Goal: Task Accomplishment & Management: Complete application form

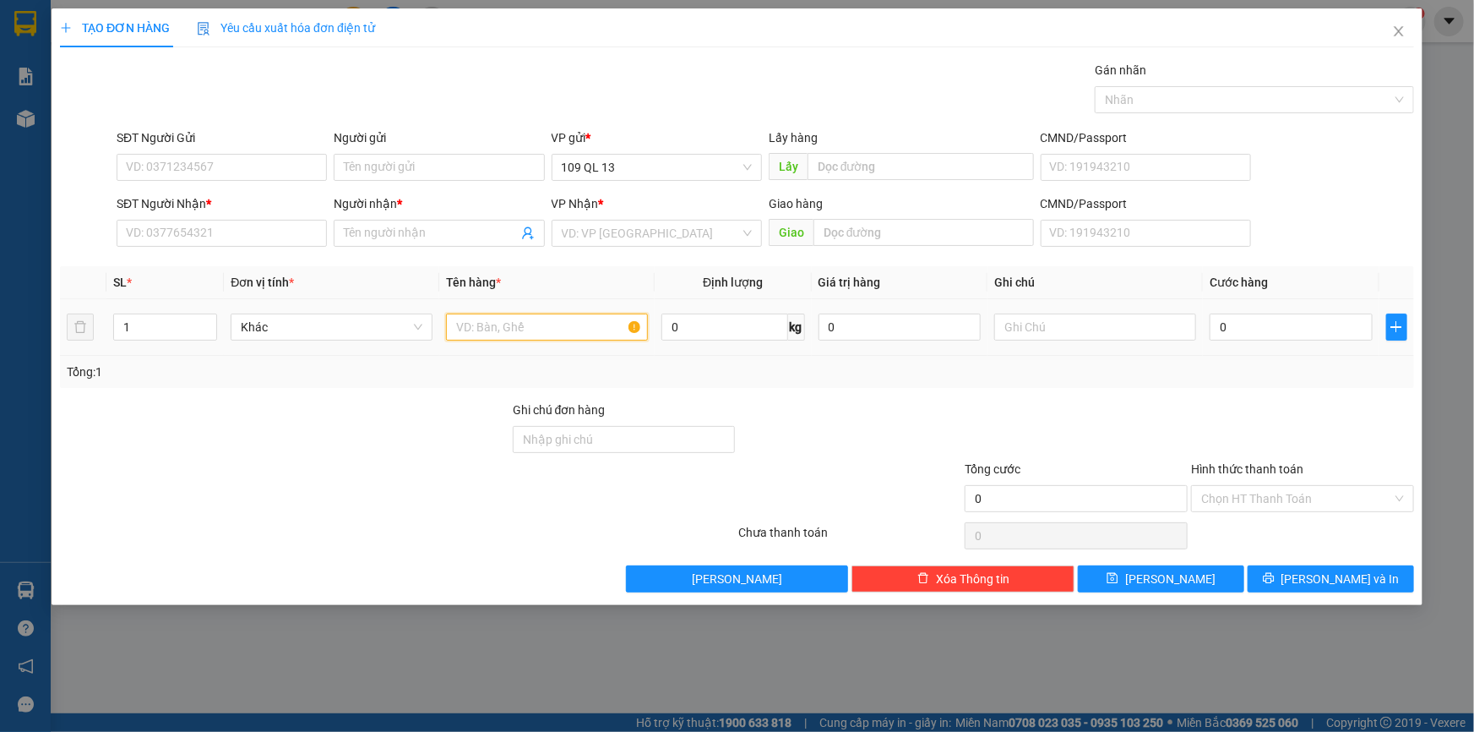
click at [525, 323] on input "text" at bounding box center [547, 326] width 202 height 27
click at [1028, 318] on input "text" at bounding box center [1095, 326] width 202 height 27
type input "1 TG"
click at [1275, 335] on input "0" at bounding box center [1291, 326] width 163 height 27
type input "4"
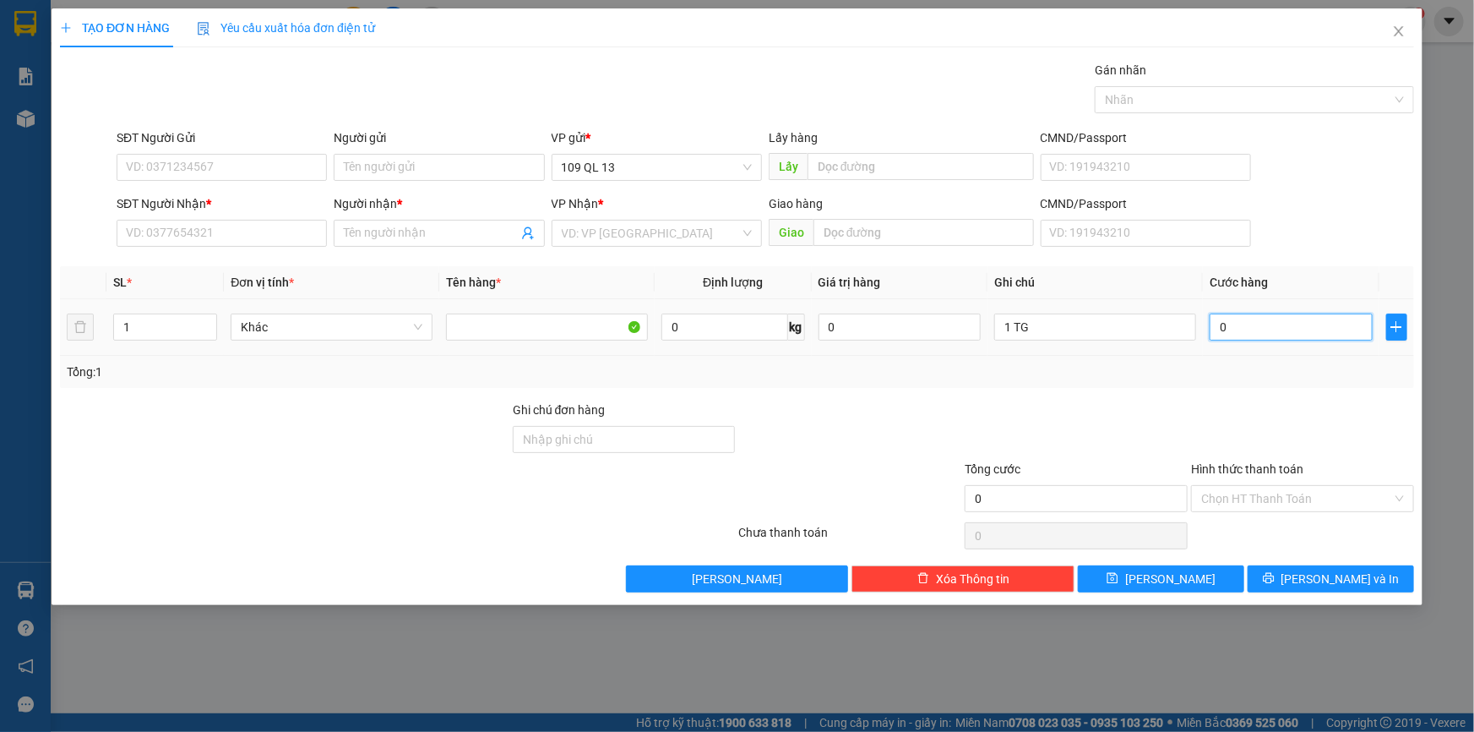
type input "4"
type input "40"
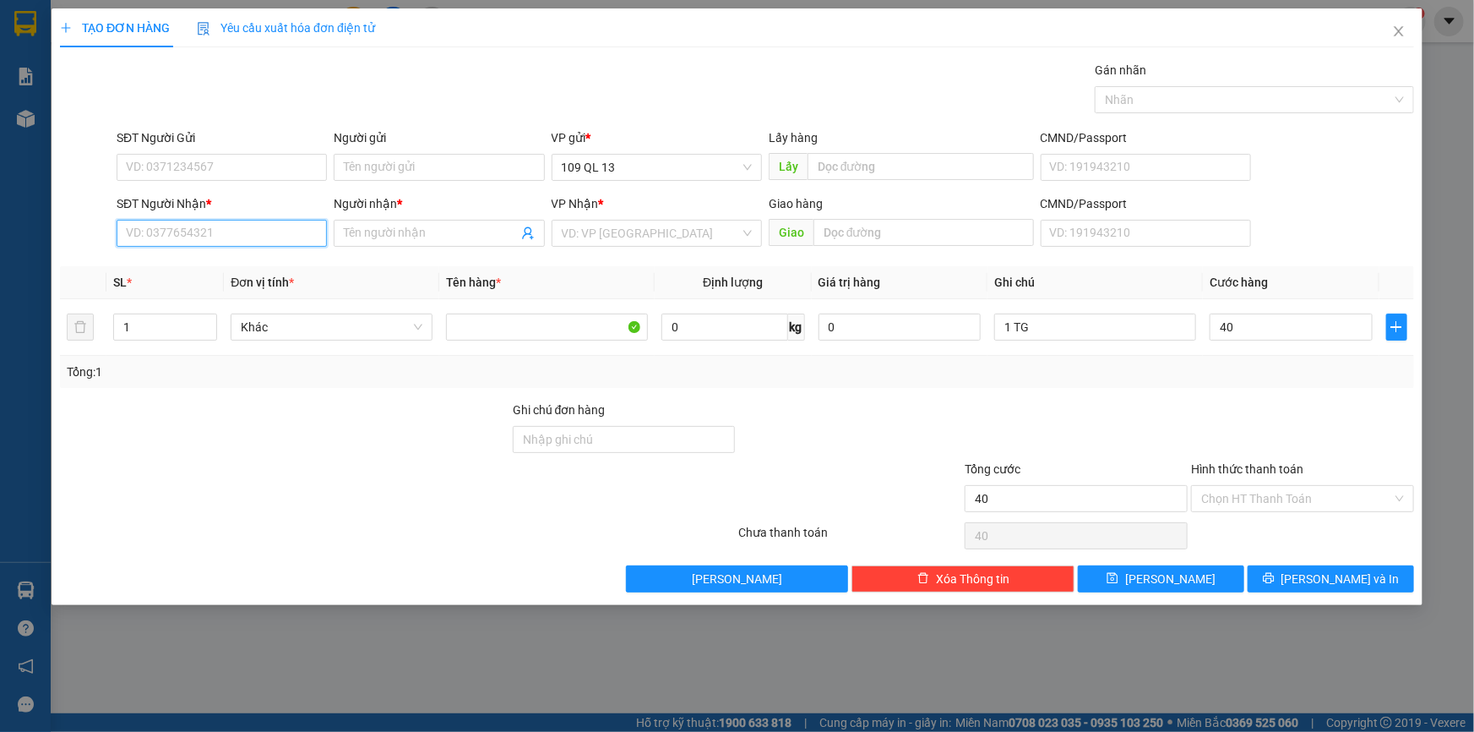
type input "40.000"
click at [182, 238] on input "SĐT Người Nhận *" at bounding box center [222, 233] width 210 height 27
click at [257, 269] on div "0364390544 - TUẤN" at bounding box center [222, 267] width 190 height 19
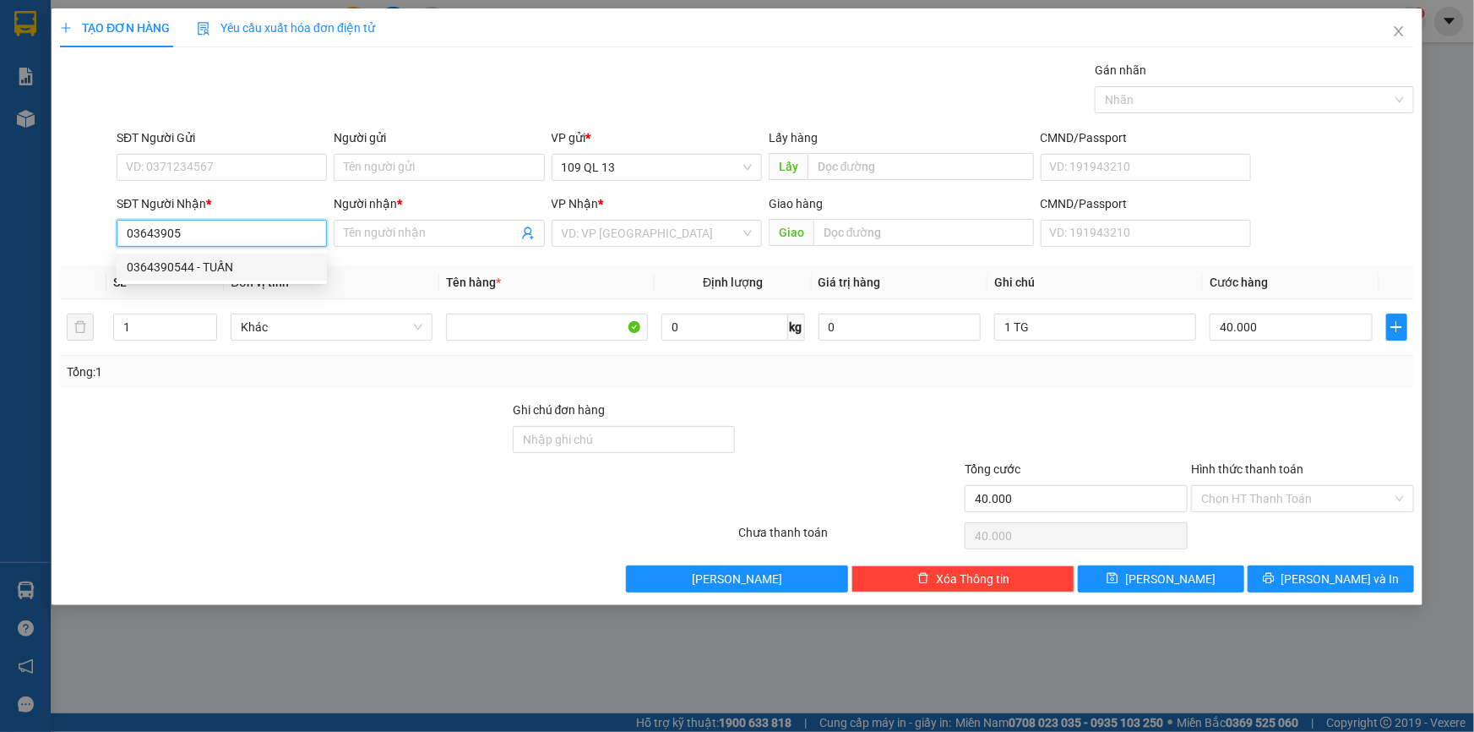
type input "0364390544"
type input "TUẤN"
type input "0364390544"
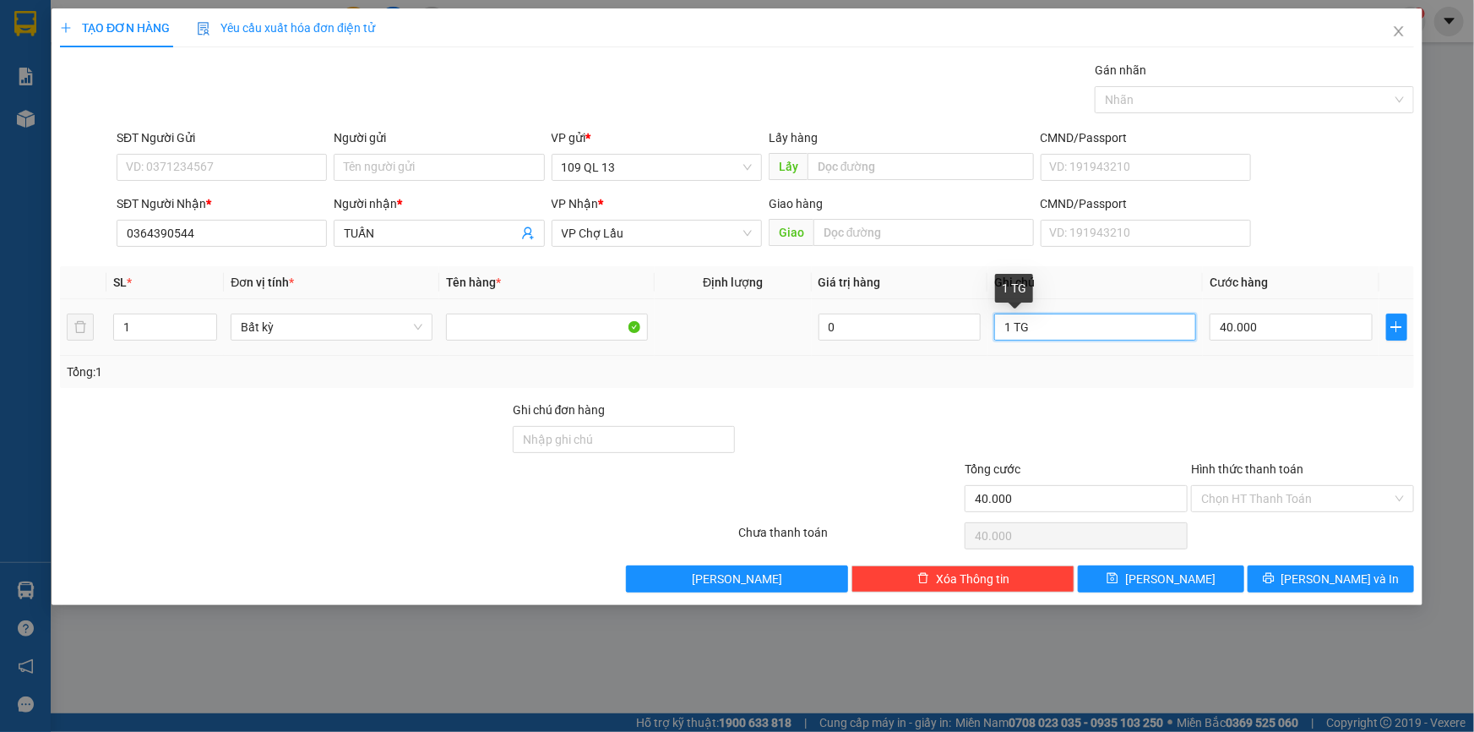
click at [1131, 335] on input "1 TG" at bounding box center [1095, 326] width 202 height 27
type input "1 TG BỘT KHOAI MỠ"
click at [1327, 574] on span "[PERSON_NAME] và In" at bounding box center [1341, 578] width 118 height 19
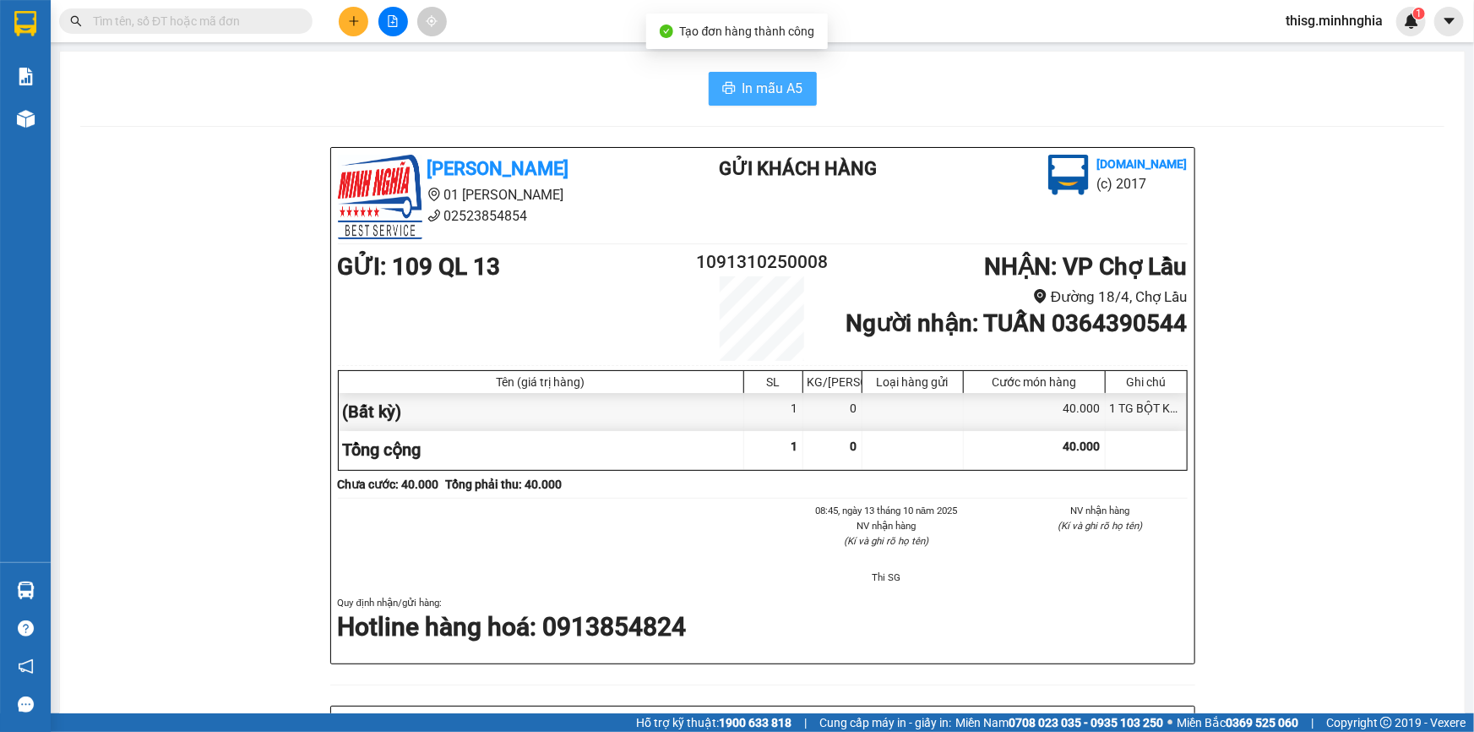
click at [747, 84] on span "In mẫu A5" at bounding box center [773, 88] width 61 height 21
click at [349, 21] on icon "plus" at bounding box center [354, 21] width 12 height 12
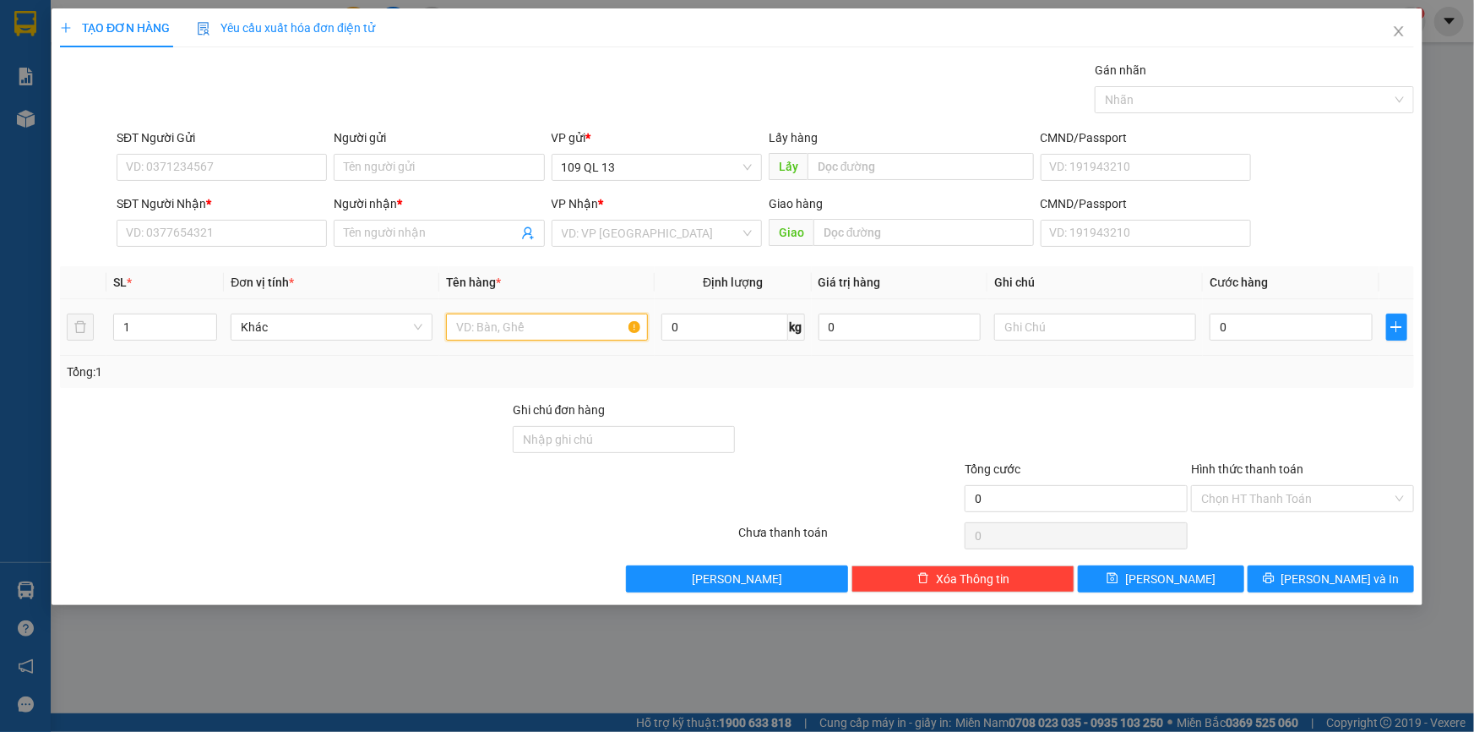
click at [577, 335] on input "text" at bounding box center [547, 326] width 202 height 27
click at [1042, 321] on input "text" at bounding box center [1095, 326] width 202 height 27
type input "1 TX HẢI SẢN"
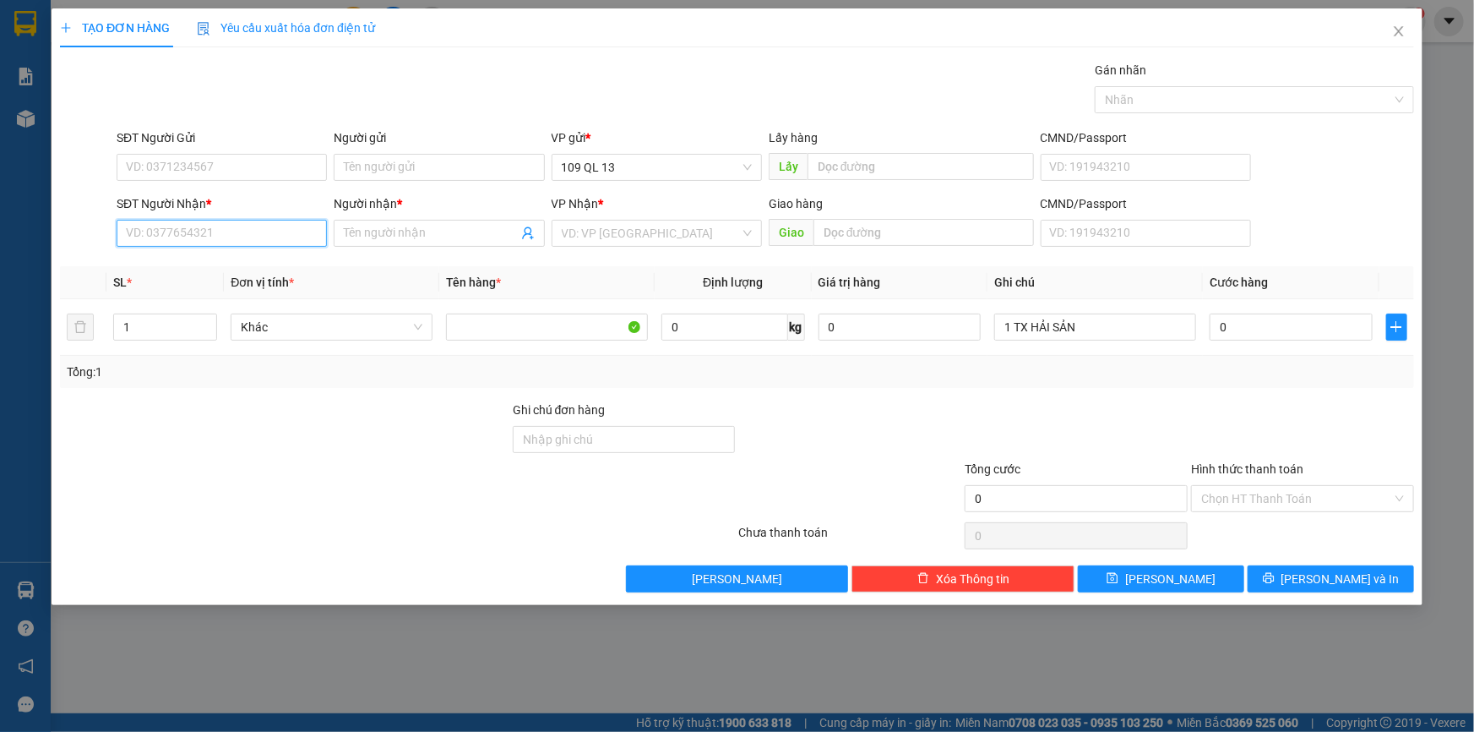
click at [313, 238] on input "SĐT Người Nhận *" at bounding box center [222, 233] width 210 height 27
type input "0975389173"
drag, startPoint x: 242, startPoint y: 241, endPoint x: 242, endPoint y: 251, distance: 10.1
click at [242, 240] on input "0975389173" at bounding box center [222, 233] width 210 height 27
click at [243, 256] on div "0975389173 - HIẾU" at bounding box center [222, 266] width 210 height 27
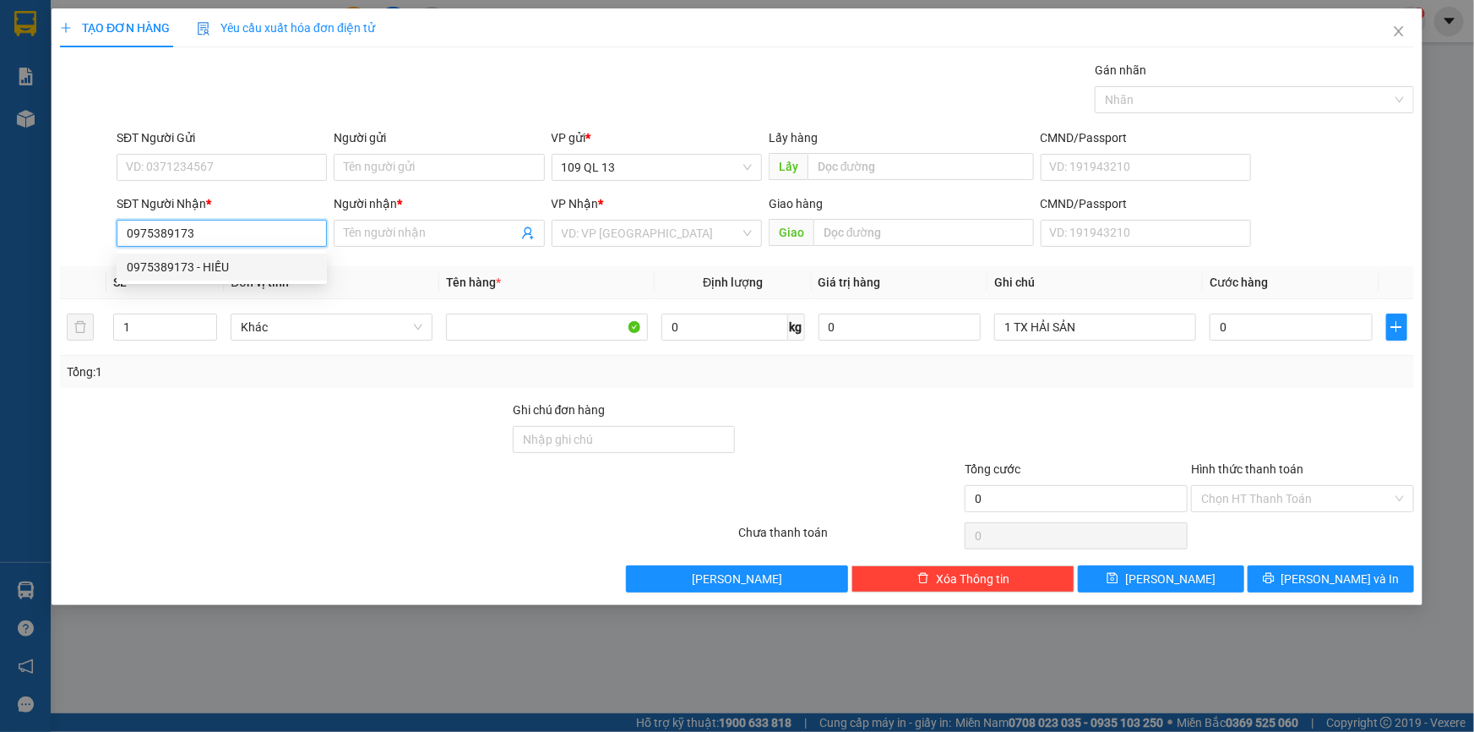
type input "HIẾU"
type input "0975389173"
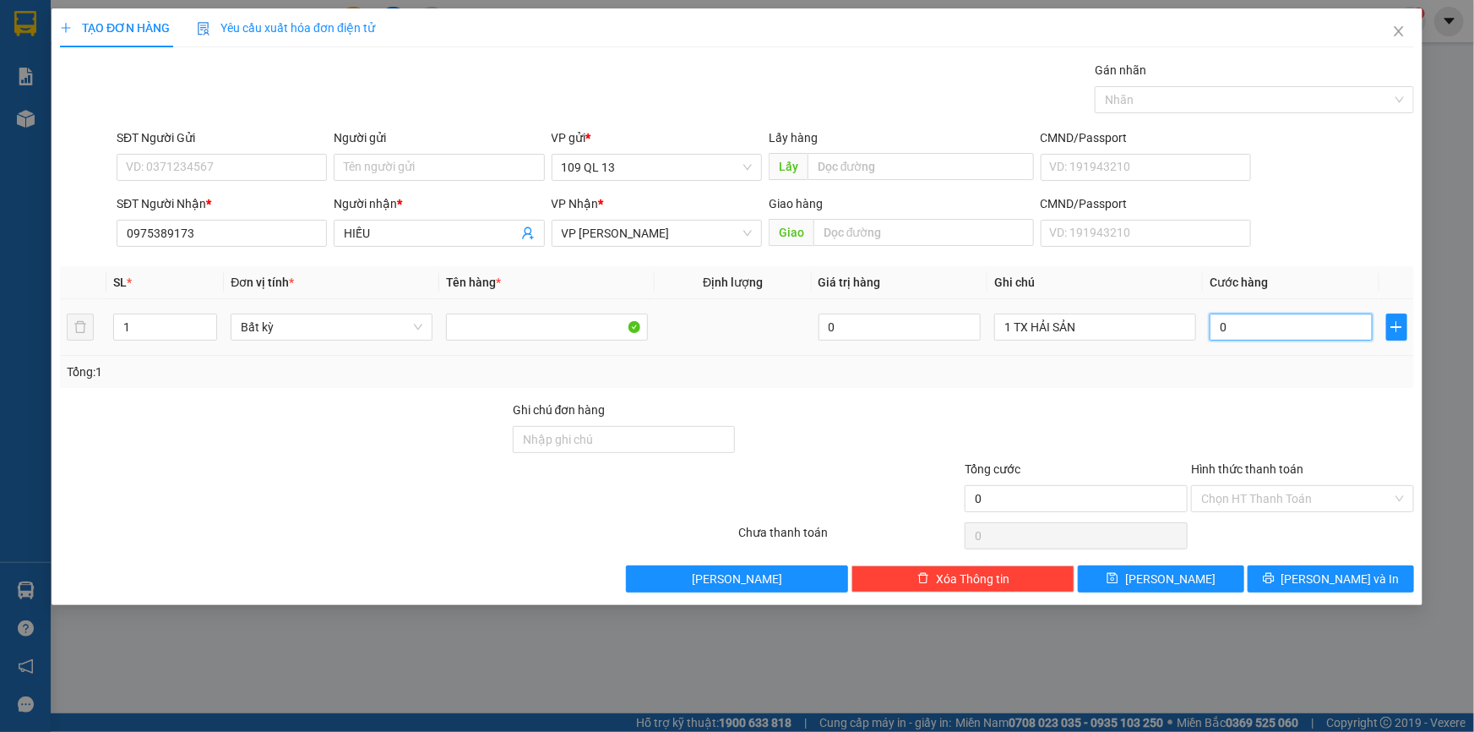
click at [1286, 329] on input "0" at bounding box center [1291, 326] width 163 height 27
type input "5"
type input "50"
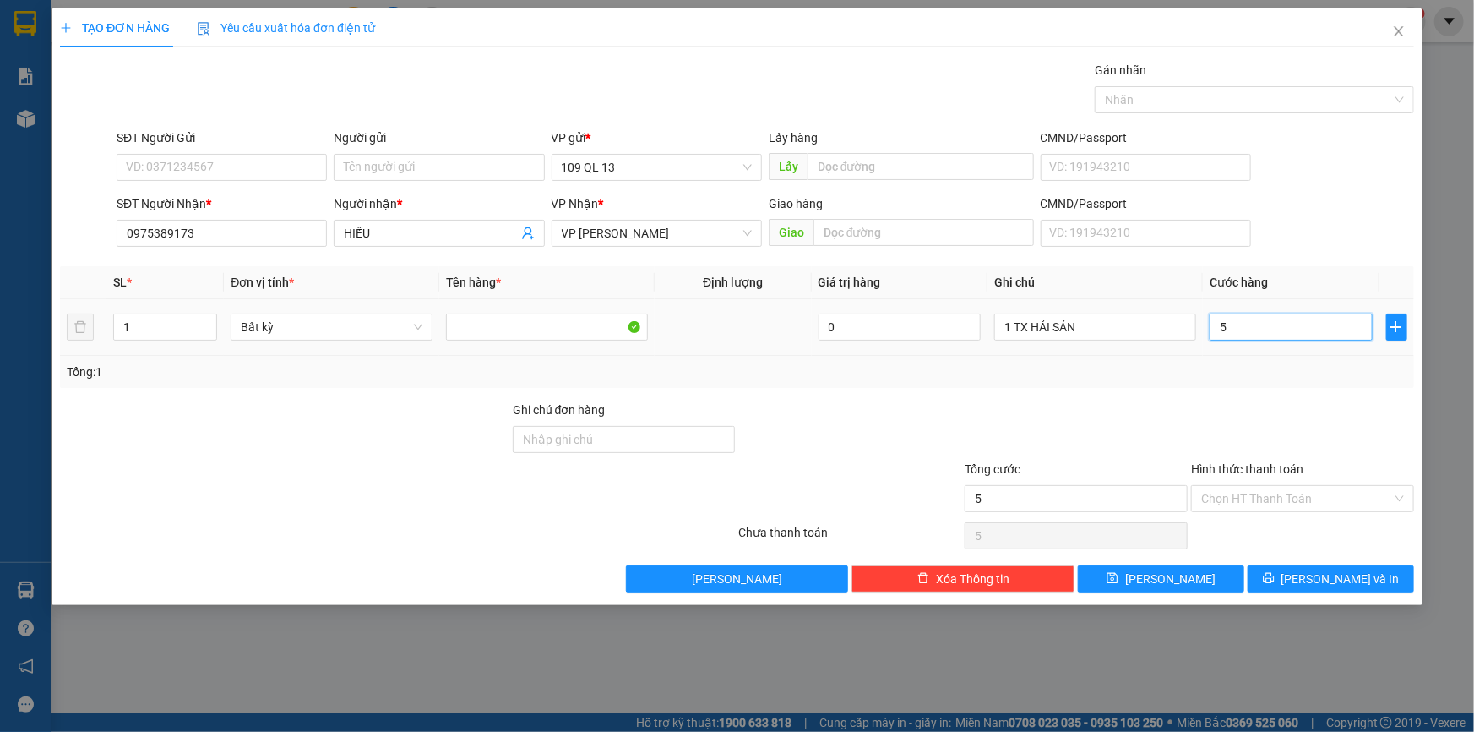
type input "50"
type input "5"
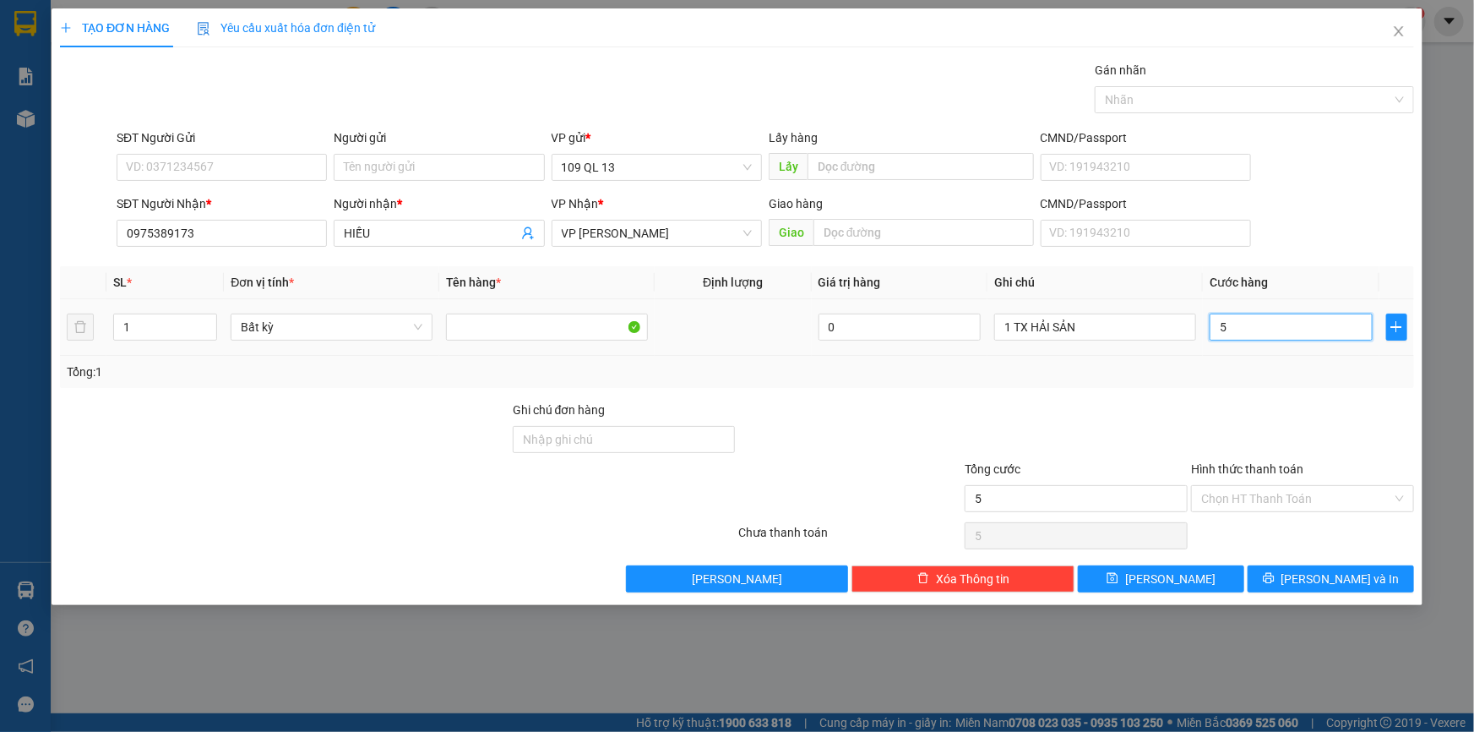
type input "54"
type input "540"
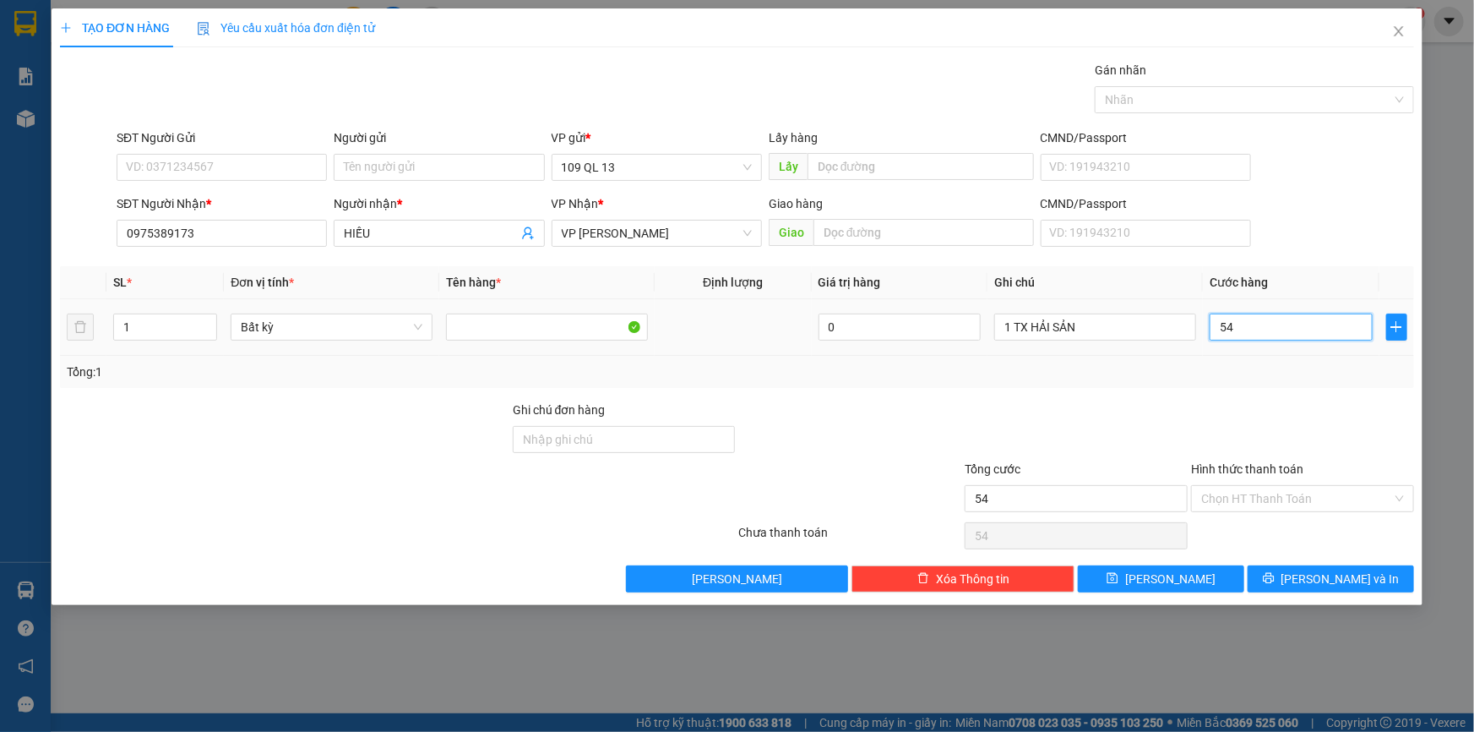
type input "540"
type input "54"
type input "5"
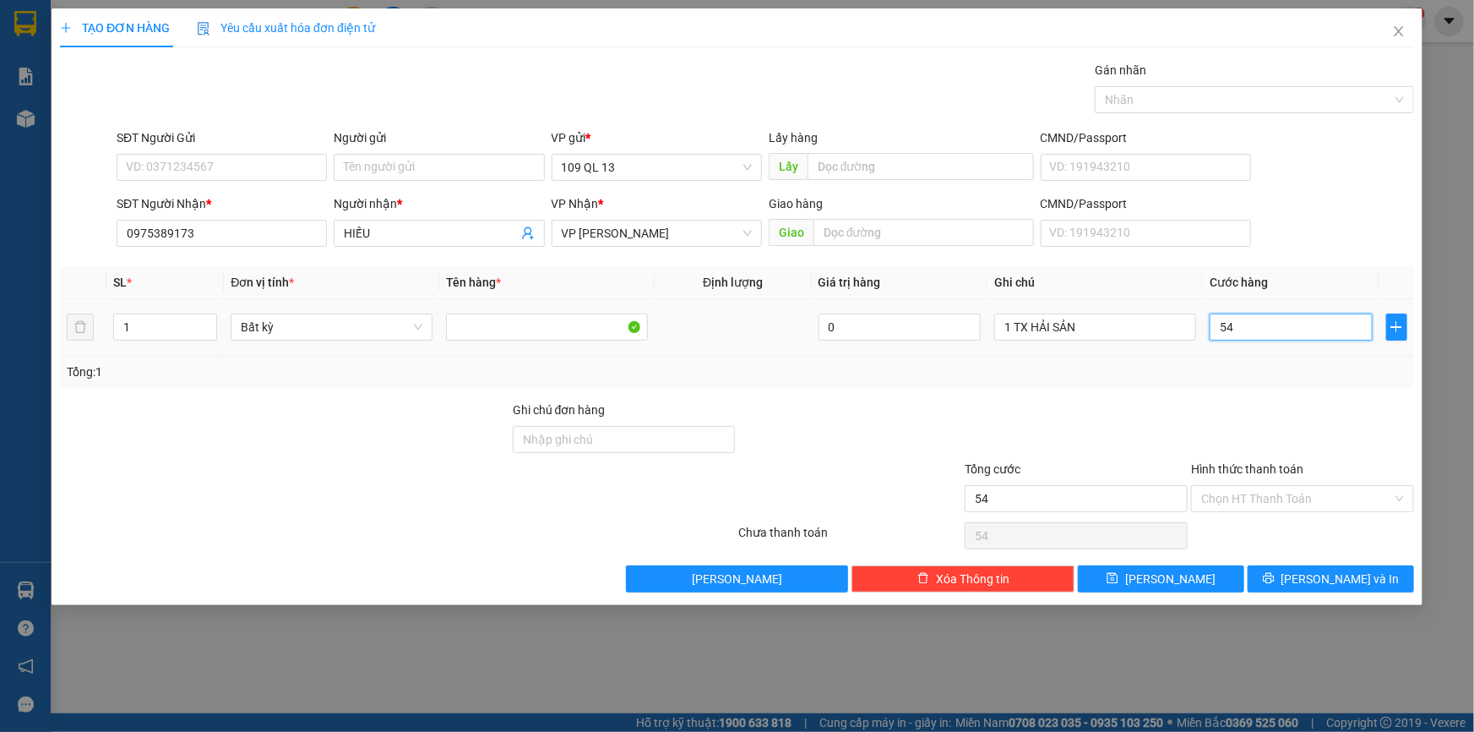
type input "5"
type input "54"
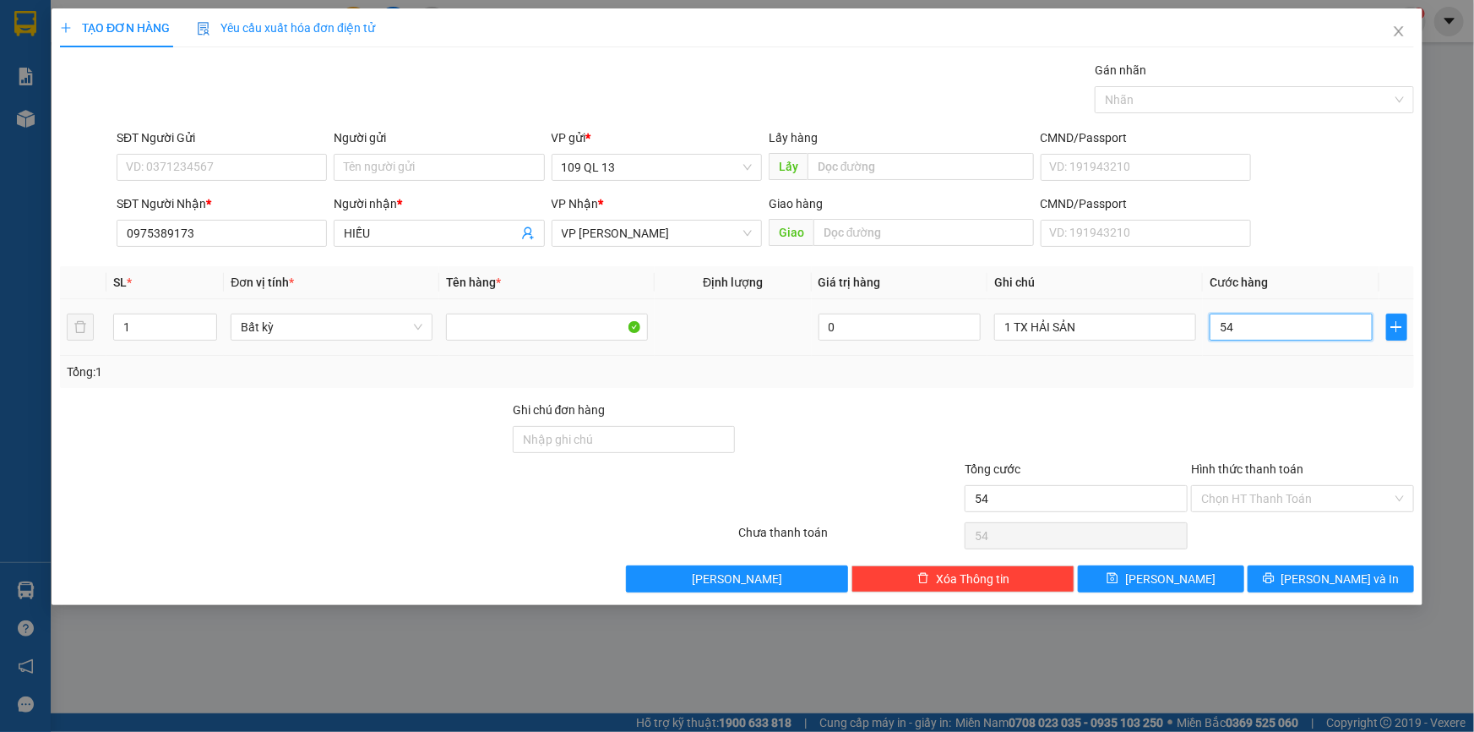
type input "540"
type input "54"
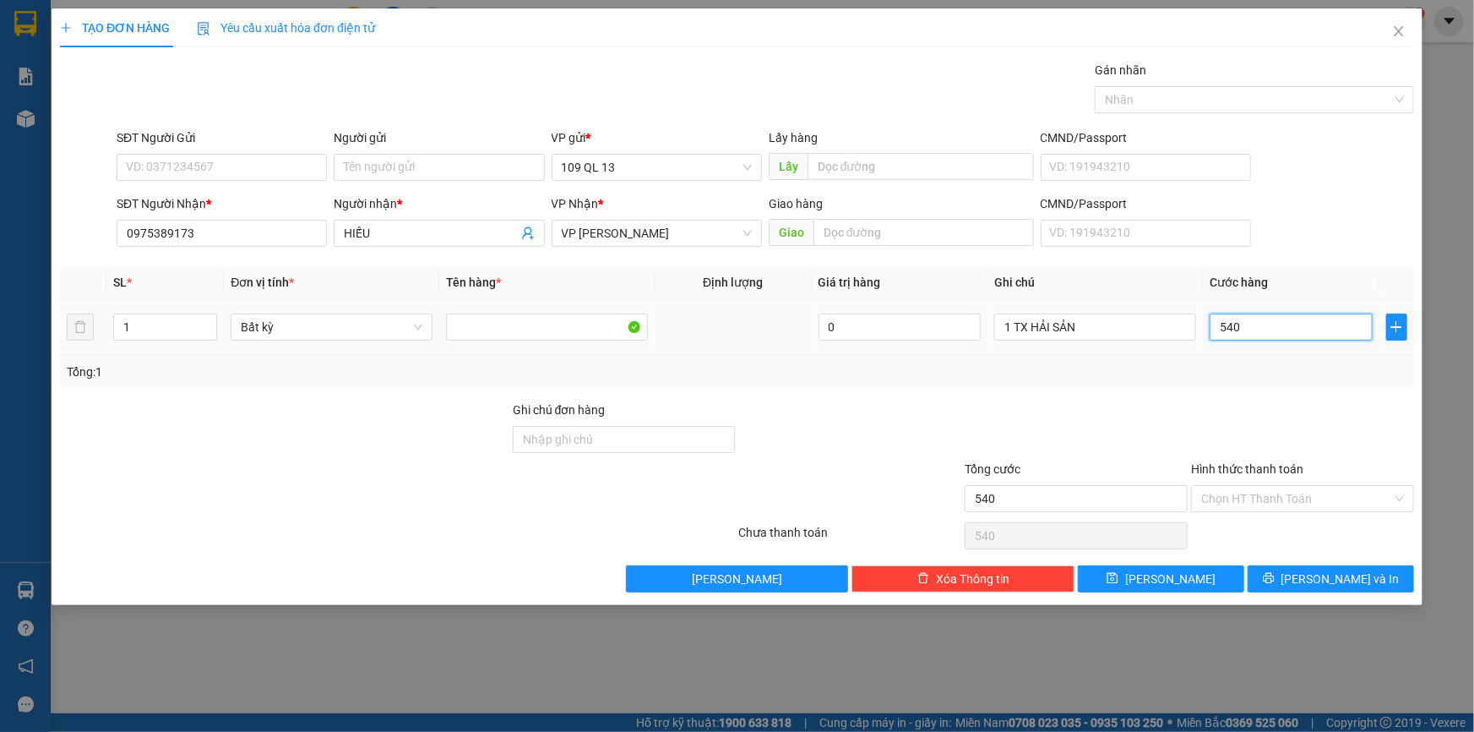
type input "54"
type input "5"
type input "0"
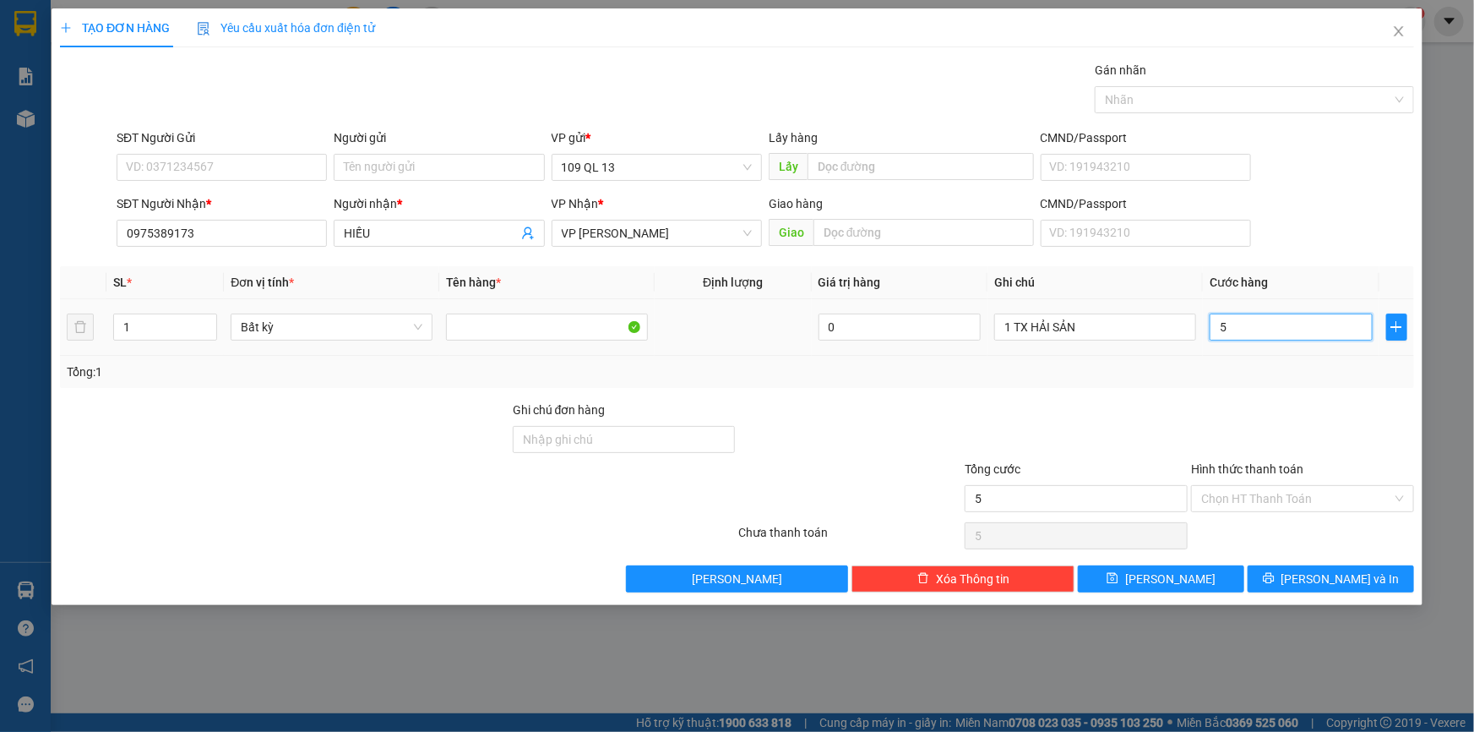
type input "0"
type input "04"
type input "4"
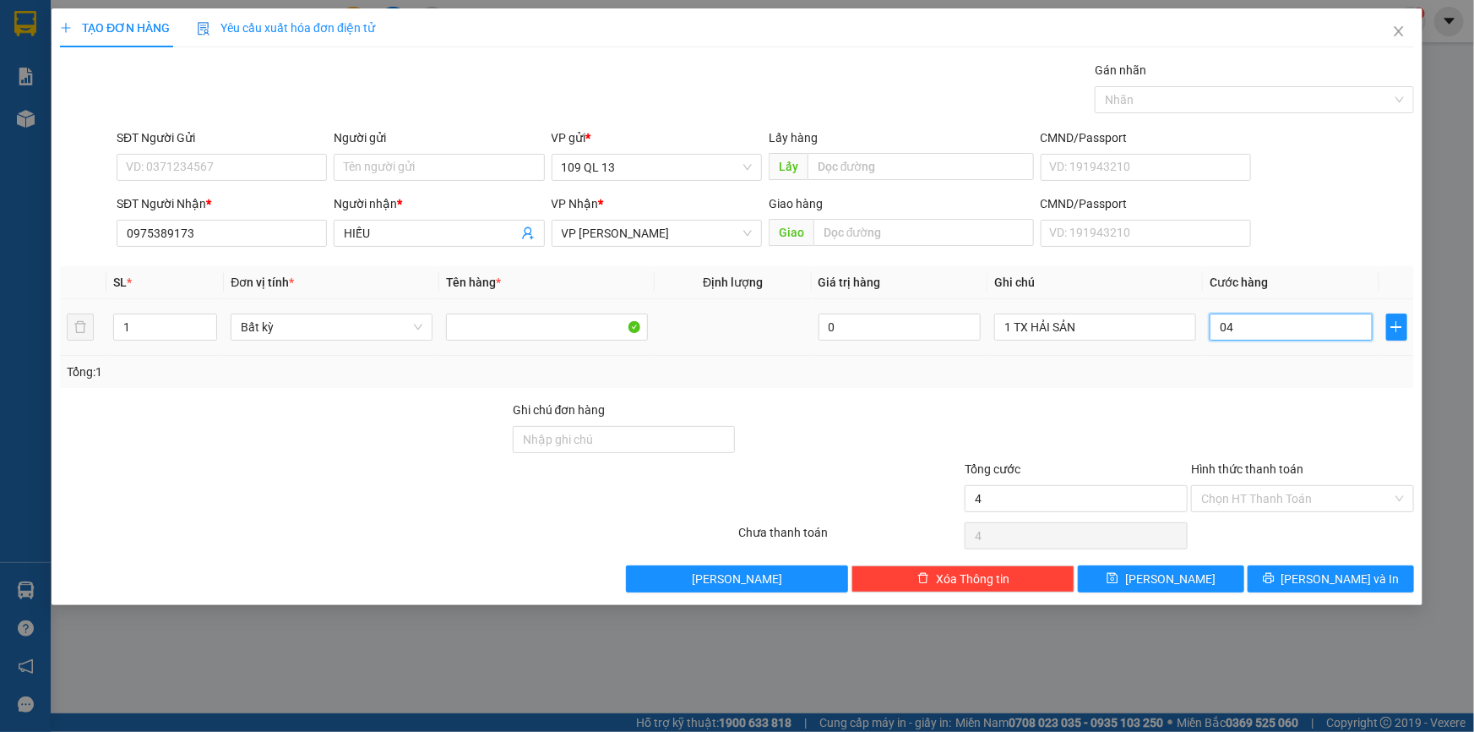
type input "040"
type input "40"
click at [1348, 591] on div "TẠO ĐƠN HÀNG Yêu cầu xuất hóa đơn điện tử Transit Pickup Surcharge Ids Transit …" at bounding box center [737, 306] width 1371 height 596
type input "40.000"
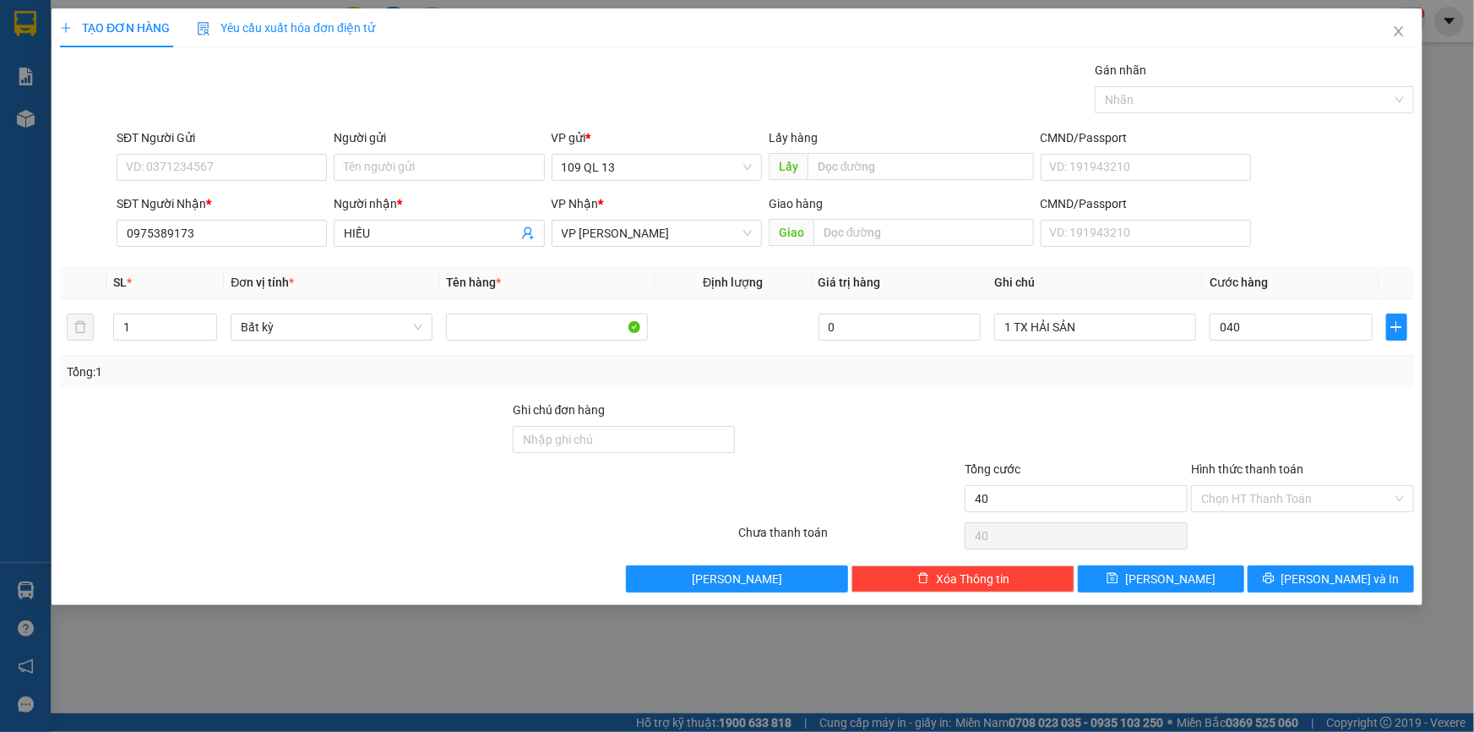
type input "40.000"
click at [1347, 580] on span "[PERSON_NAME] và In" at bounding box center [1341, 578] width 118 height 19
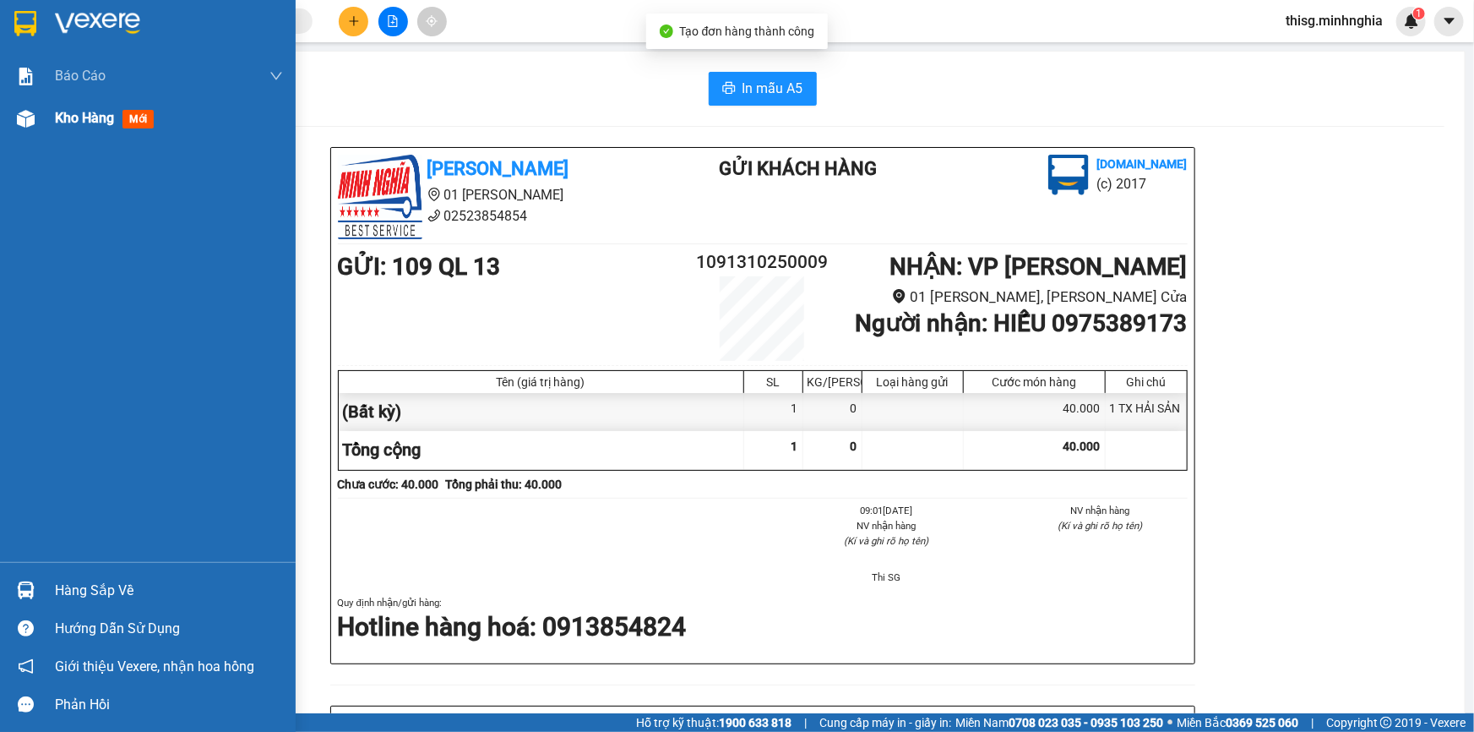
click at [79, 126] on span "Kho hàng" at bounding box center [84, 118] width 59 height 16
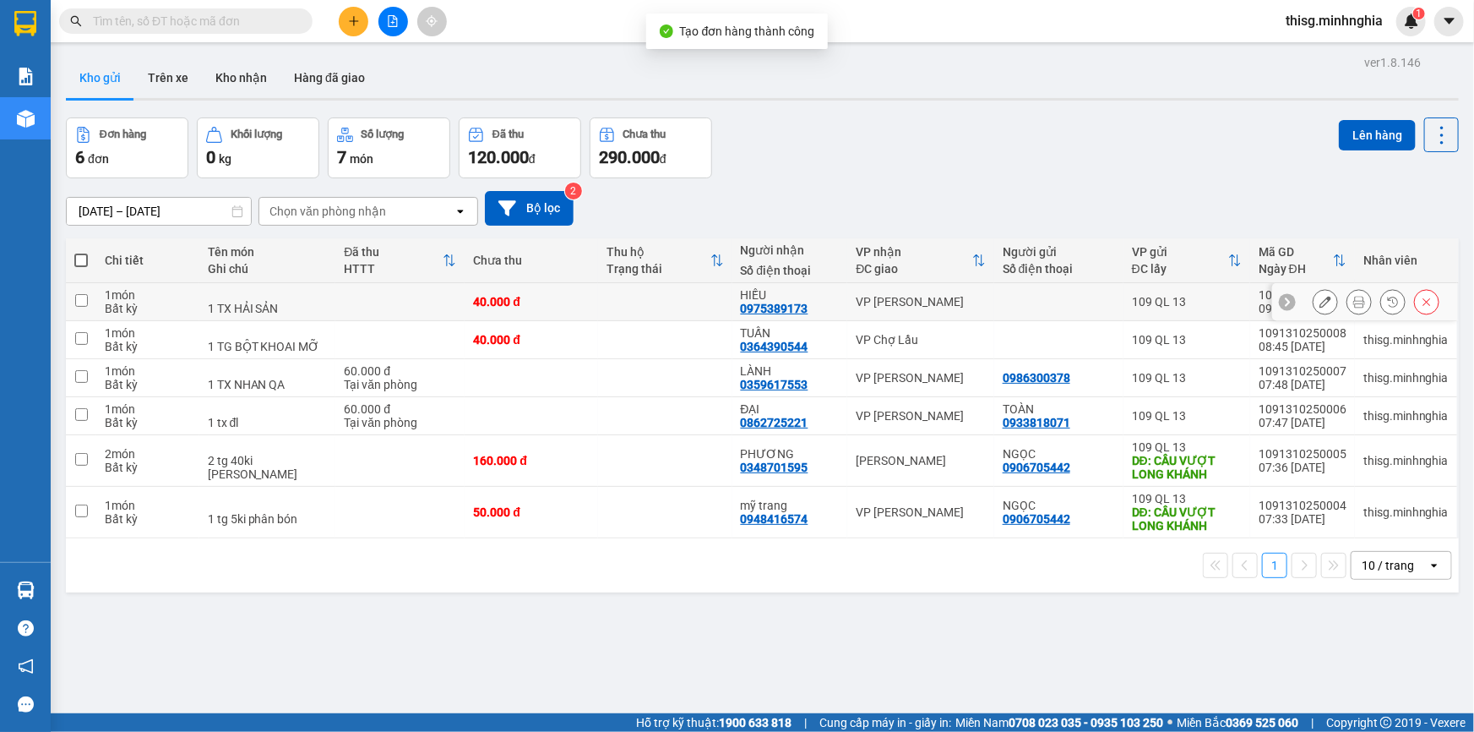
click at [1321, 302] on button at bounding box center [1326, 302] width 24 height 30
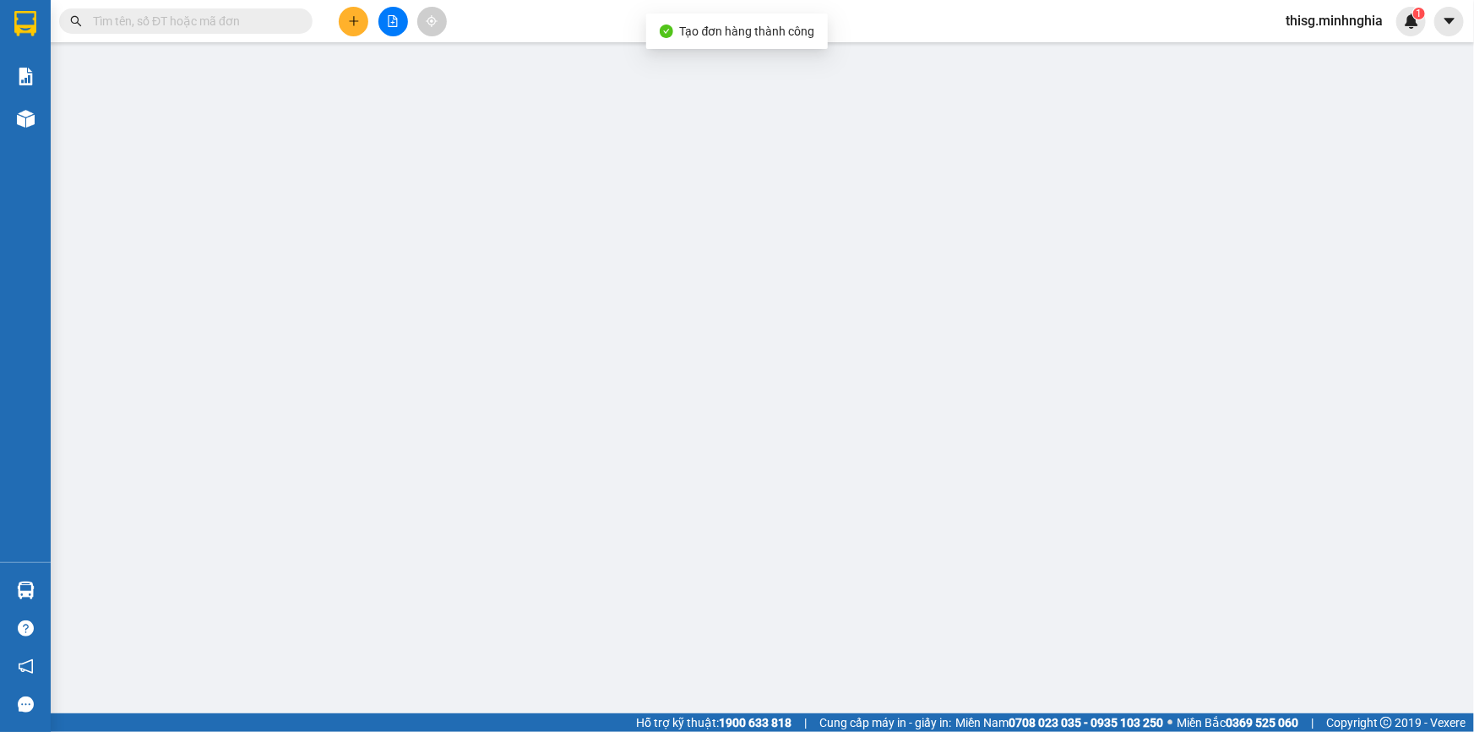
type input "0975389173"
type input "40.000"
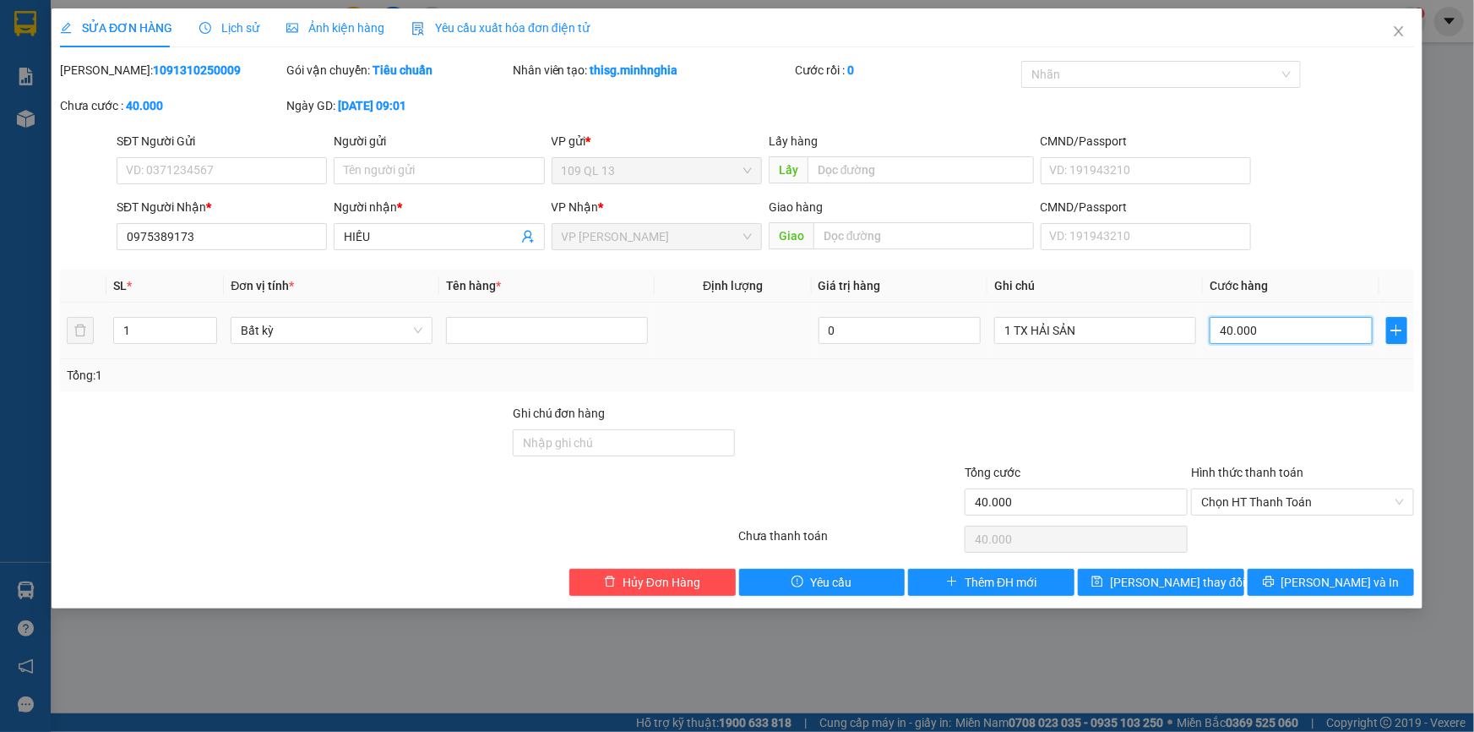
click at [1313, 319] on input "40.000" at bounding box center [1291, 330] width 163 height 27
type input "0"
type input "5"
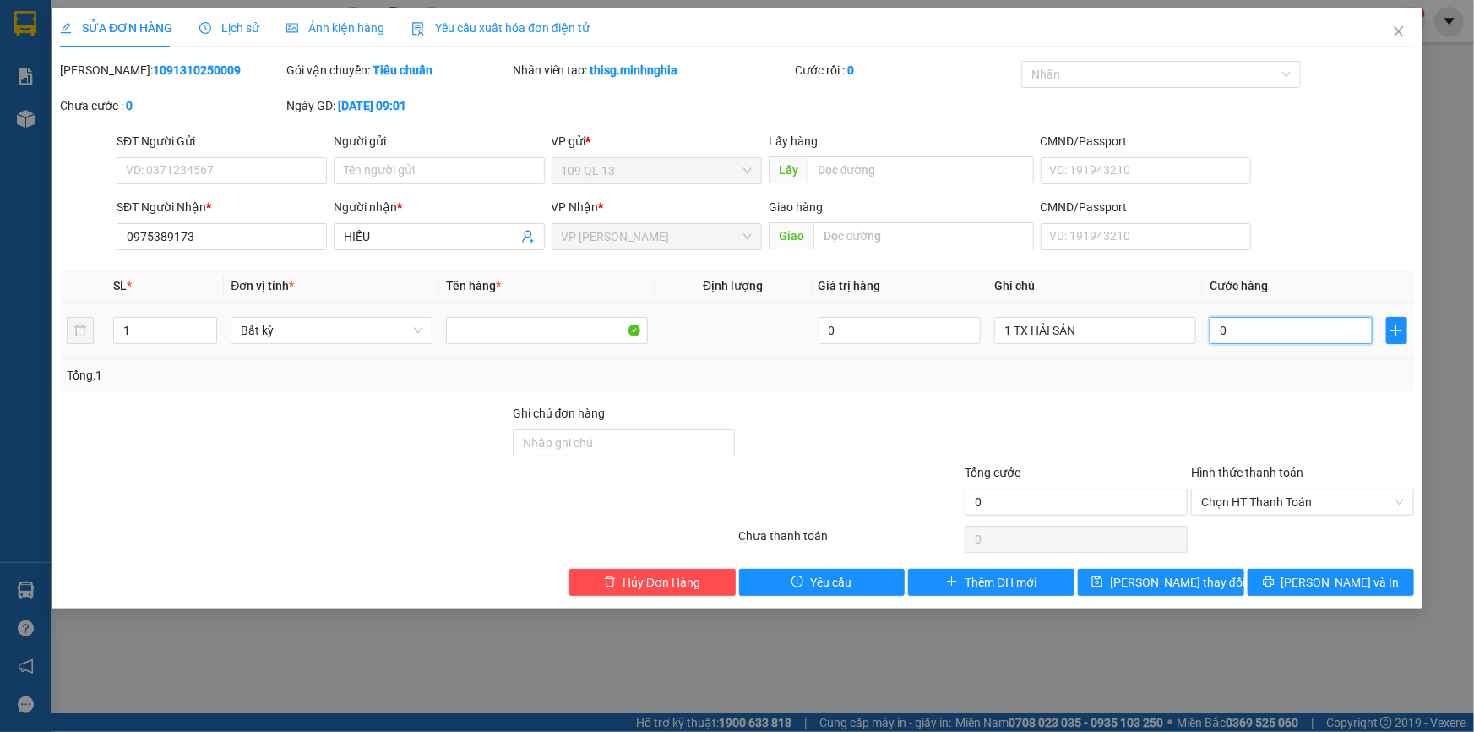
type input "5"
type input "05"
type input "50"
type input "050"
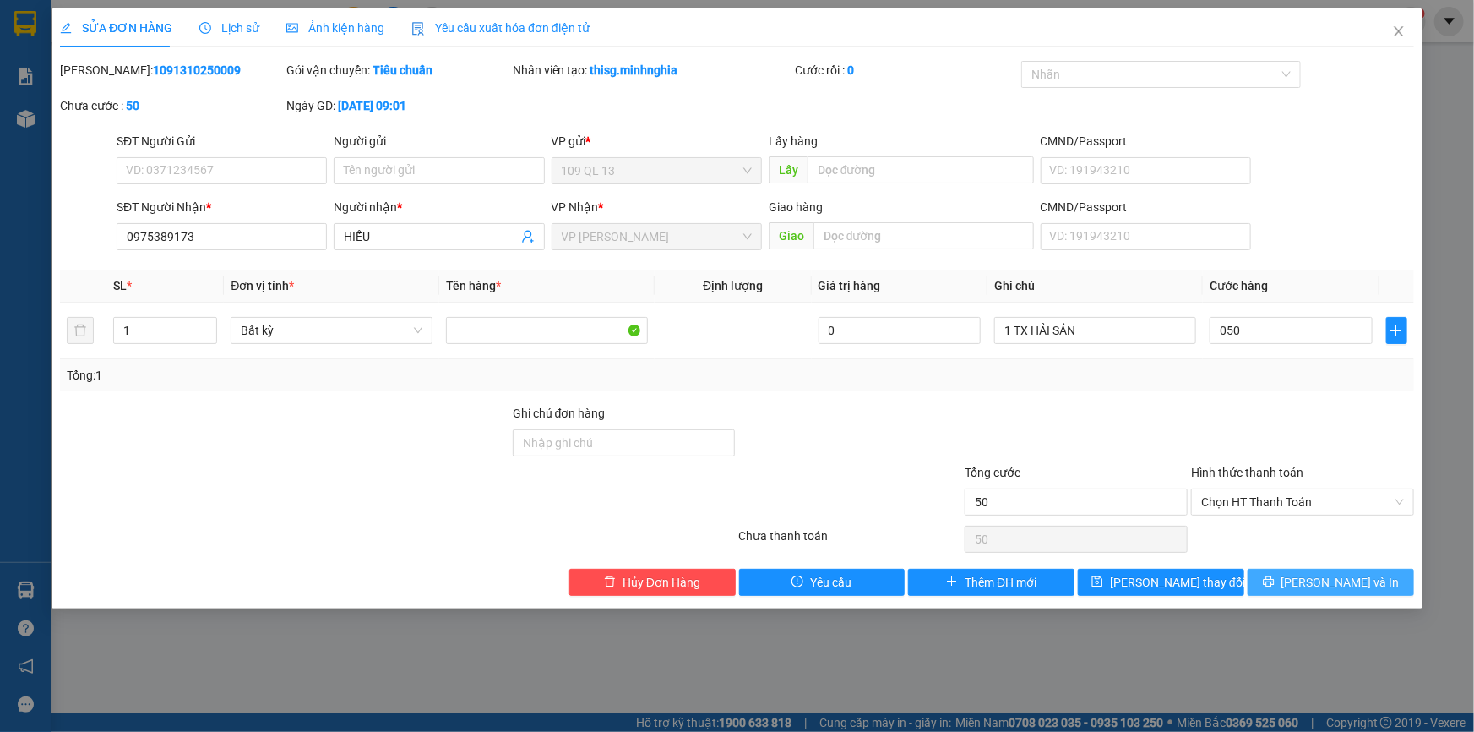
type input "50.000"
click at [1342, 573] on span "[PERSON_NAME] và In" at bounding box center [1341, 582] width 118 height 19
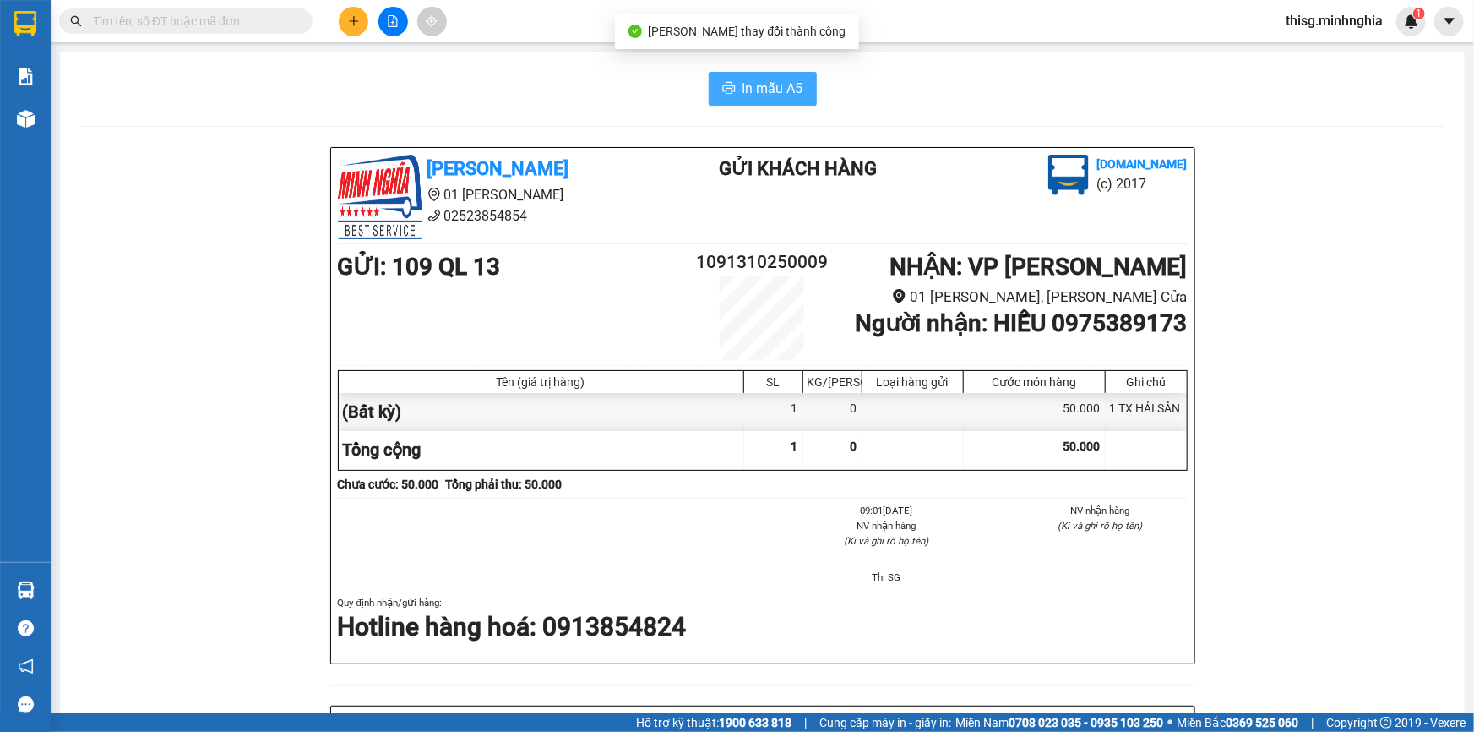
click at [784, 86] on span "In mẫu A5" at bounding box center [773, 88] width 61 height 21
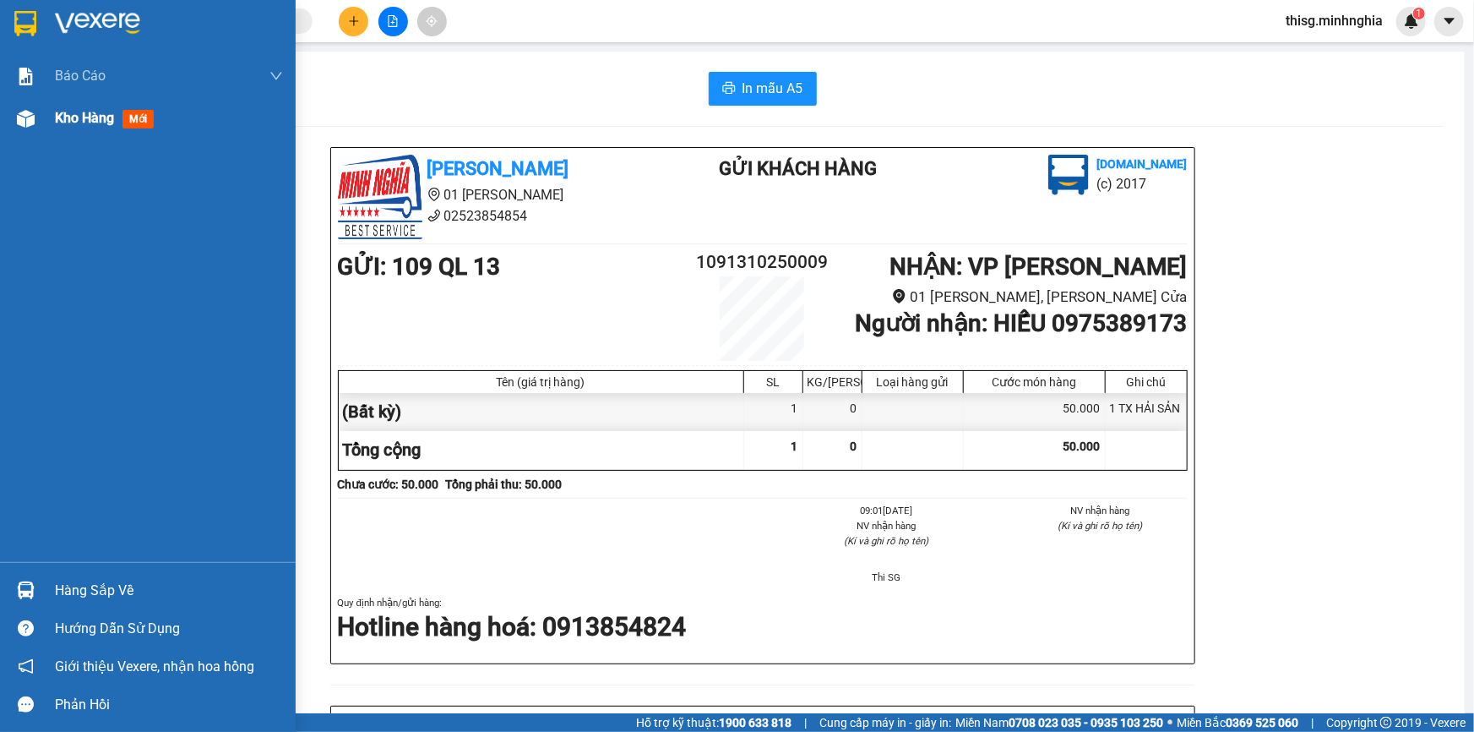
click at [47, 129] on div "Kho hàng mới" at bounding box center [148, 118] width 296 height 42
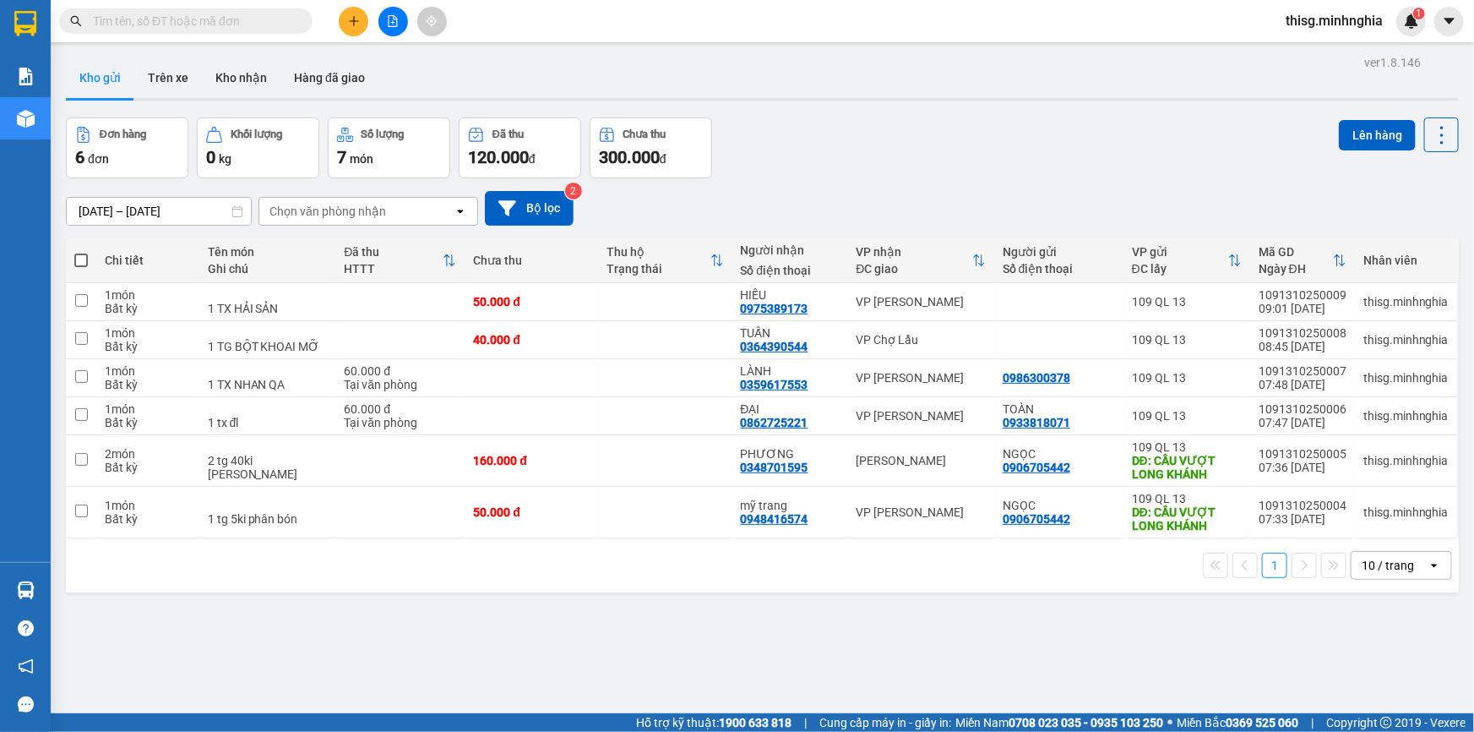
click at [85, 253] on span at bounding box center [81, 260] width 14 height 14
click at [81, 252] on input "checkbox" at bounding box center [81, 252] width 0 height 0
checkbox input "true"
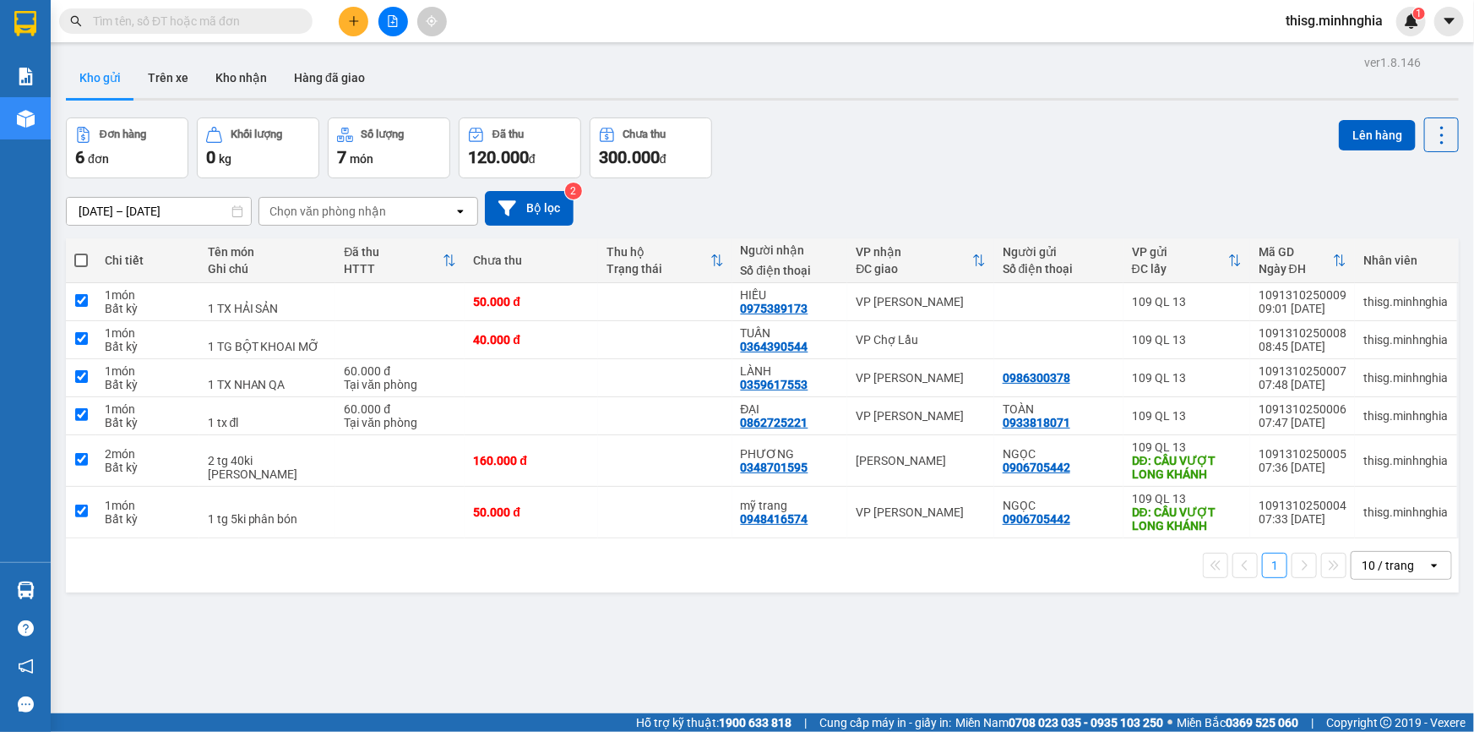
checkbox input "true"
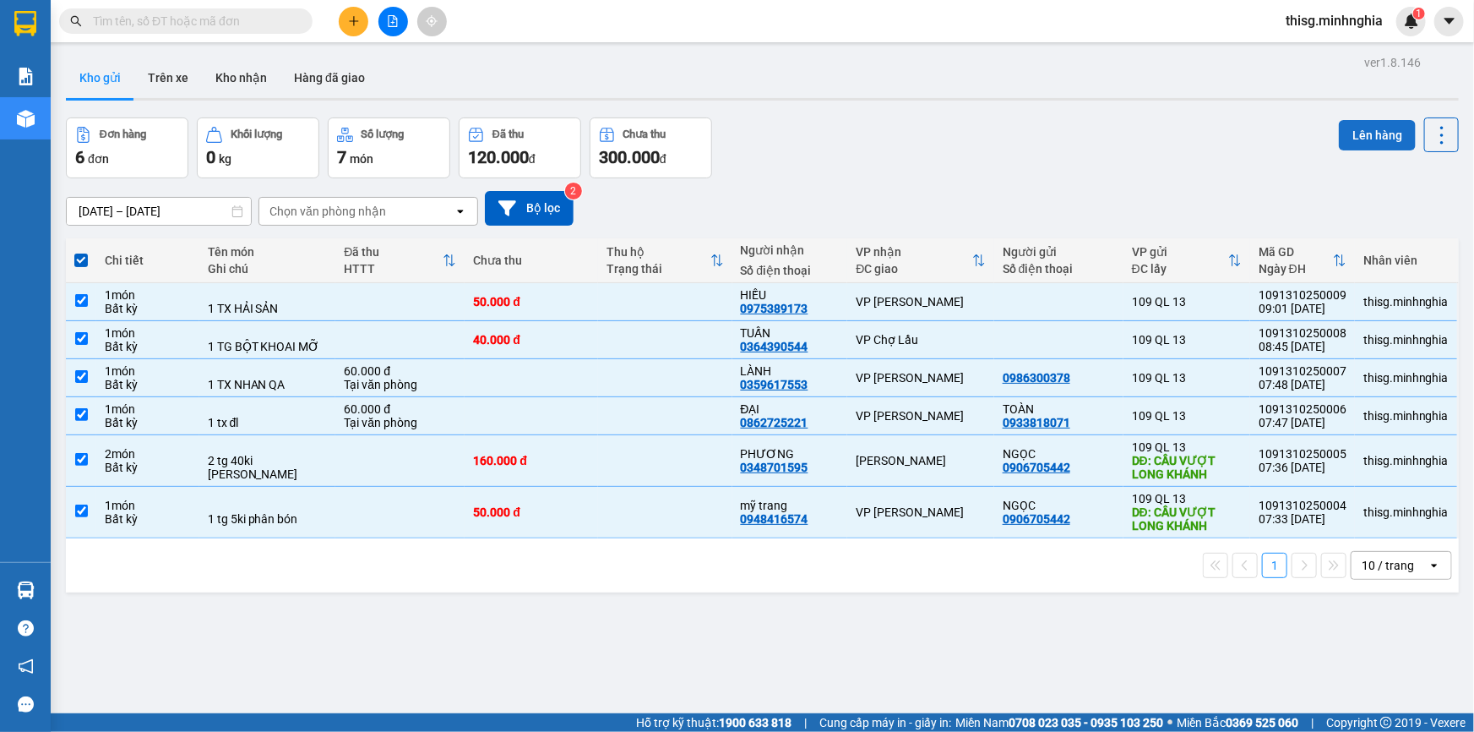
click at [1361, 133] on button "Lên hàng" at bounding box center [1377, 135] width 77 height 30
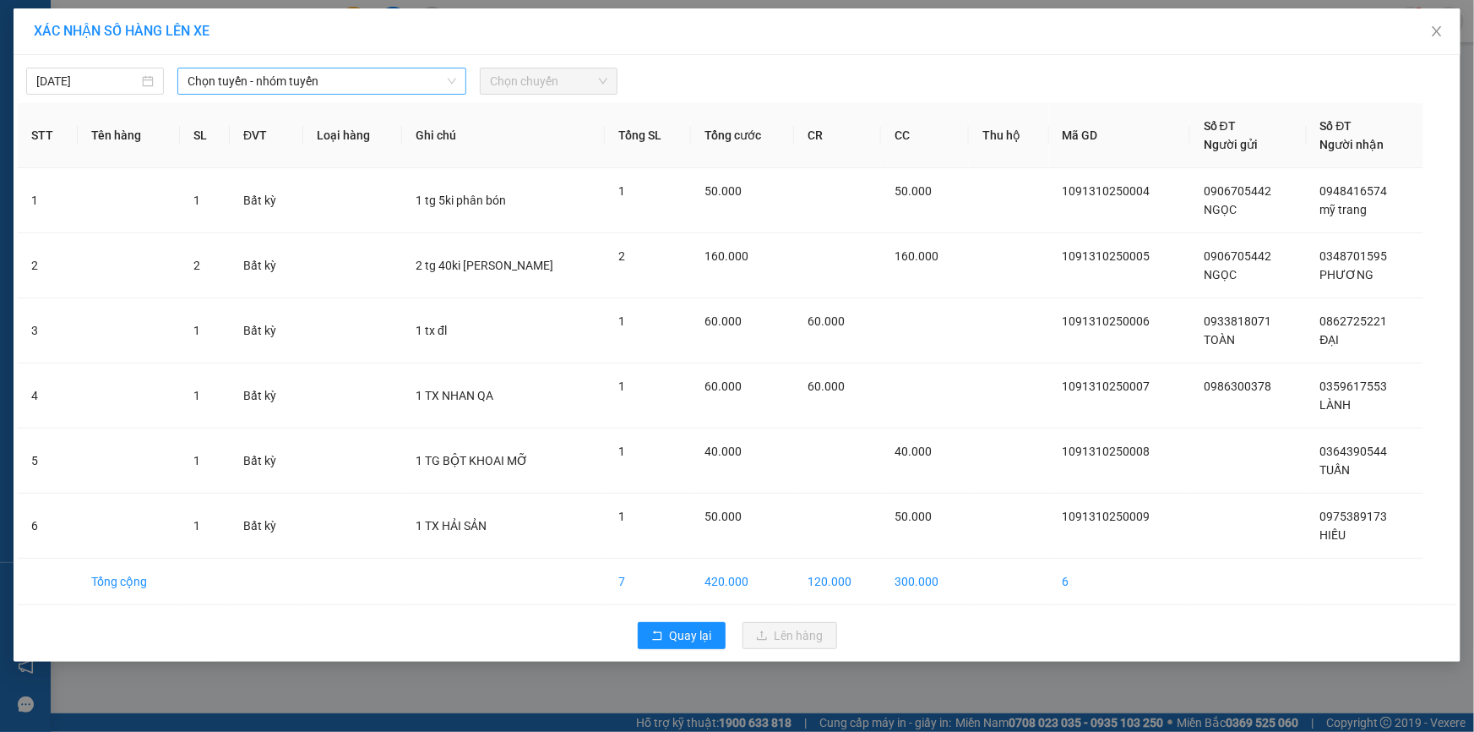
click at [358, 79] on span "Chọn tuyến - nhóm tuyến" at bounding box center [322, 80] width 269 height 25
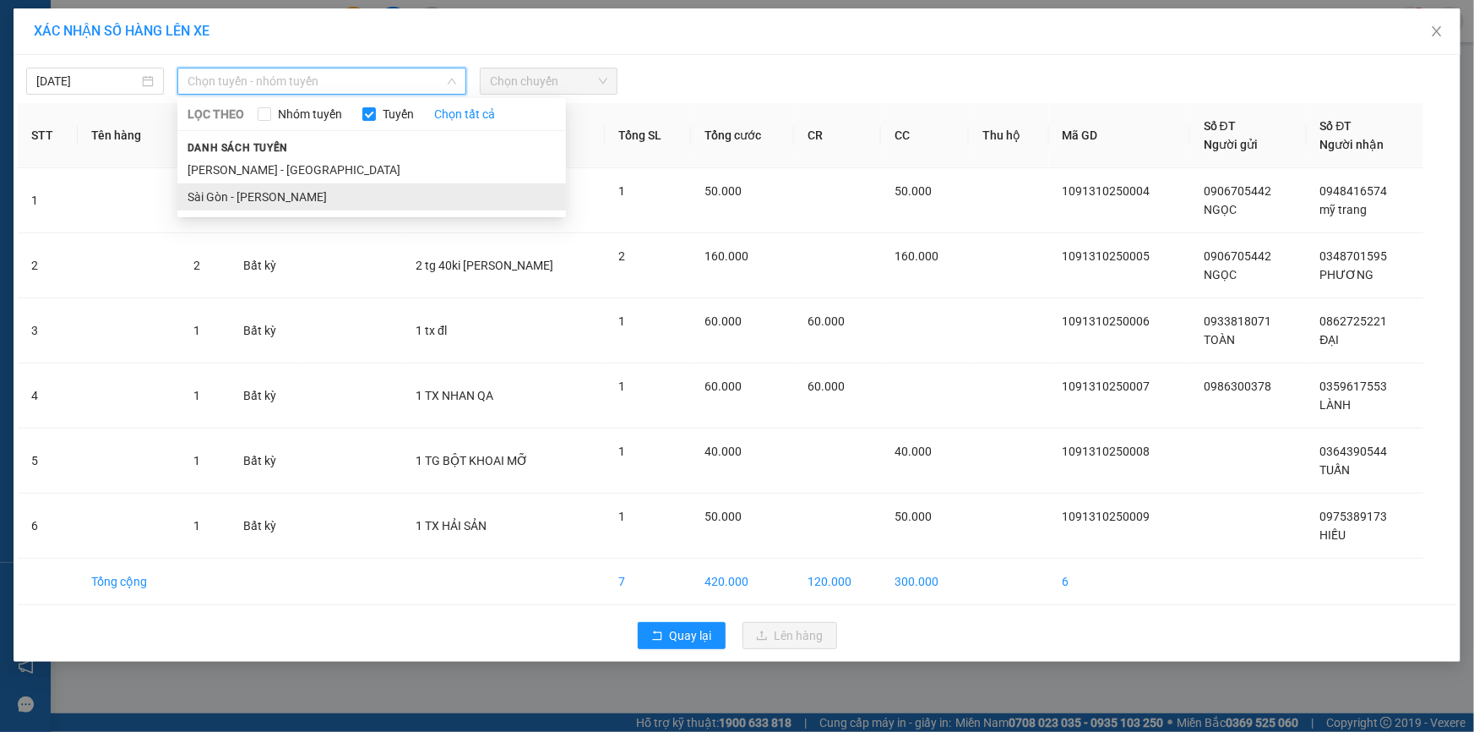
click at [285, 191] on li "Sài Gòn - [PERSON_NAME]" at bounding box center [371, 196] width 389 height 27
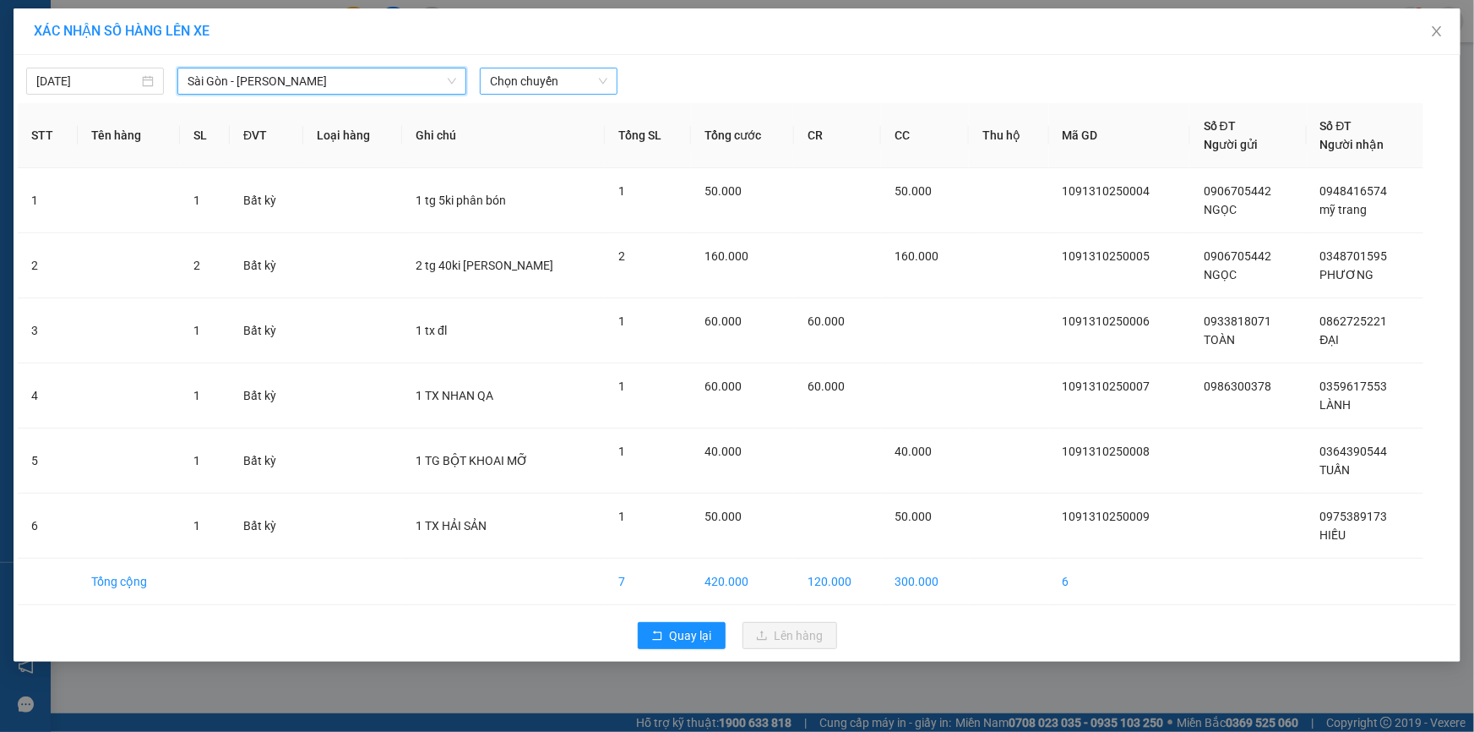
click at [534, 85] on span "Chọn chuyến" at bounding box center [548, 80] width 117 height 25
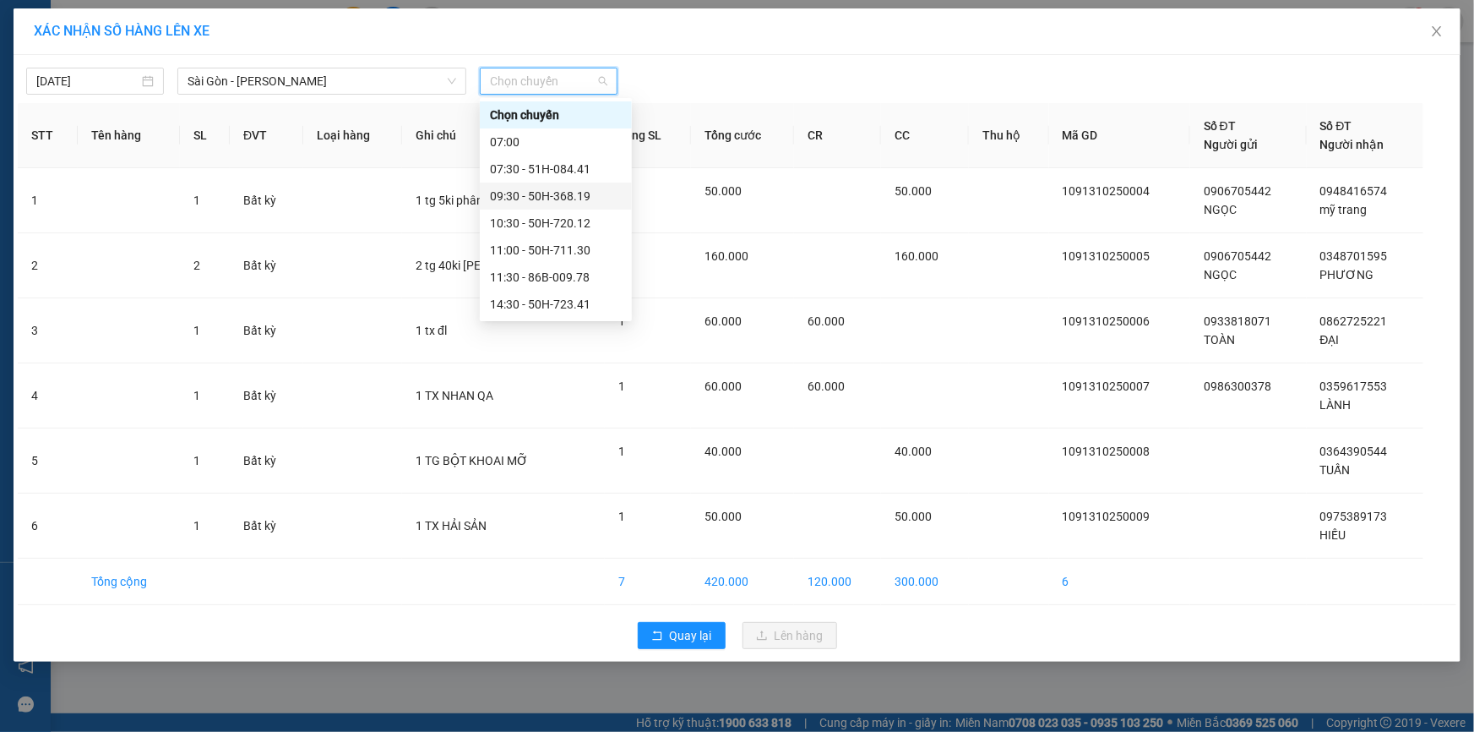
click at [547, 191] on div "09:30 - 50H-368.19" at bounding box center [556, 196] width 132 height 19
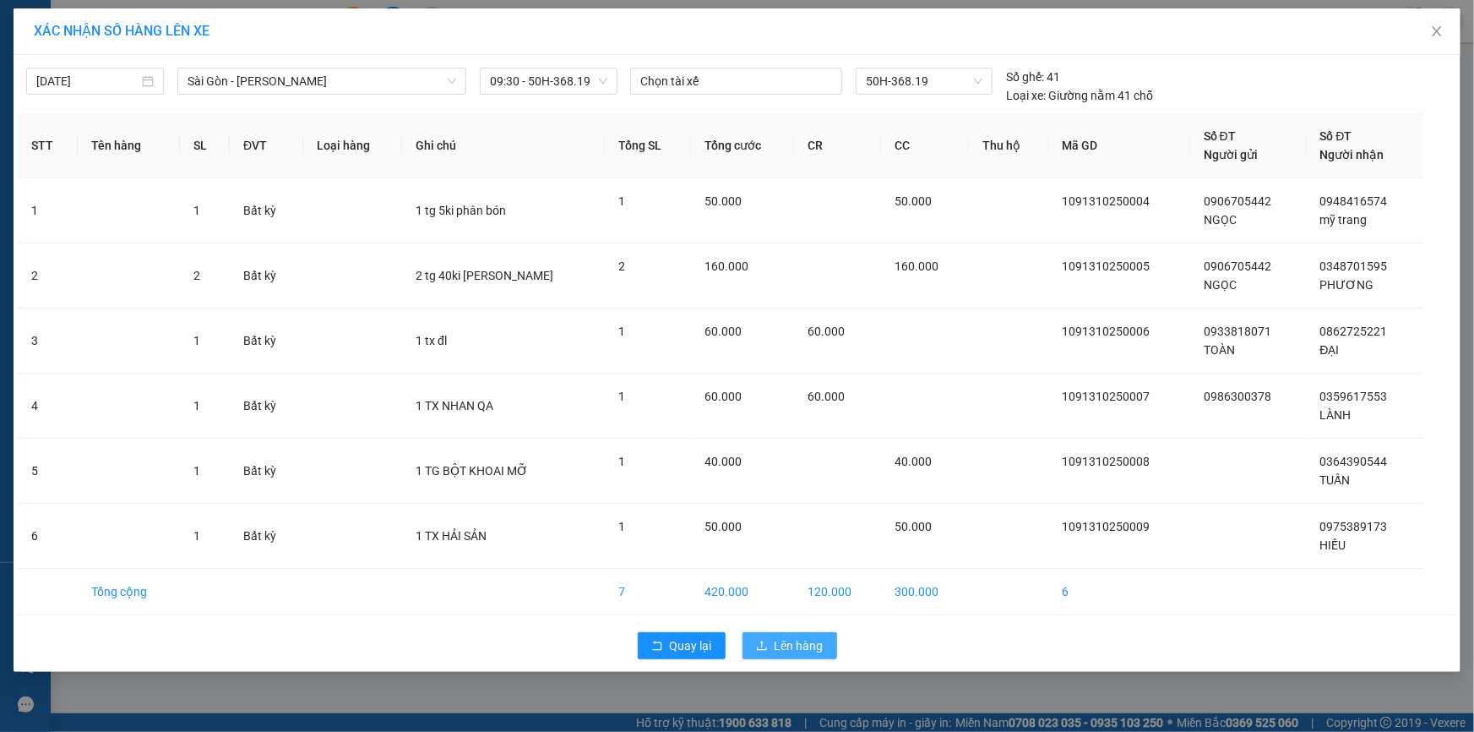
click at [806, 642] on span "Lên hàng" at bounding box center [799, 645] width 49 height 19
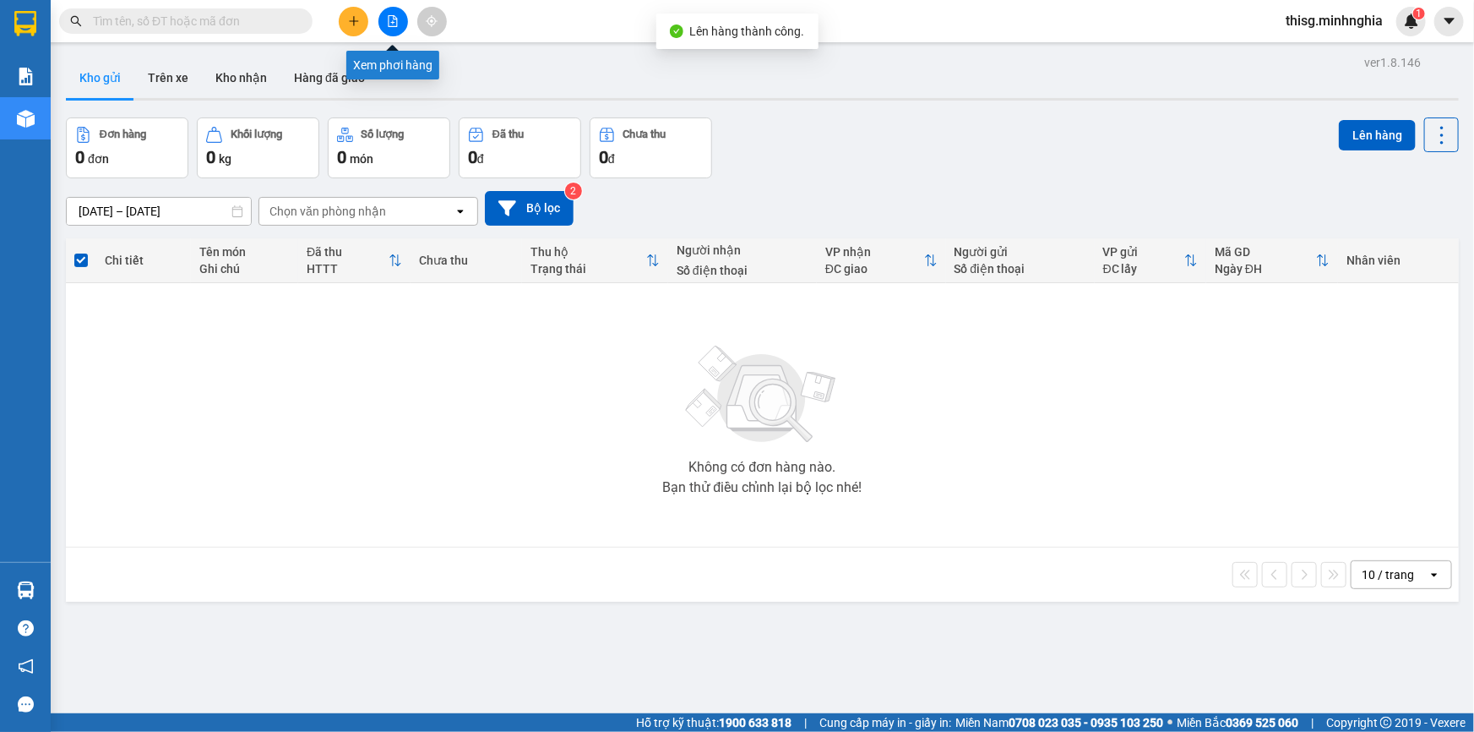
click at [401, 22] on button at bounding box center [393, 22] width 30 height 30
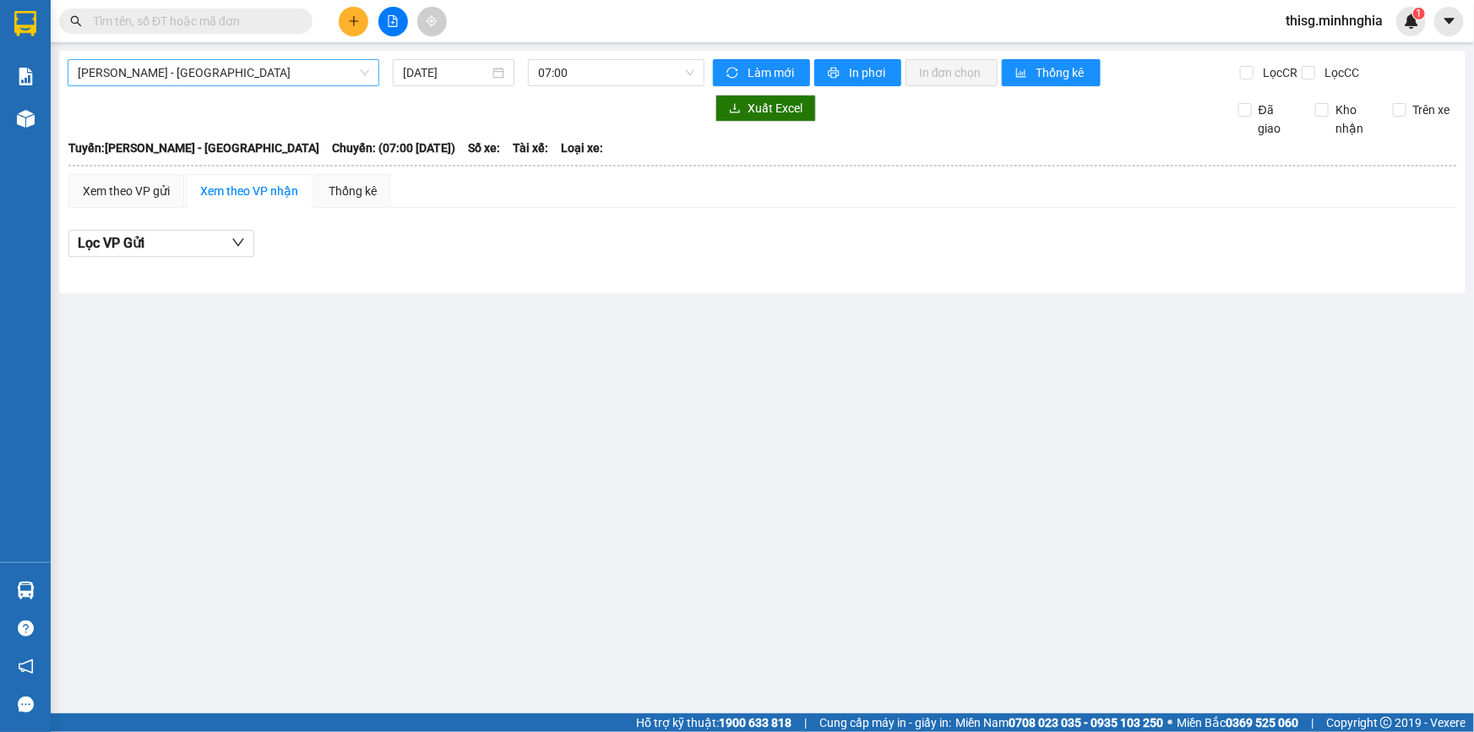
click at [216, 72] on span "[PERSON_NAME] - [GEOGRAPHIC_DATA]" at bounding box center [223, 72] width 291 height 25
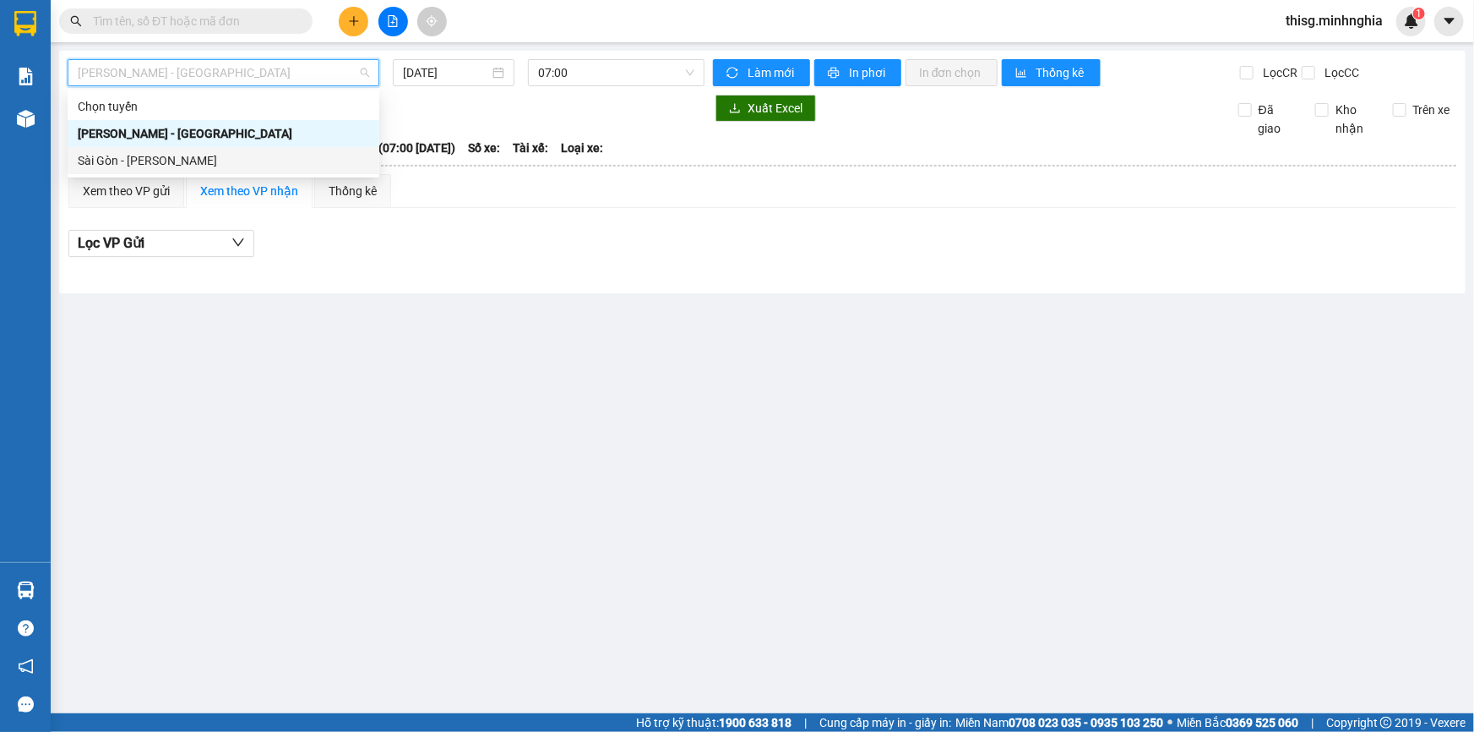
click at [207, 158] on div "Sài Gòn - [PERSON_NAME]" at bounding box center [223, 160] width 291 height 19
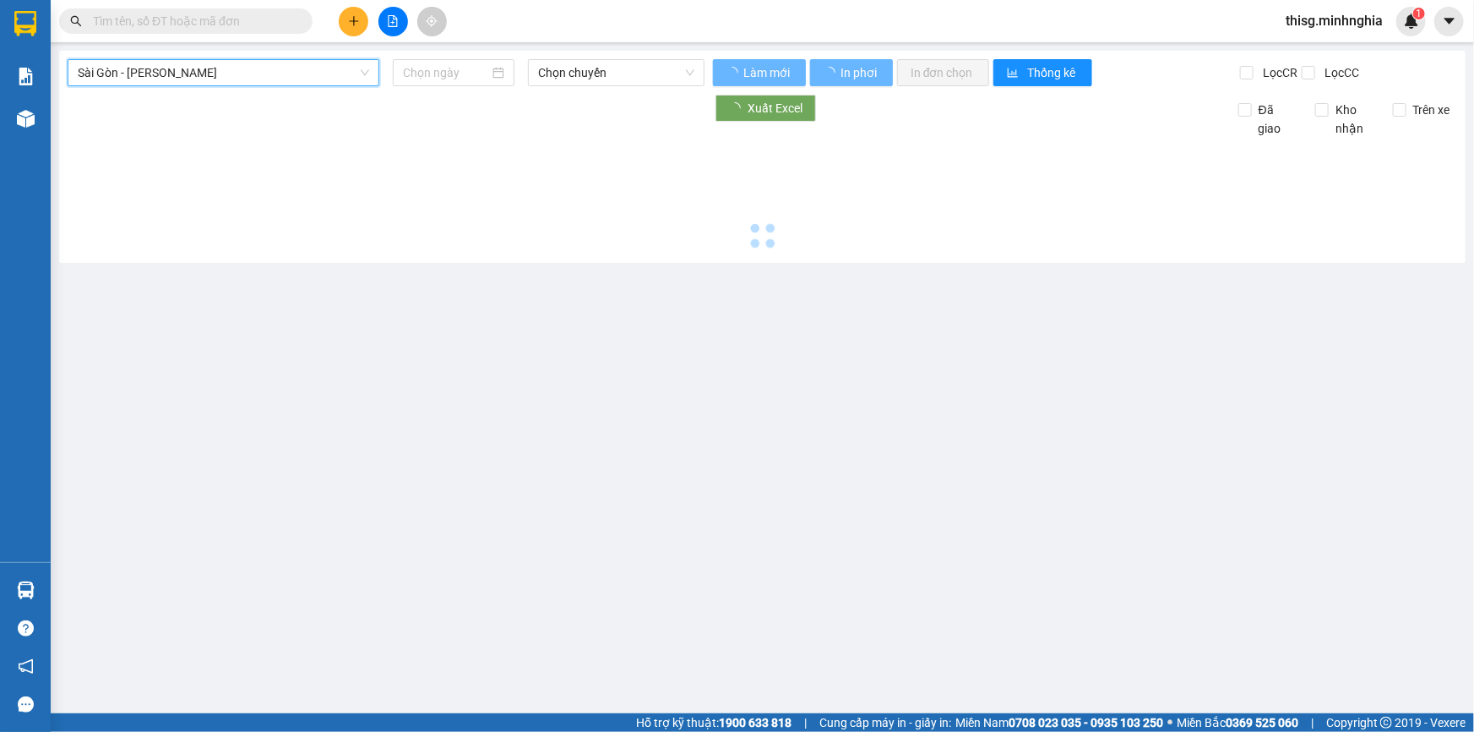
type input "[DATE]"
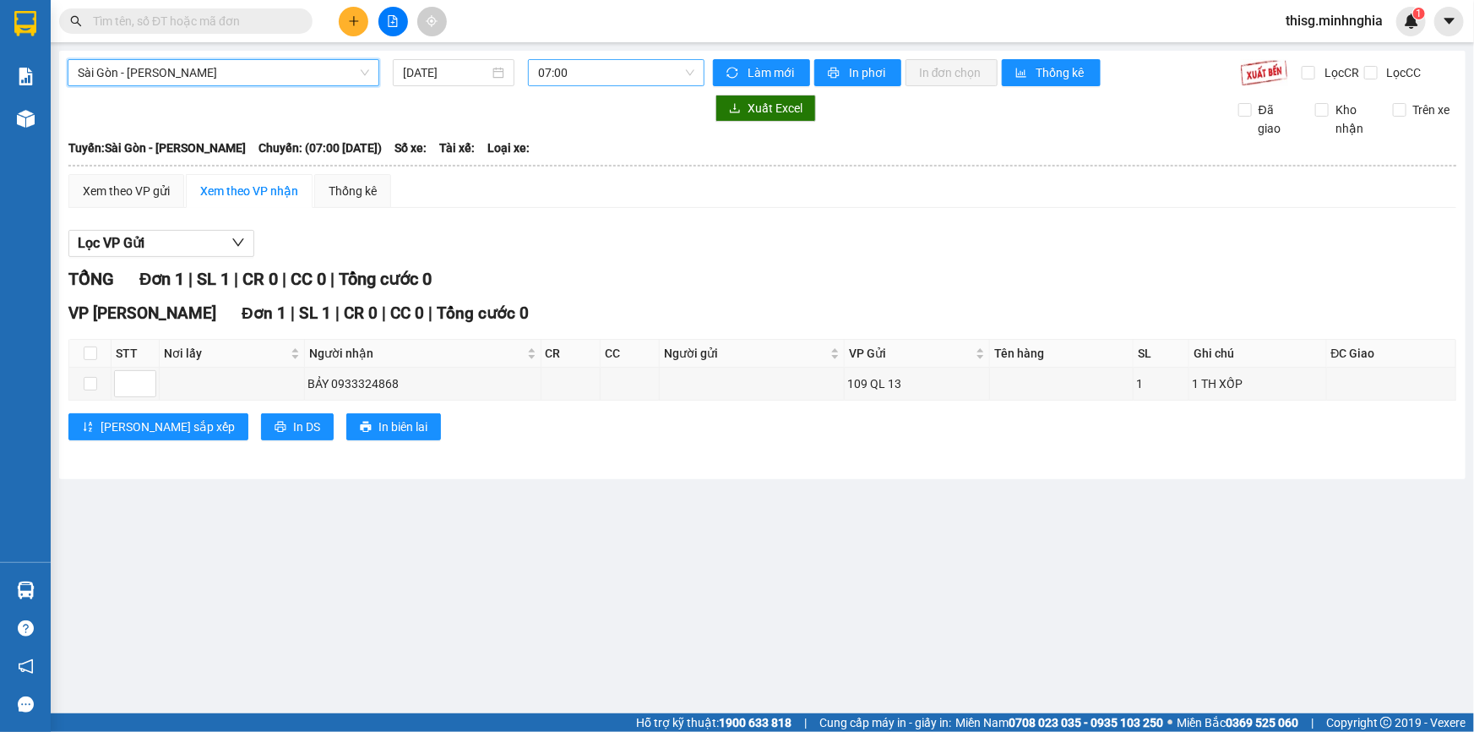
click at [582, 75] on span "07:00" at bounding box center [616, 72] width 156 height 25
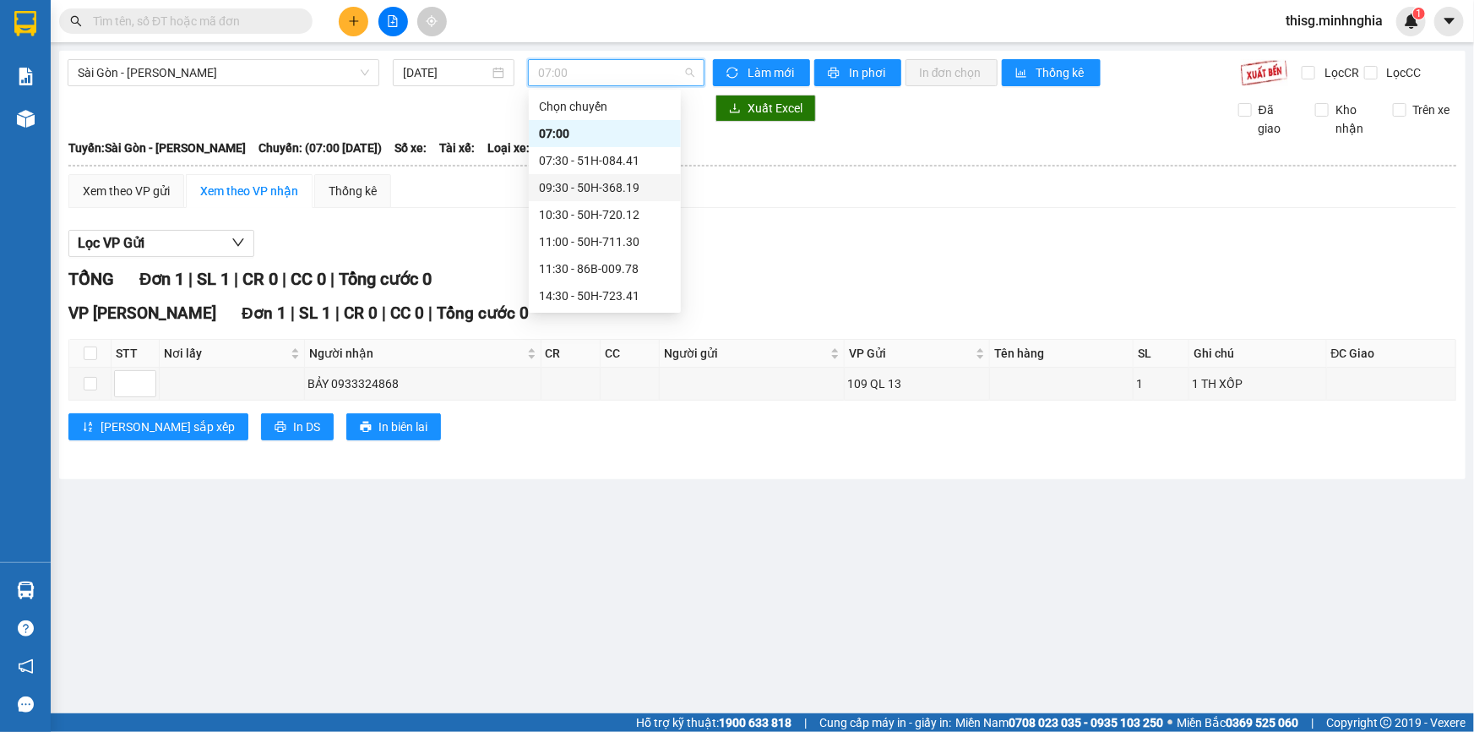
click at [581, 178] on div "09:30 - 50H-368.19" at bounding box center [605, 187] width 132 height 19
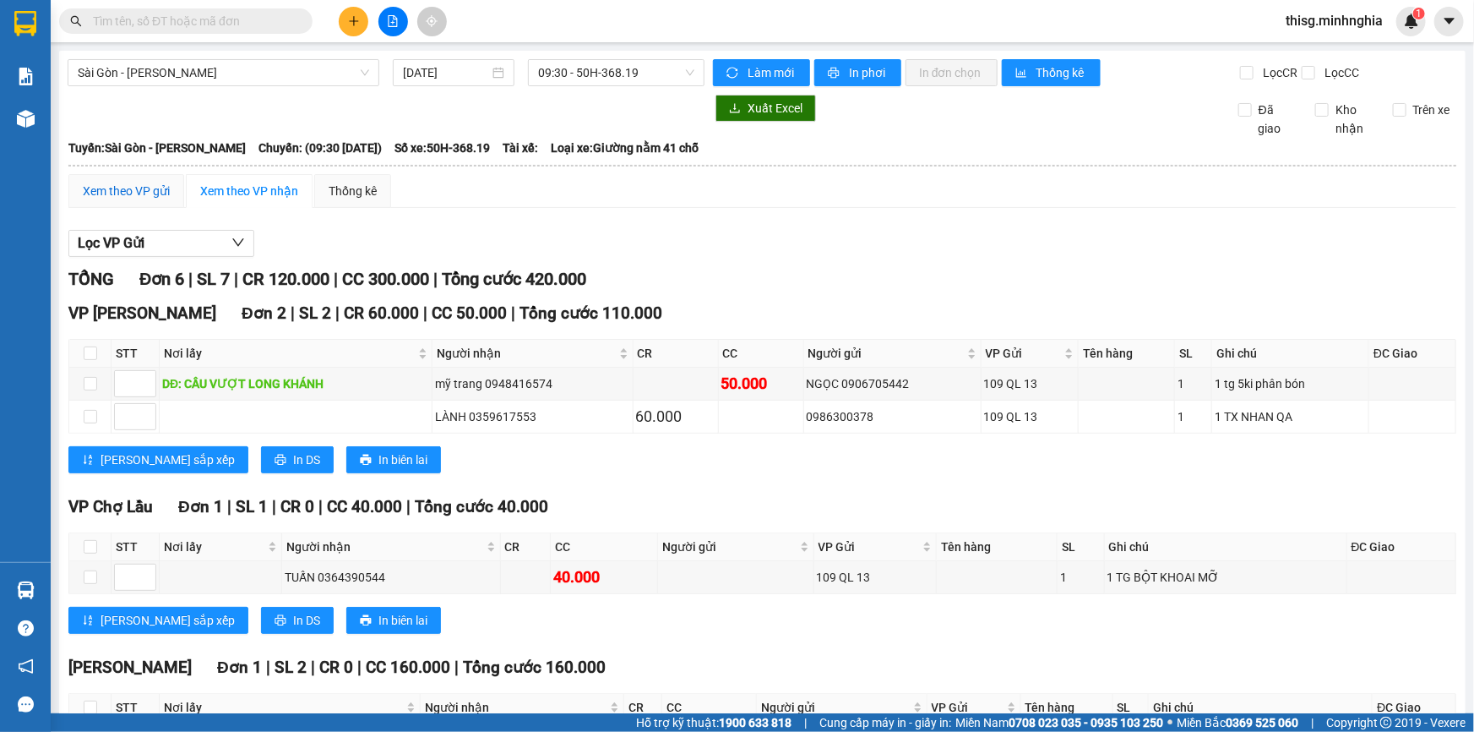
click at [117, 193] on div "Xem theo VP gửi" at bounding box center [126, 191] width 87 height 19
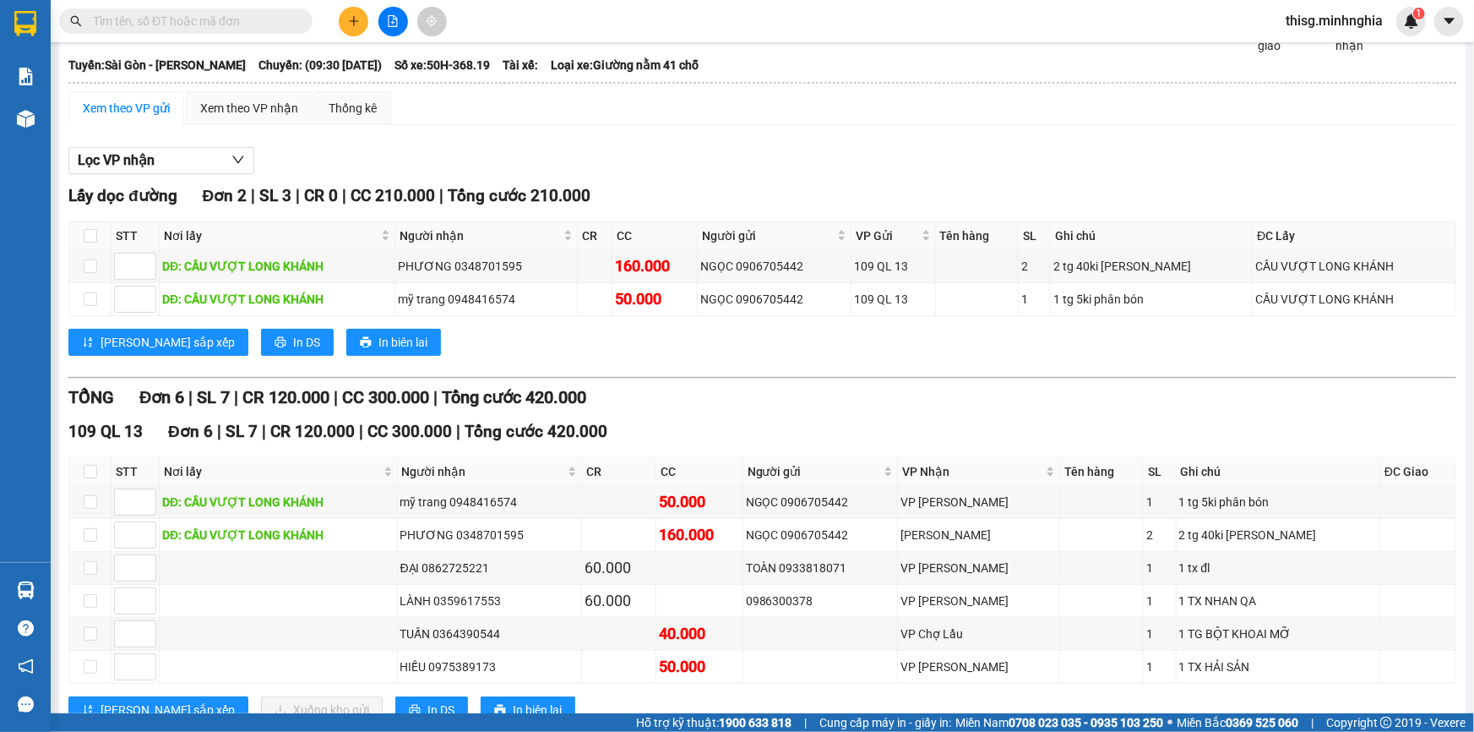
scroll to position [137, 0]
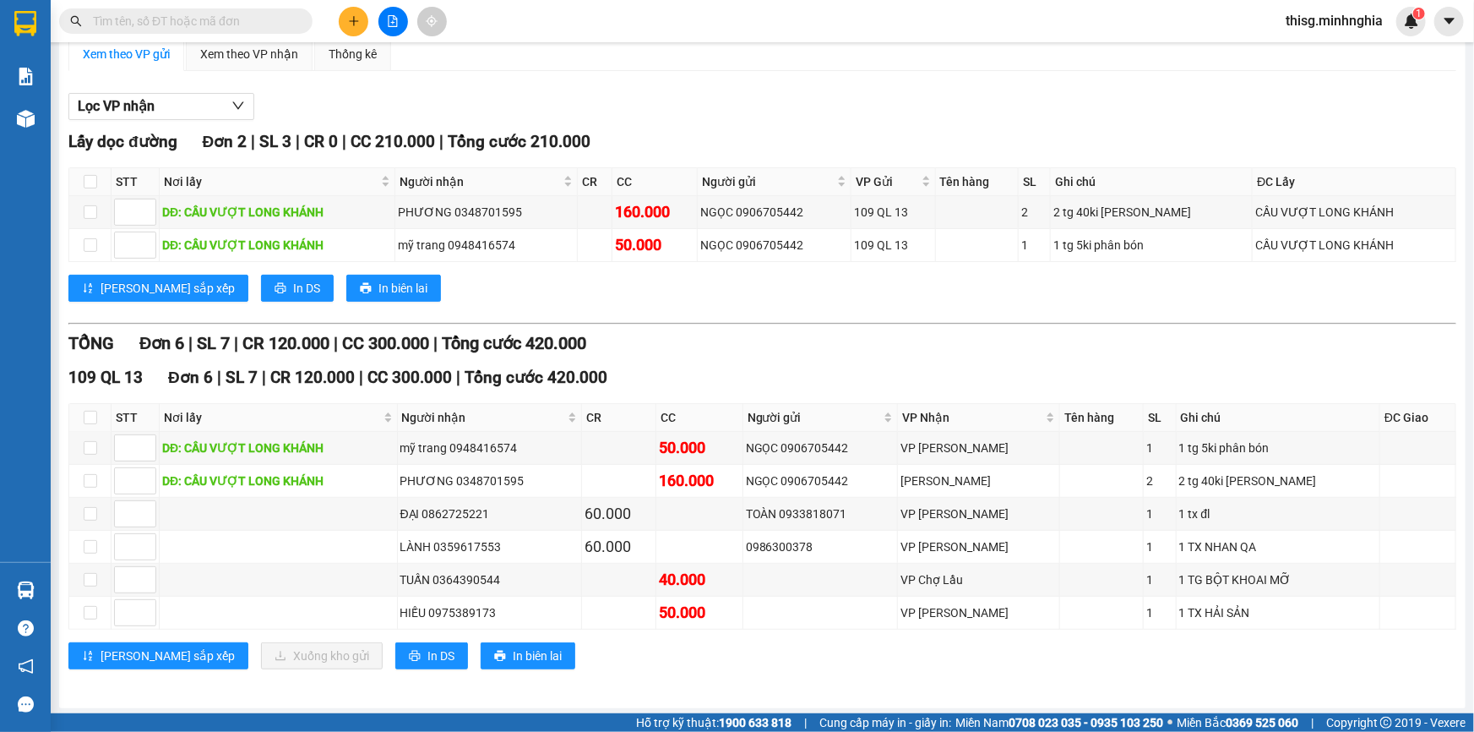
click at [712, 48] on div "Xem theo VP gửi Xem theo VP nhận Thống kê" at bounding box center [762, 54] width 1388 height 34
click at [741, 76] on div "Xem theo VP gửi Xem theo VP nhận Thống kê Lọc VP nhận Lấy dọc đường Đơn 2 | SL …" at bounding box center [762, 363] width 1388 height 653
click at [346, 16] on button at bounding box center [354, 22] width 30 height 30
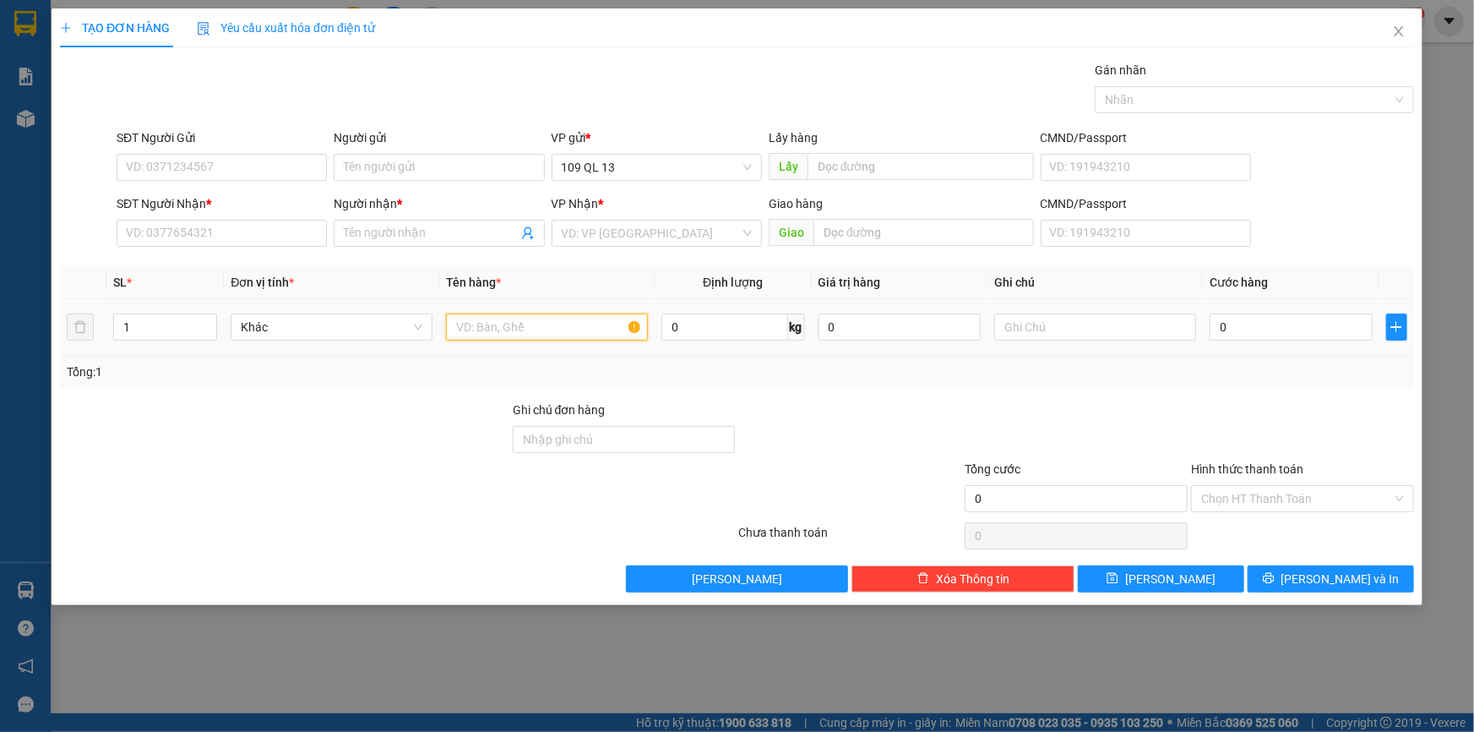
click at [533, 323] on input "text" at bounding box center [547, 326] width 202 height 27
click at [1119, 323] on input "text" at bounding box center [1095, 326] width 202 height 27
type input "1 TG"
click at [1397, 33] on icon "close" at bounding box center [1399, 32] width 14 height 14
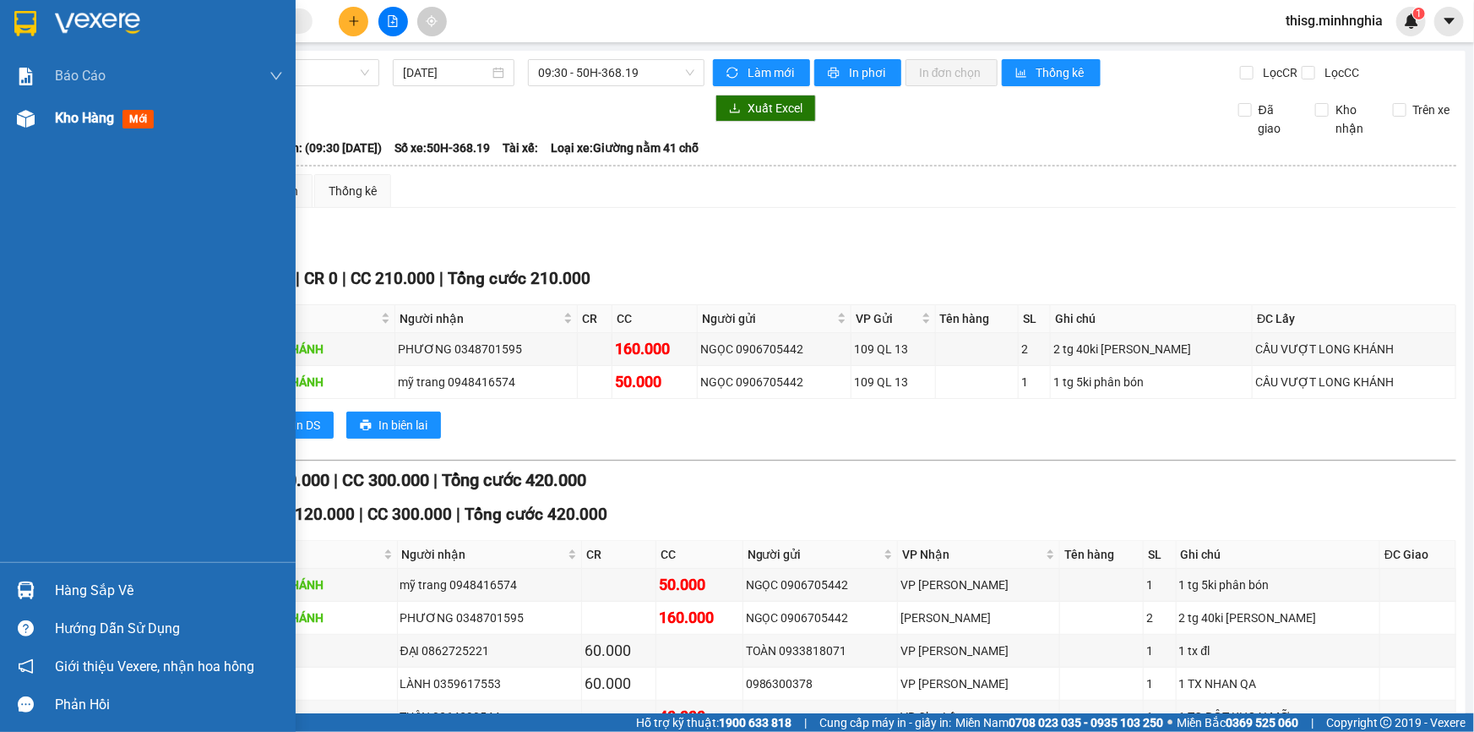
click at [35, 118] on div at bounding box center [26, 119] width 30 height 30
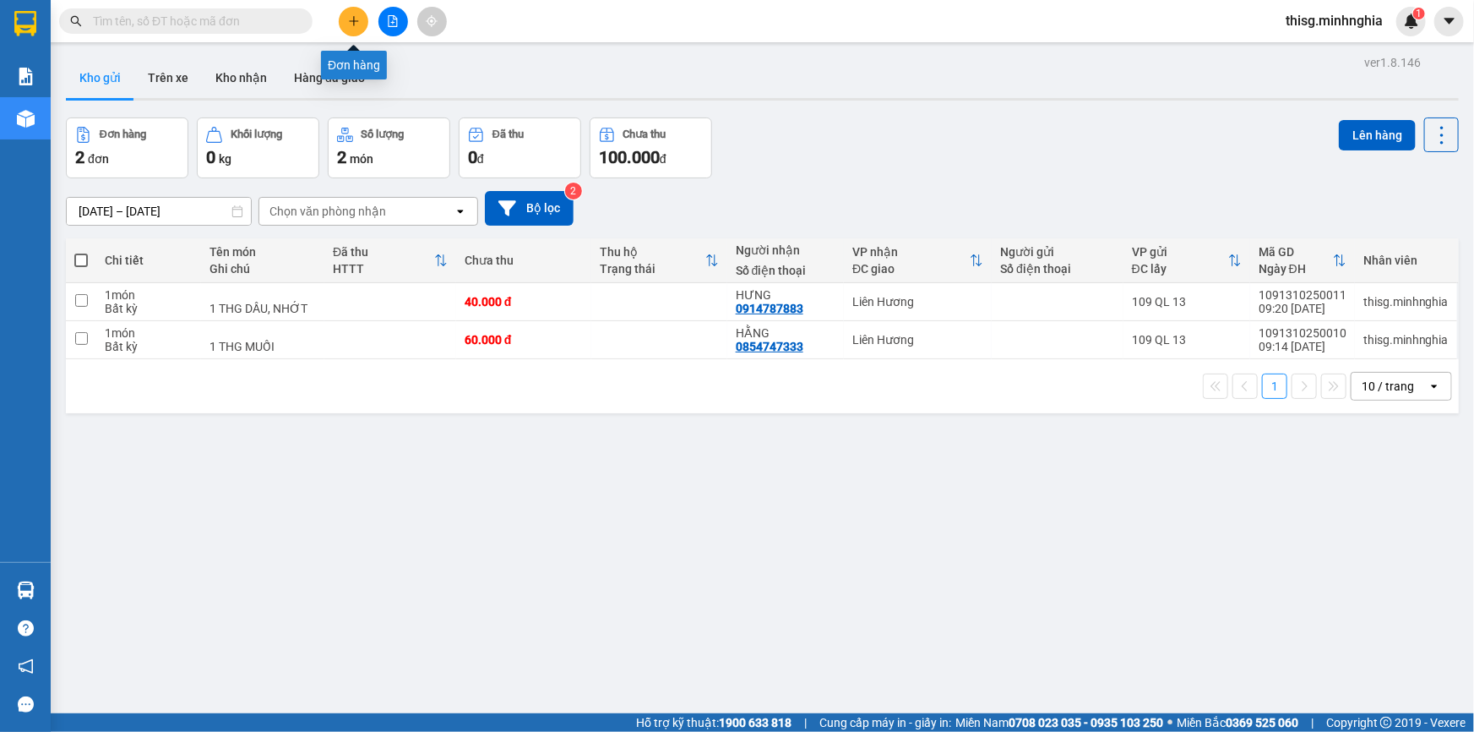
click at [357, 28] on button at bounding box center [354, 22] width 30 height 30
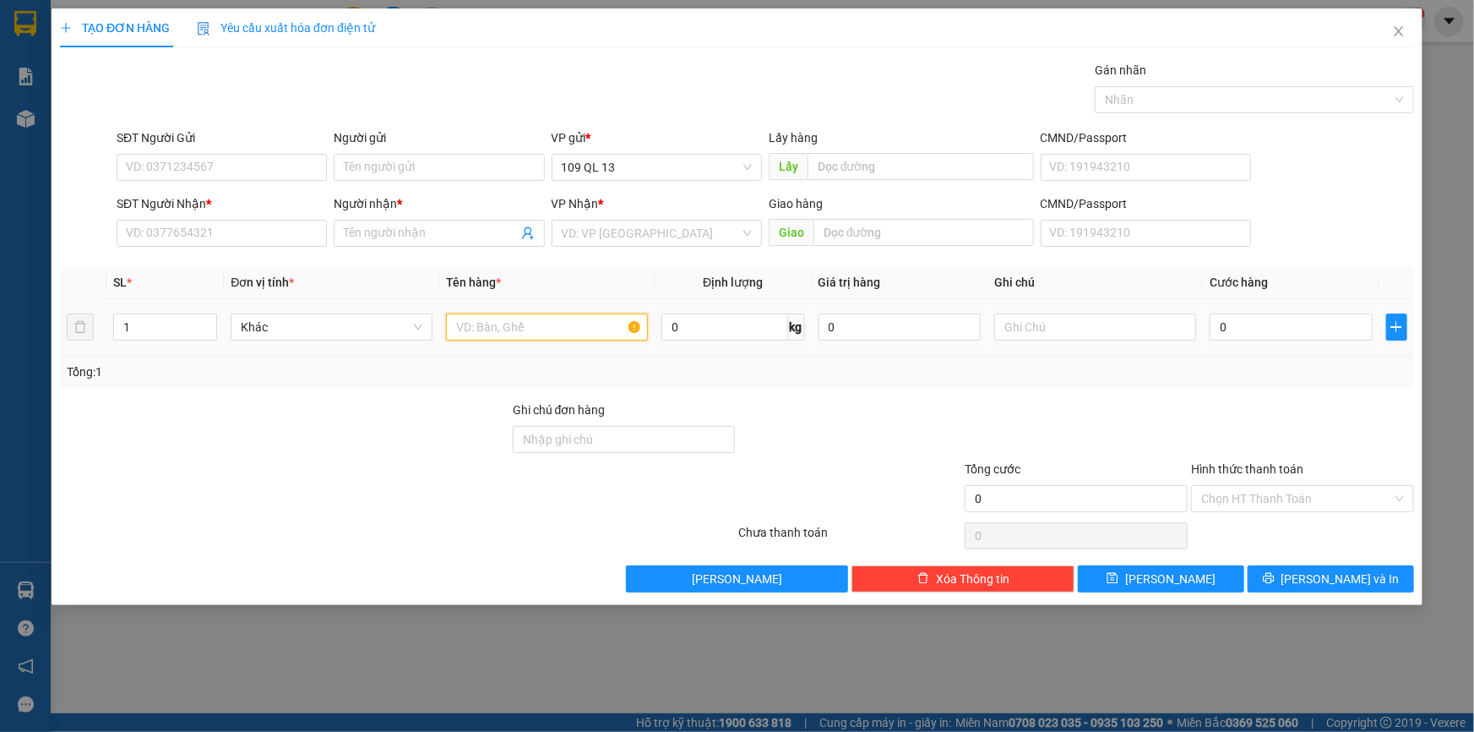
click at [528, 318] on input "text" at bounding box center [547, 326] width 202 height 27
click at [1059, 321] on input "text" at bounding box center [1095, 326] width 202 height 27
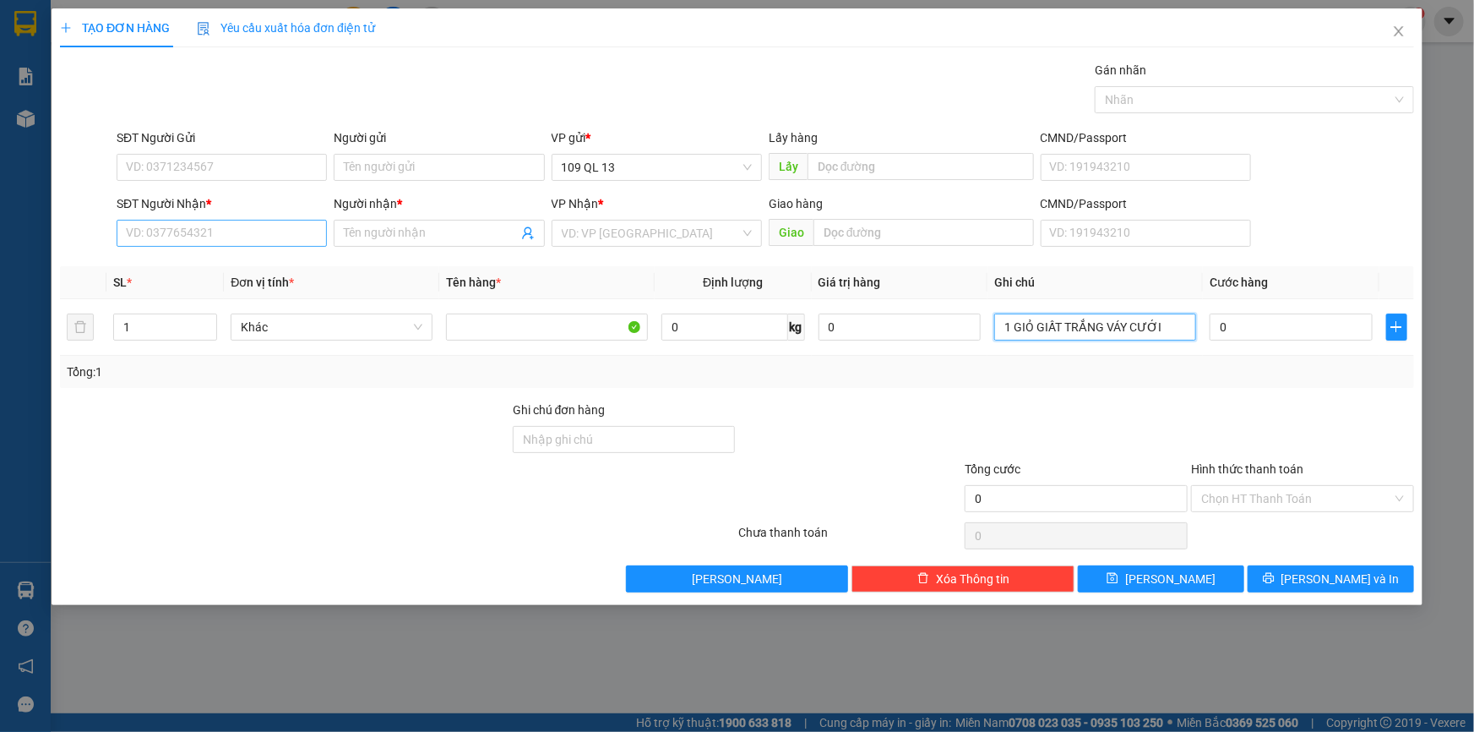
type input "1 GIỎ GIẤT TRẮNG VÁY CƯỚI"
click at [245, 231] on input "SĐT Người Nhận *" at bounding box center [222, 233] width 210 height 27
type input "0372406536"
click at [385, 227] on input "Người nhận *" at bounding box center [430, 233] width 173 height 19
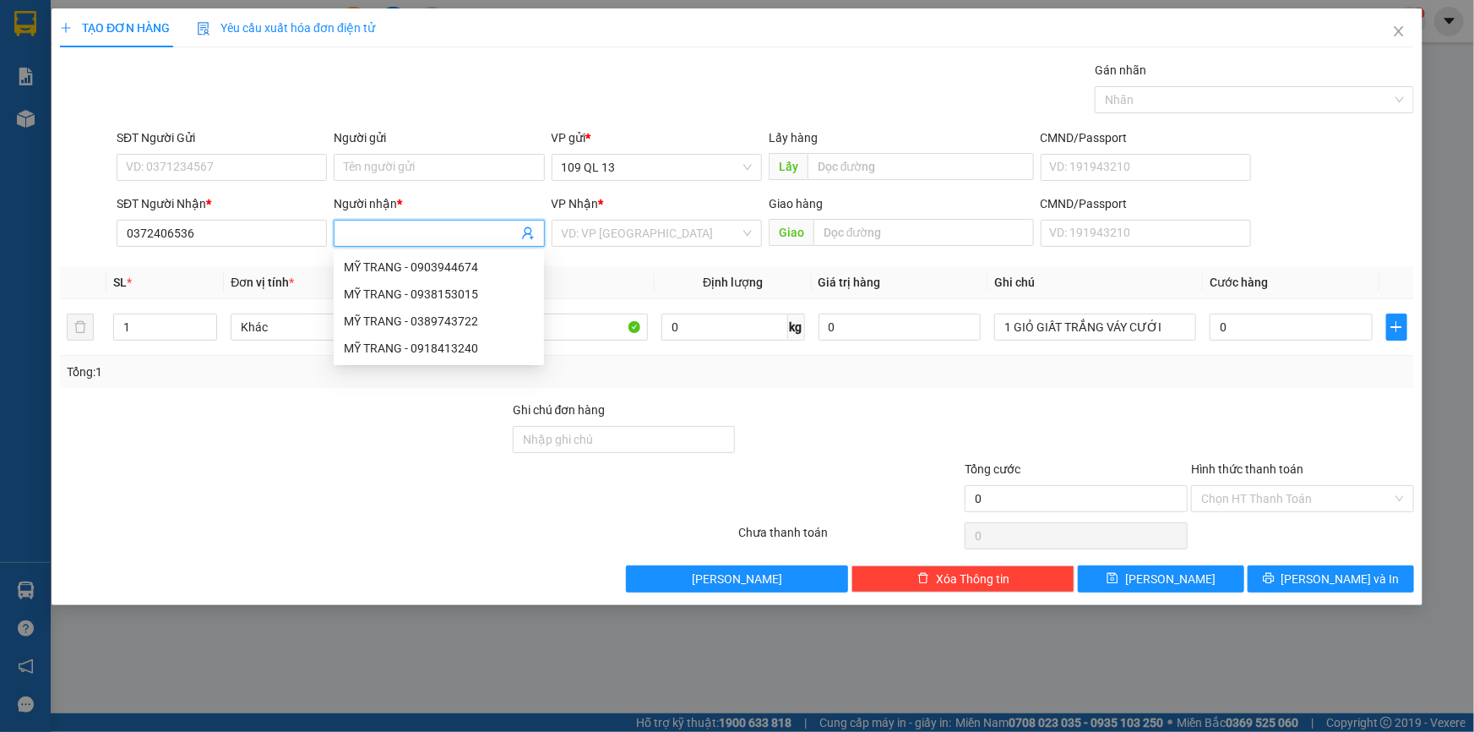
type input "M"
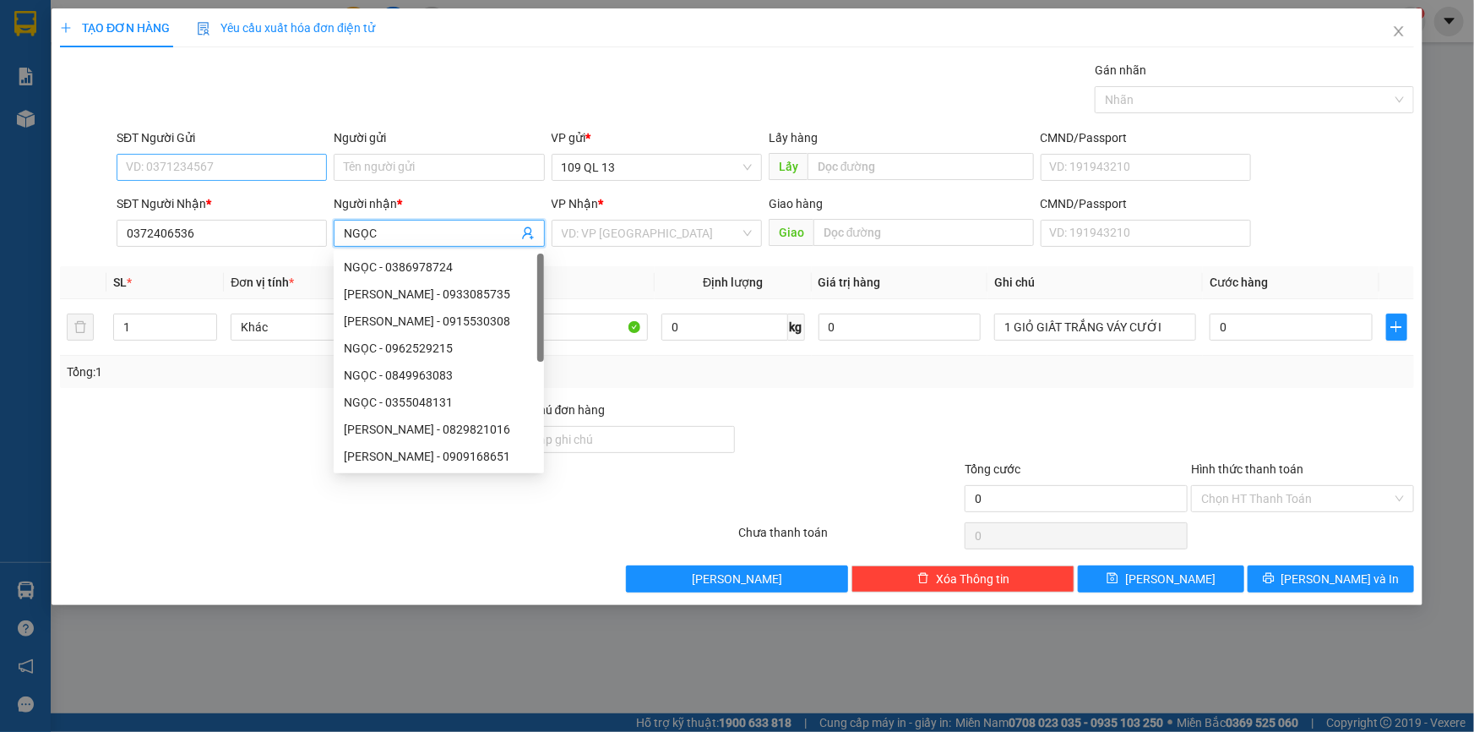
type input "NGỌC"
click at [235, 159] on input "SĐT Người Gửi" at bounding box center [222, 167] width 210 height 27
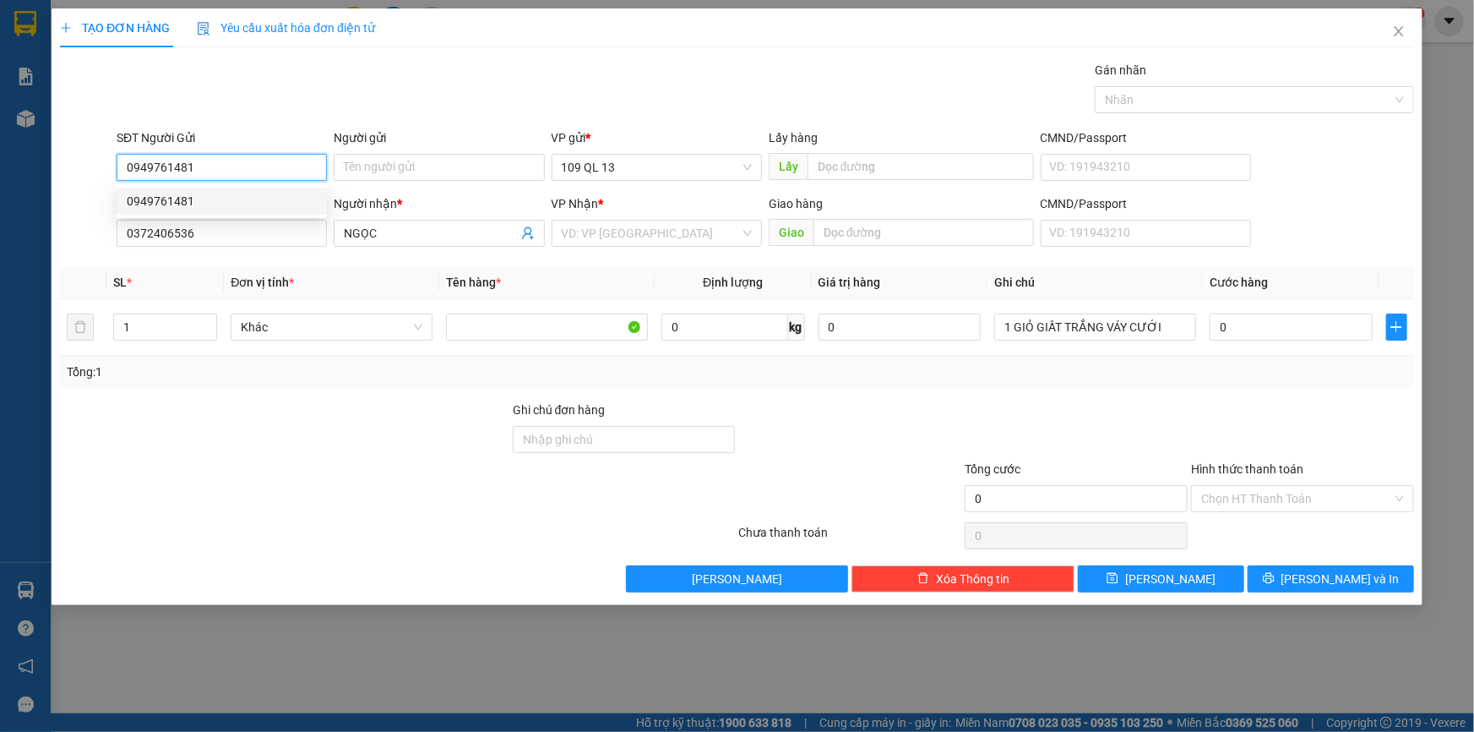
click at [188, 197] on div "0949761481" at bounding box center [222, 201] width 190 height 19
type input "0949761481"
click at [686, 239] on input "search" at bounding box center [651, 233] width 178 height 25
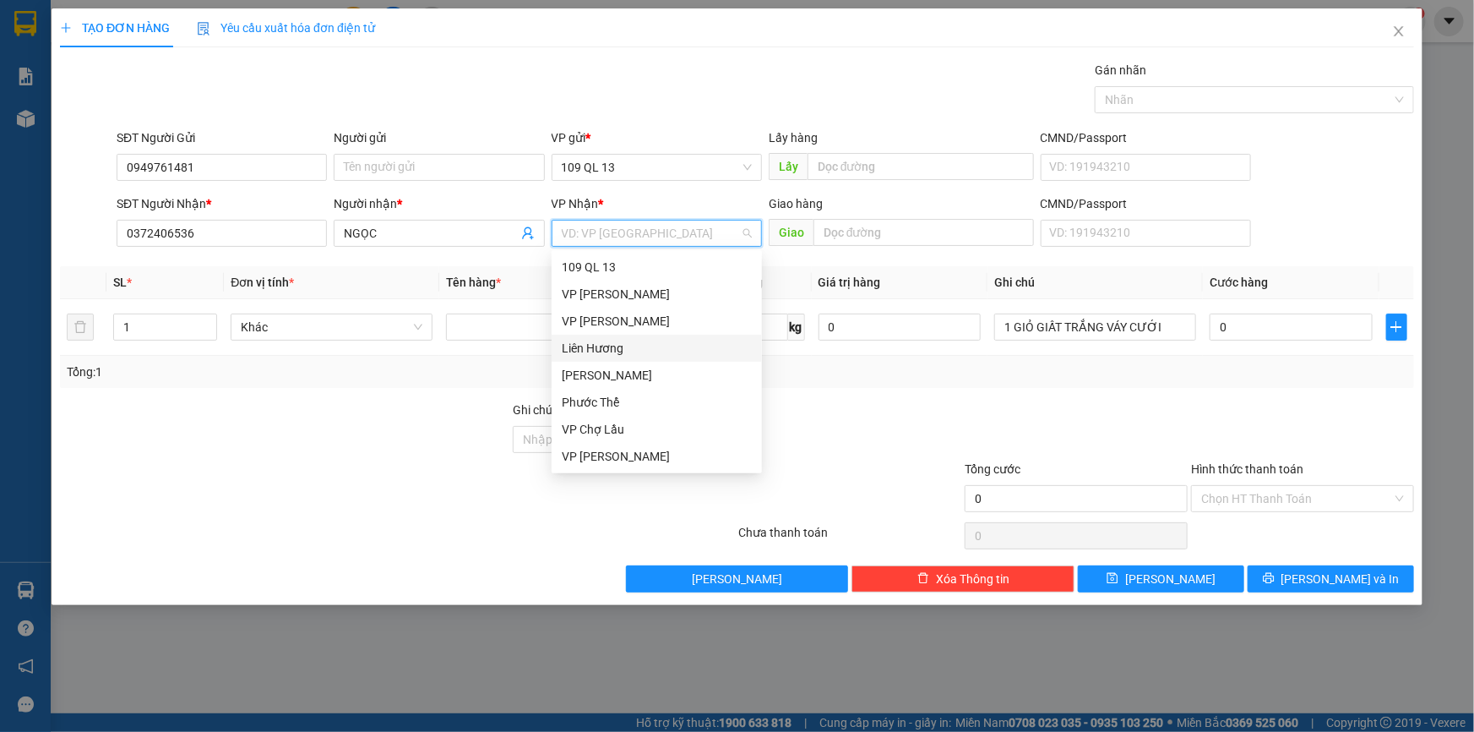
click at [612, 348] on div "Liên Hương" at bounding box center [657, 348] width 190 height 19
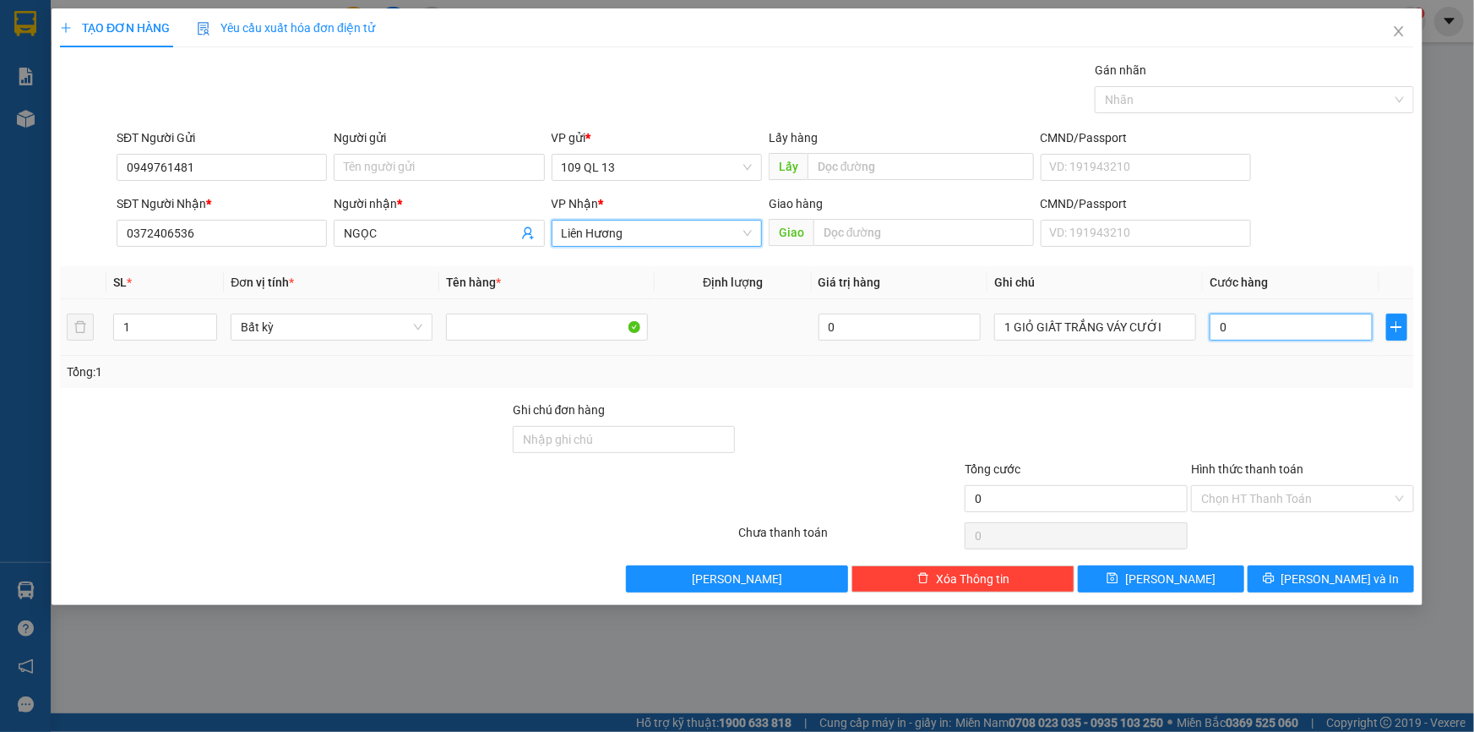
click at [1272, 328] on input "0" at bounding box center [1291, 326] width 163 height 27
type input "3"
type input "30"
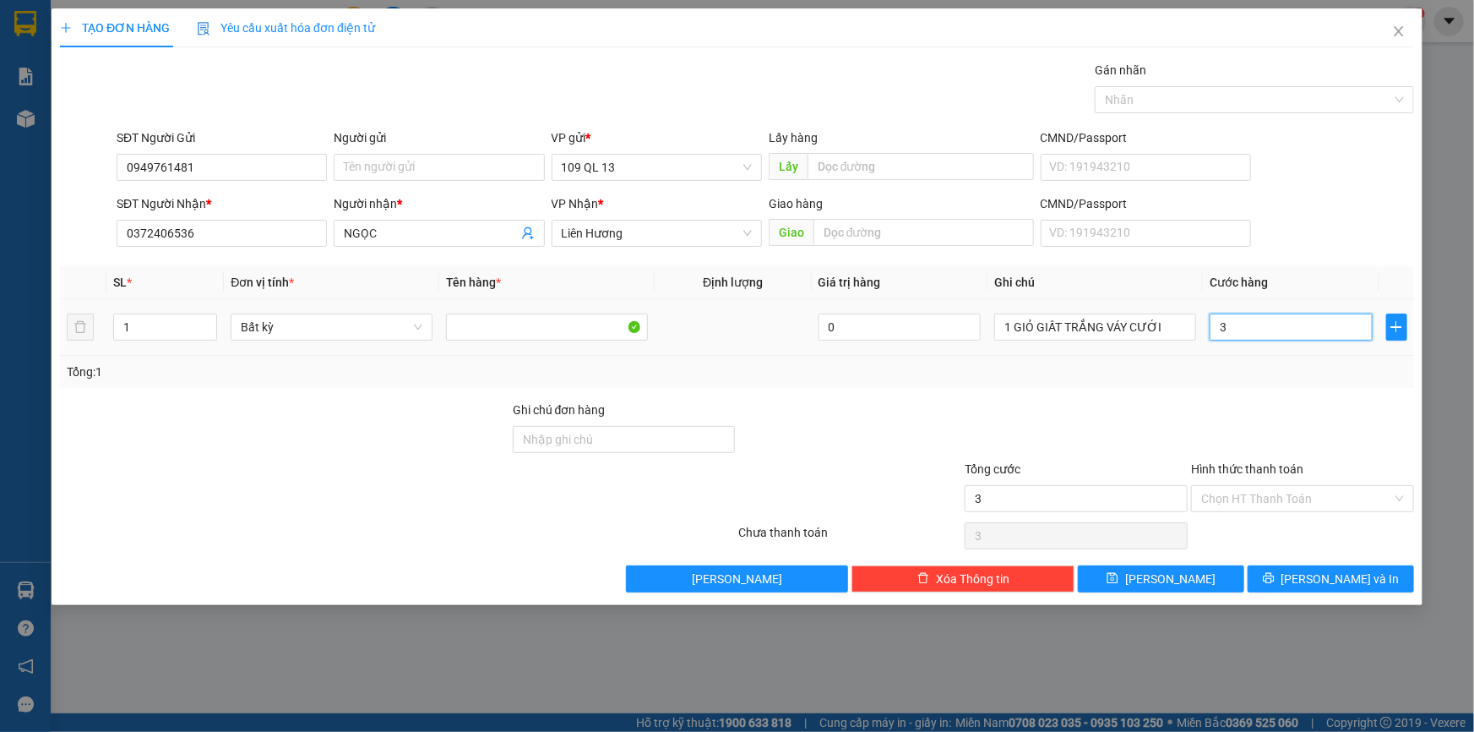
type input "30"
type input "30.000"
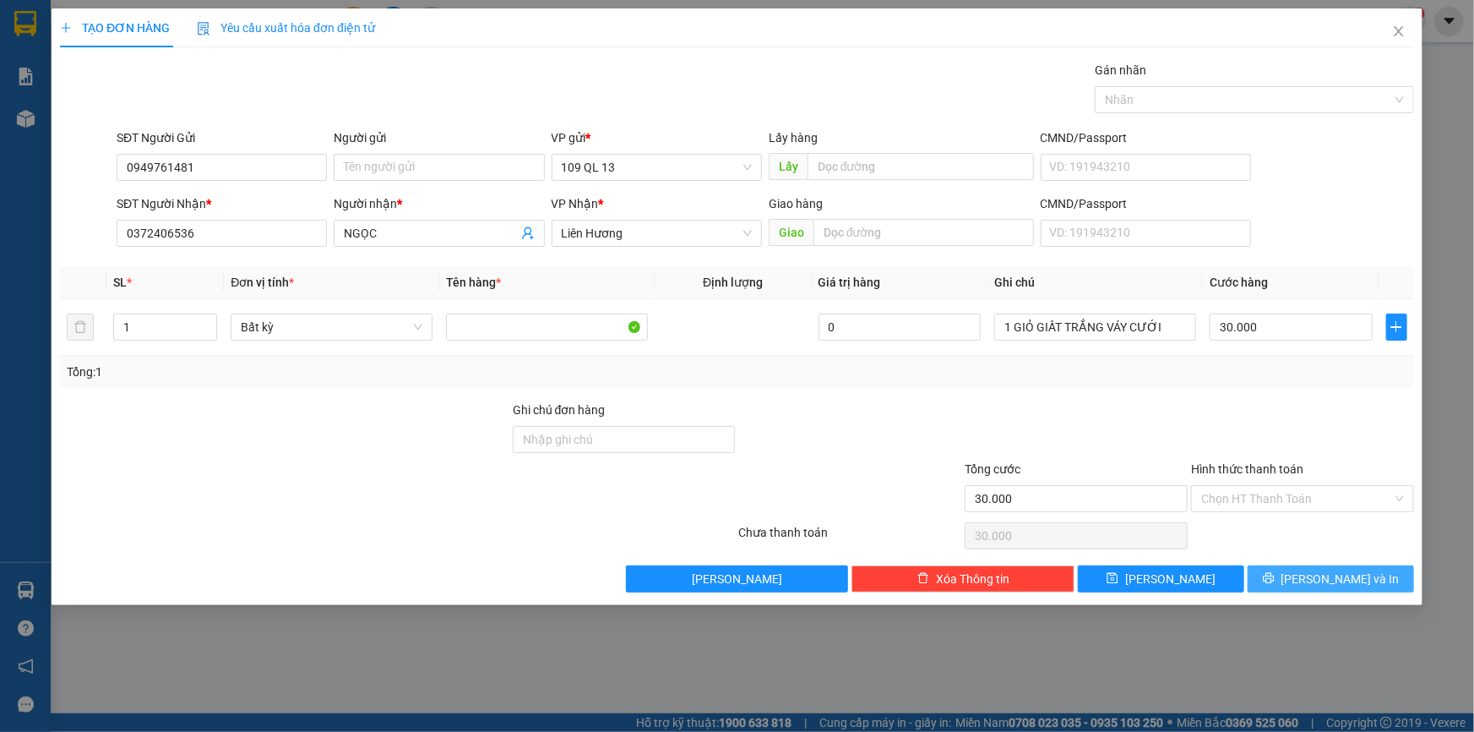
click at [1335, 579] on span "[PERSON_NAME] và In" at bounding box center [1341, 578] width 118 height 19
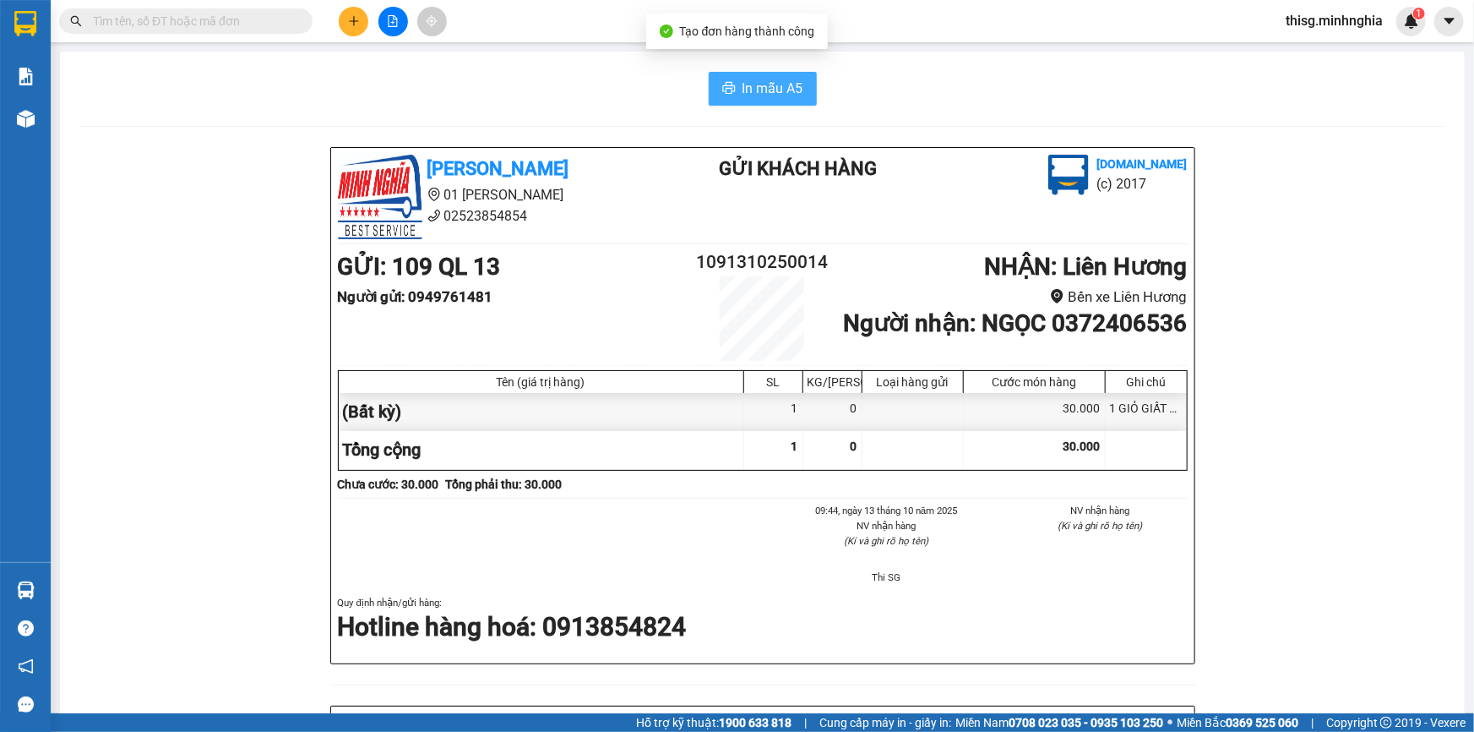
click at [750, 84] on span "In mẫu A5" at bounding box center [773, 88] width 61 height 21
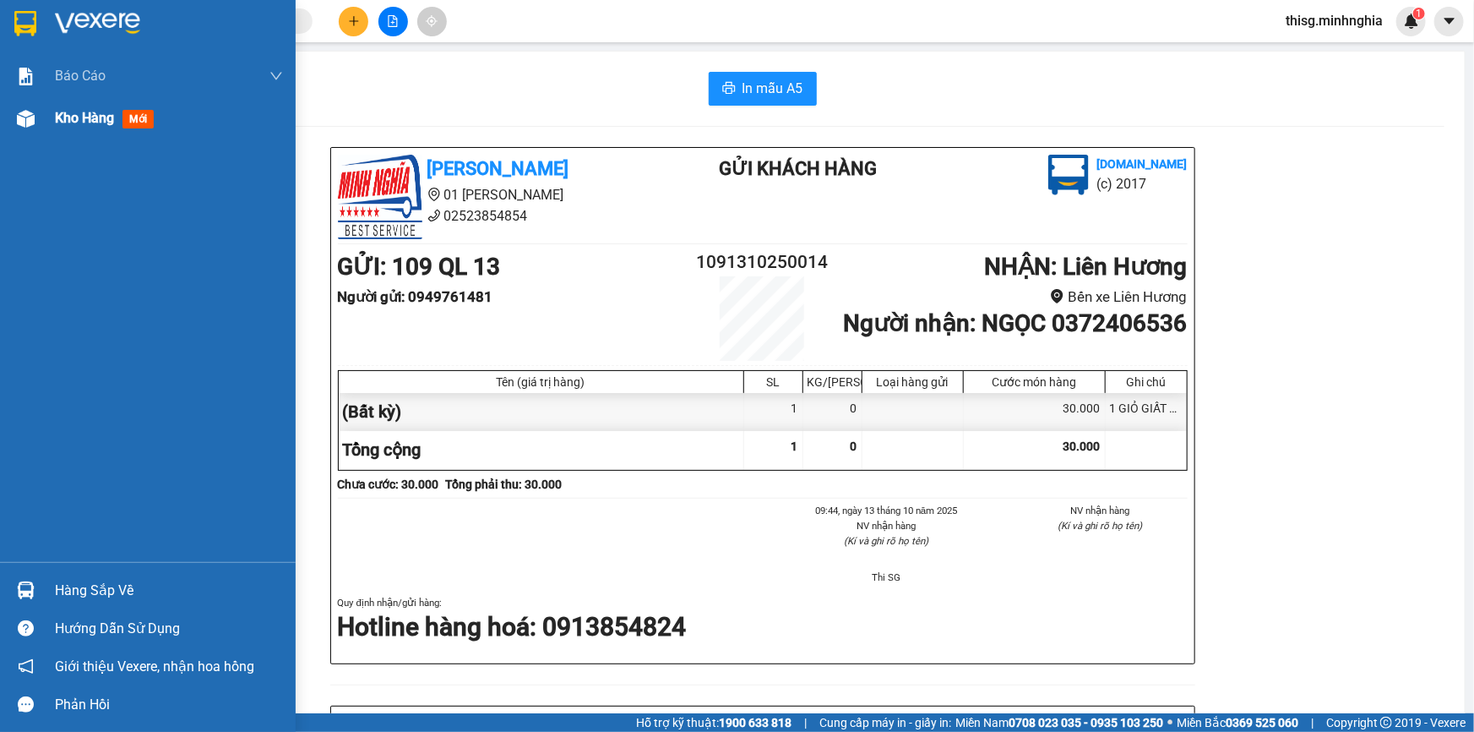
click at [106, 122] on span "Kho hàng" at bounding box center [84, 118] width 59 height 16
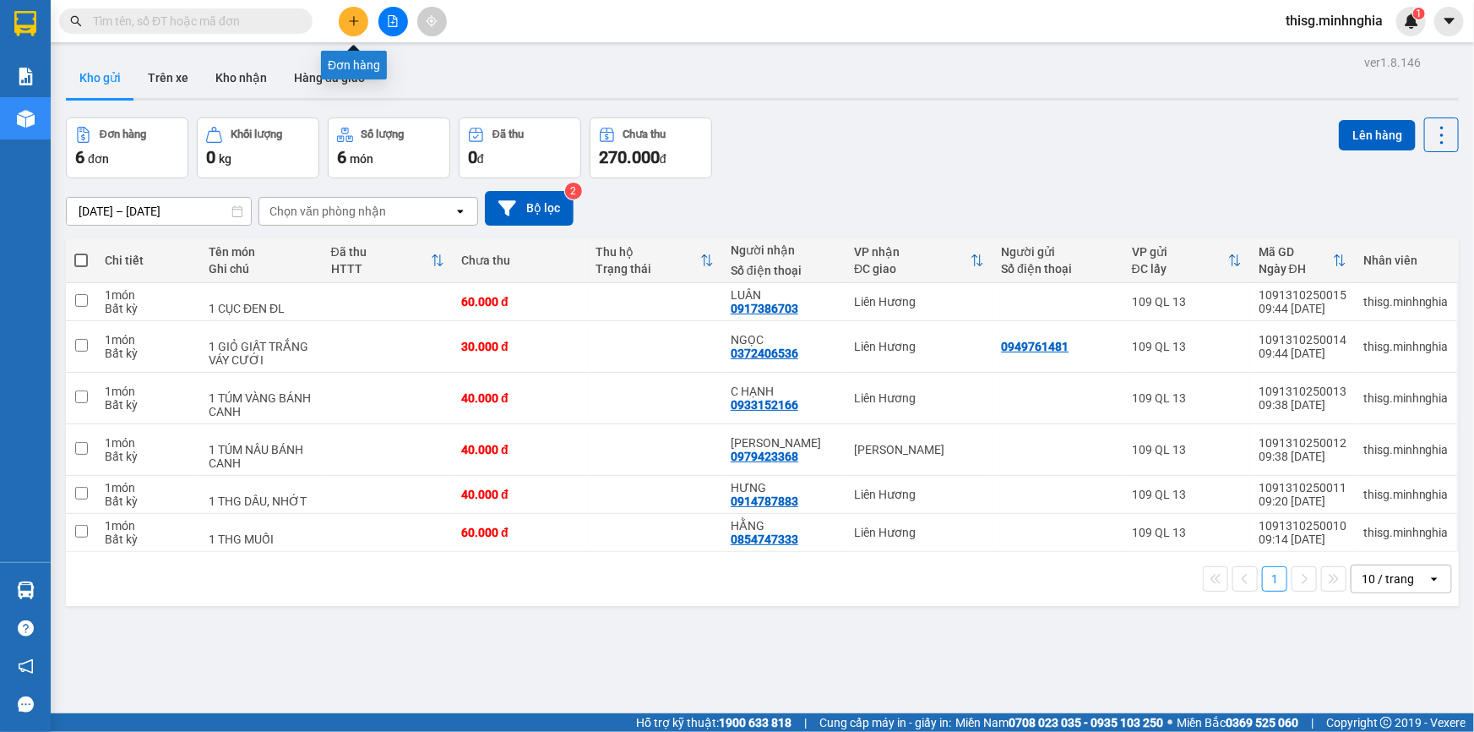
click at [360, 17] on button at bounding box center [354, 22] width 30 height 30
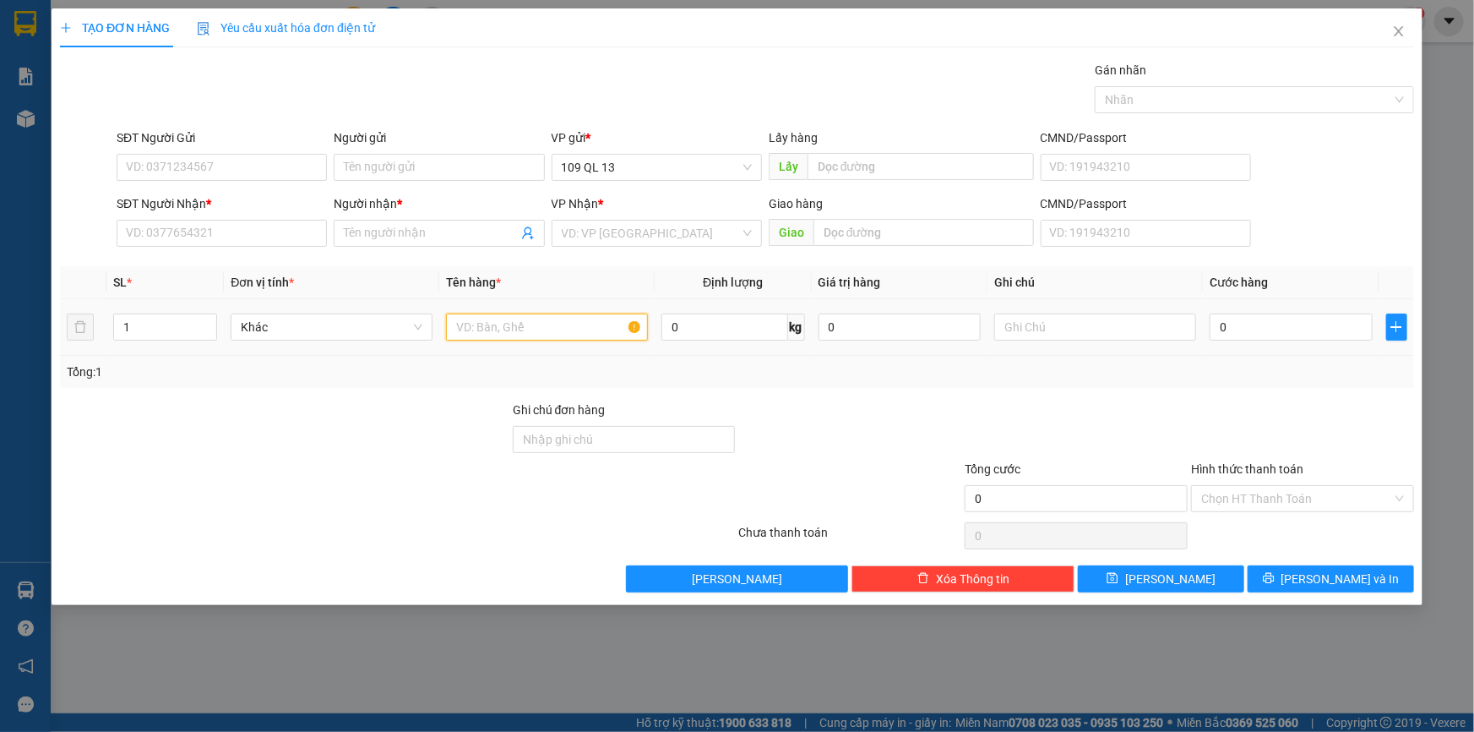
click at [566, 321] on input "text" at bounding box center [547, 326] width 202 height 27
click at [1061, 330] on input "text" at bounding box center [1095, 326] width 202 height 27
click at [270, 239] on input "SĐT Người Nhận *" at bounding box center [222, 233] width 210 height 27
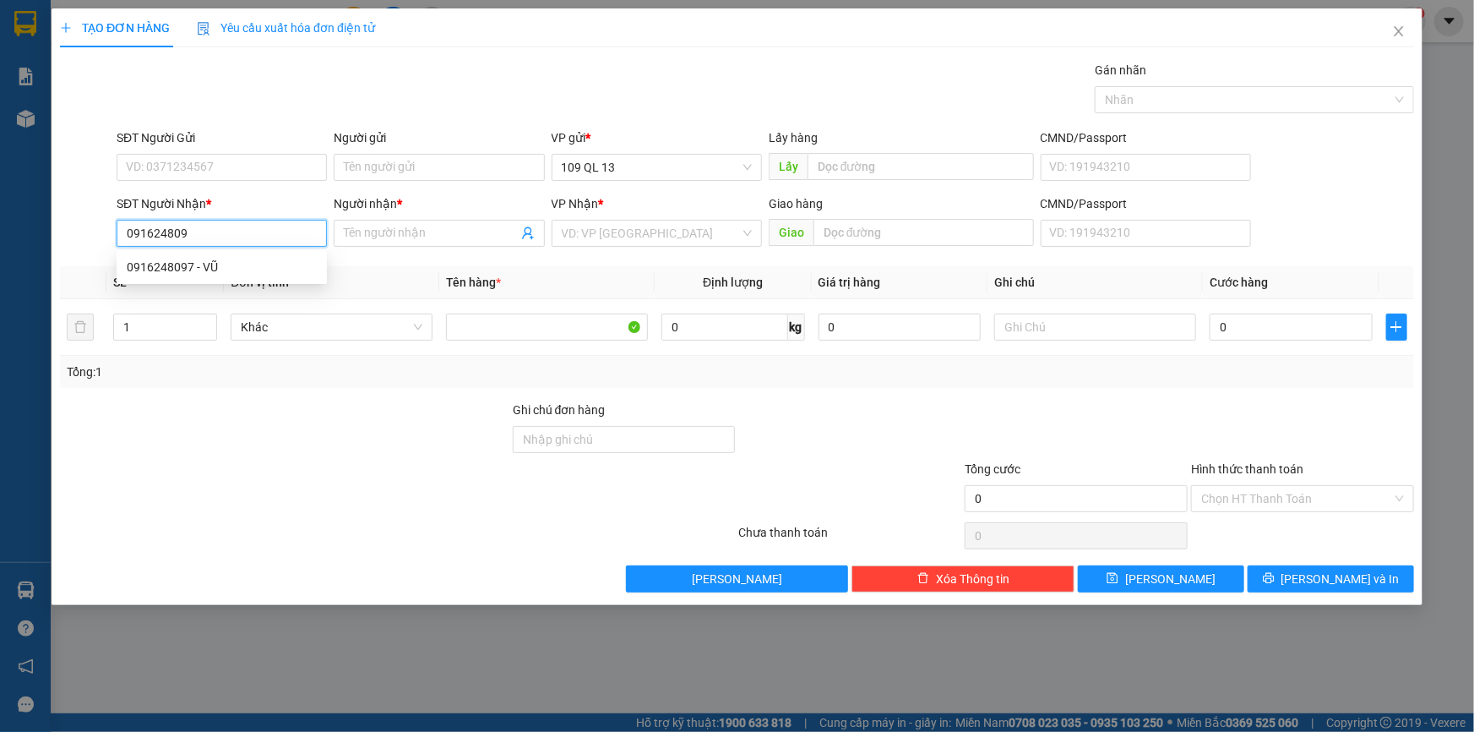
type input "0916248097"
click at [195, 262] on div "0916248097 - VŨ" at bounding box center [222, 267] width 190 height 19
type input "VŨ"
type input "0916248097"
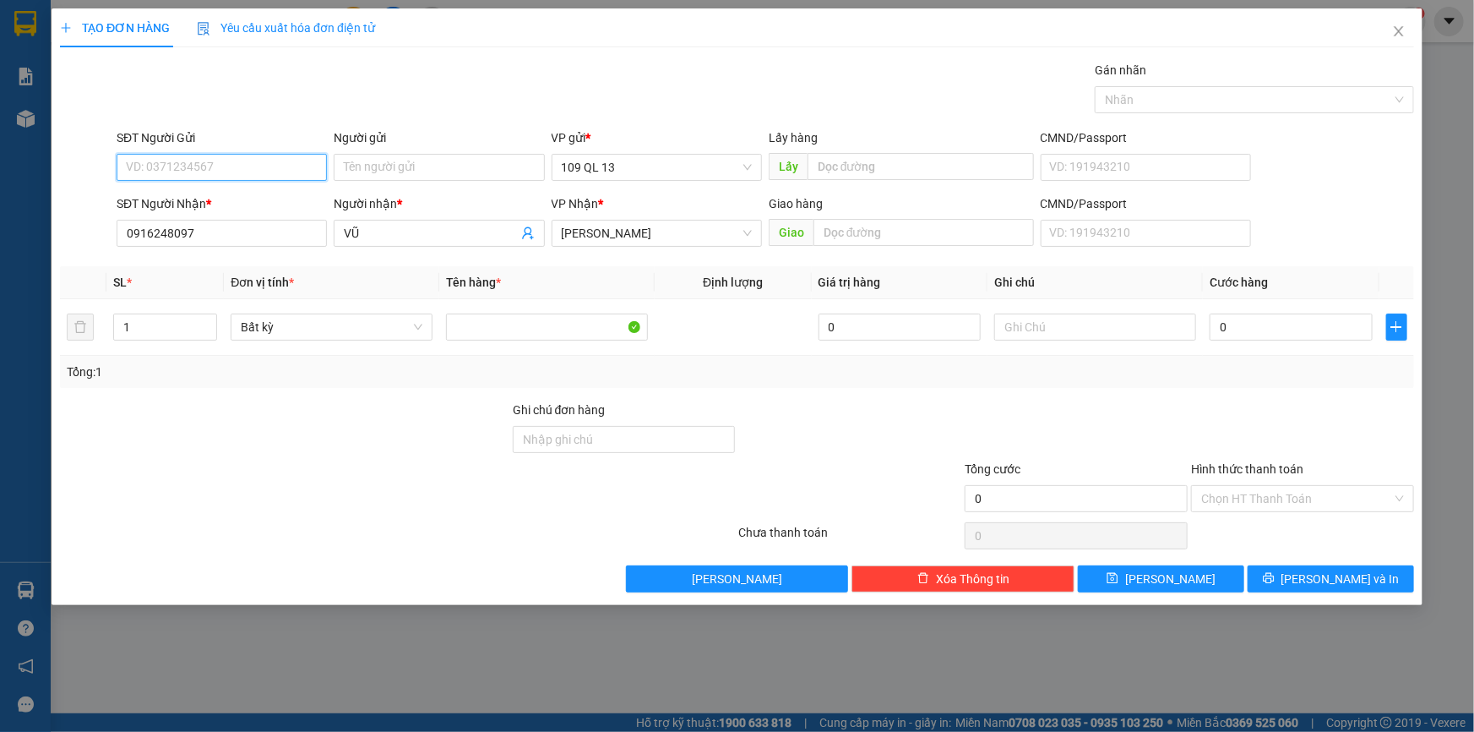
click at [252, 168] on input "SĐT Người Gửi" at bounding box center [222, 167] width 210 height 27
type input "0938912927"
click at [1103, 324] on input "text" at bounding box center [1095, 326] width 202 height 27
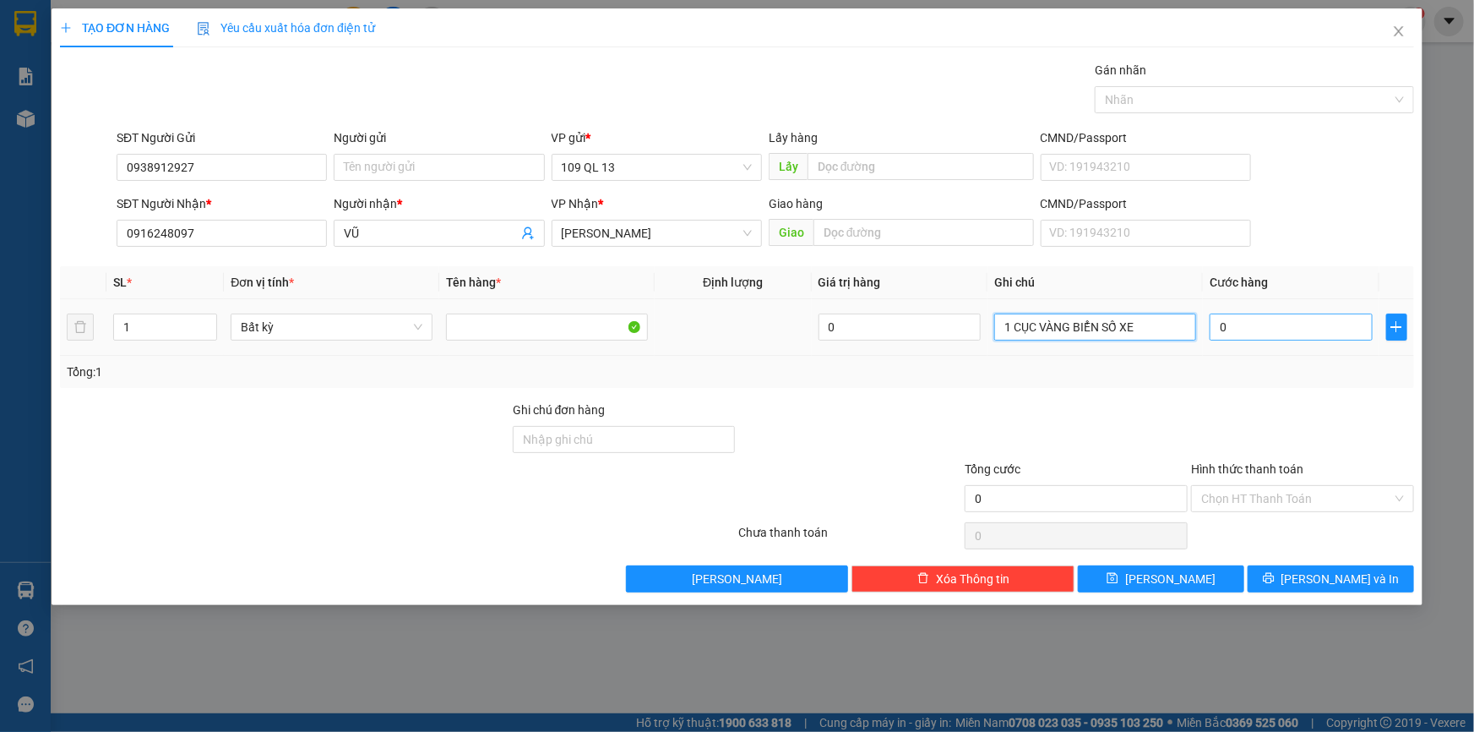
type input "1 CỤC VÀNG BIỂN SỐ XE"
click at [1293, 329] on input "0" at bounding box center [1291, 326] width 163 height 27
type input "3"
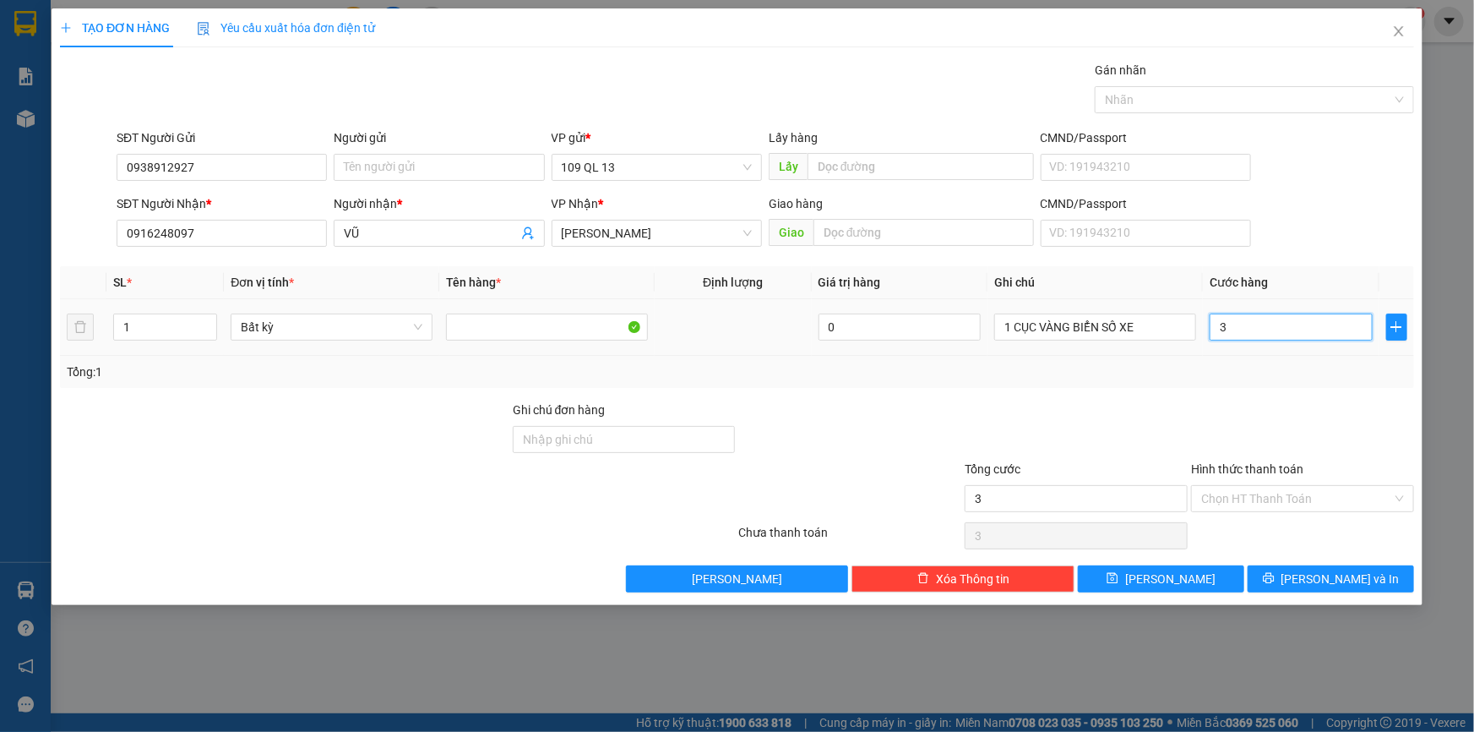
type input "30"
click at [1301, 500] on input "Hình thức thanh toán" at bounding box center [1296, 498] width 191 height 25
type input "30.000"
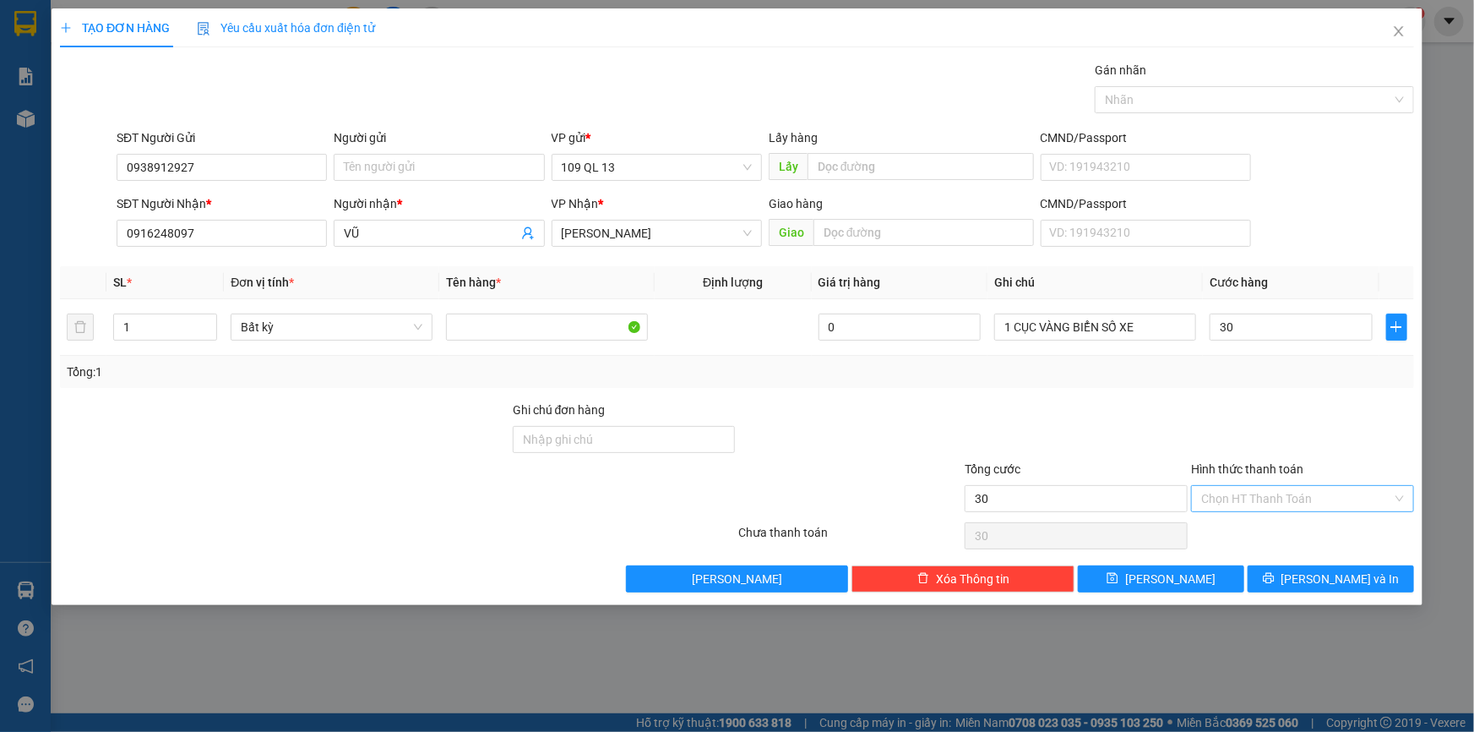
type input "30.000"
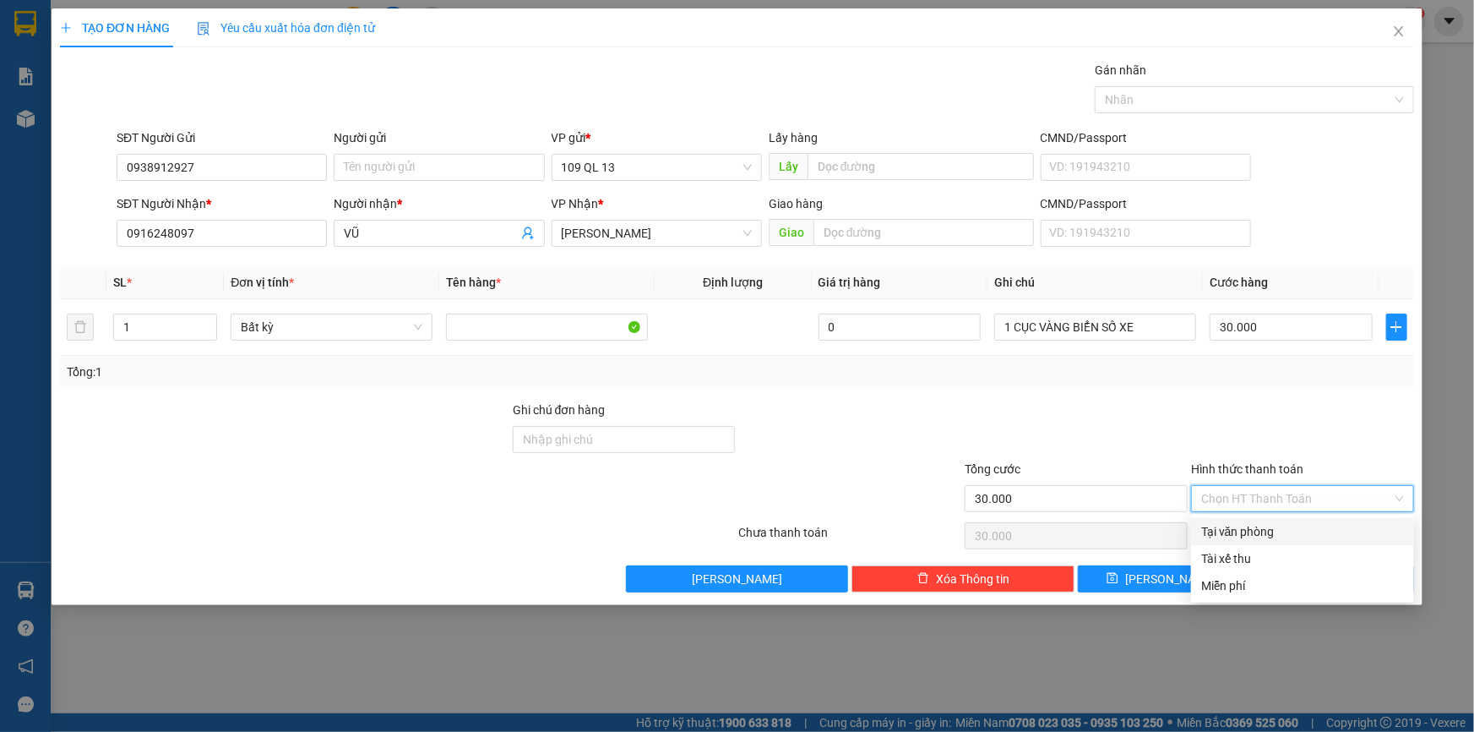
click at [1302, 532] on div "Tại văn phòng" at bounding box center [1302, 531] width 203 height 19
type input "0"
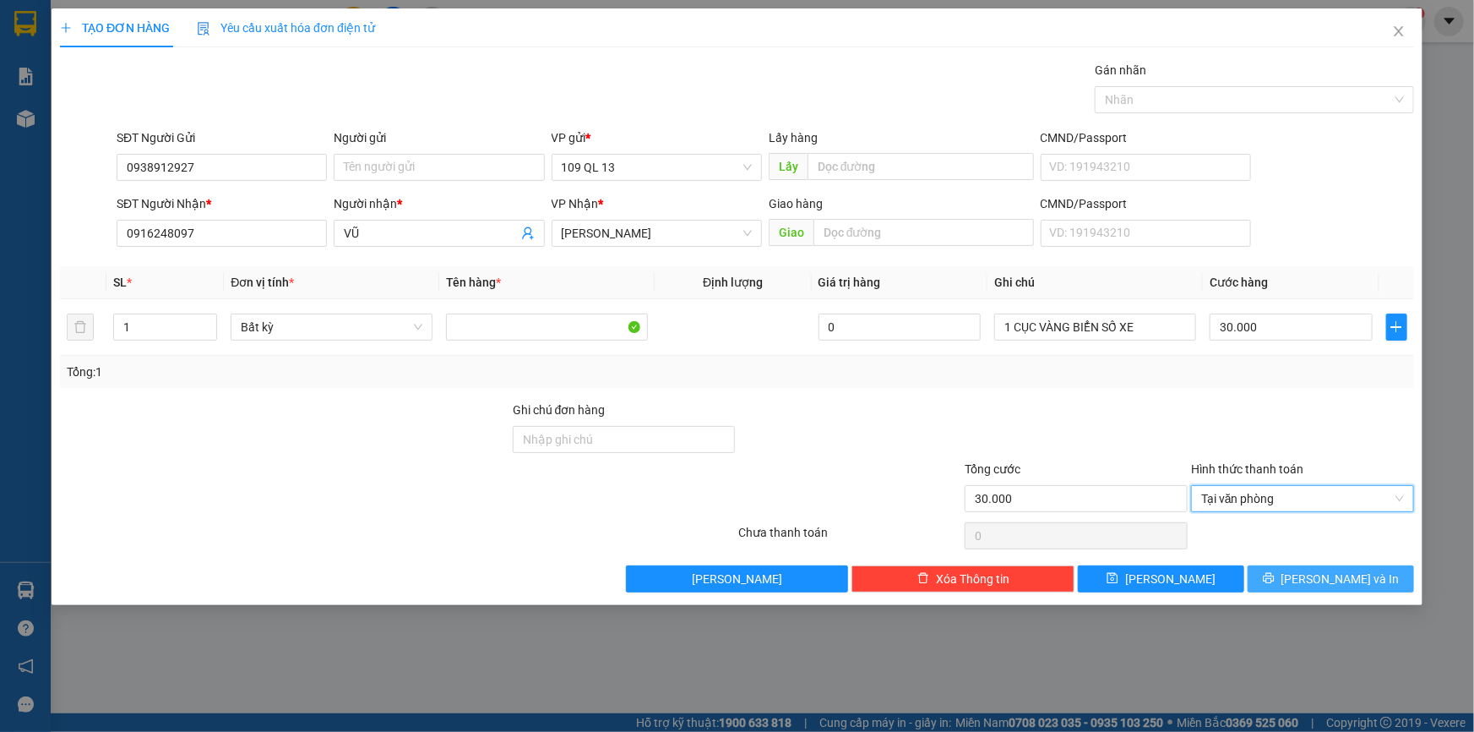
click at [1330, 569] on span "[PERSON_NAME] và In" at bounding box center [1341, 578] width 118 height 19
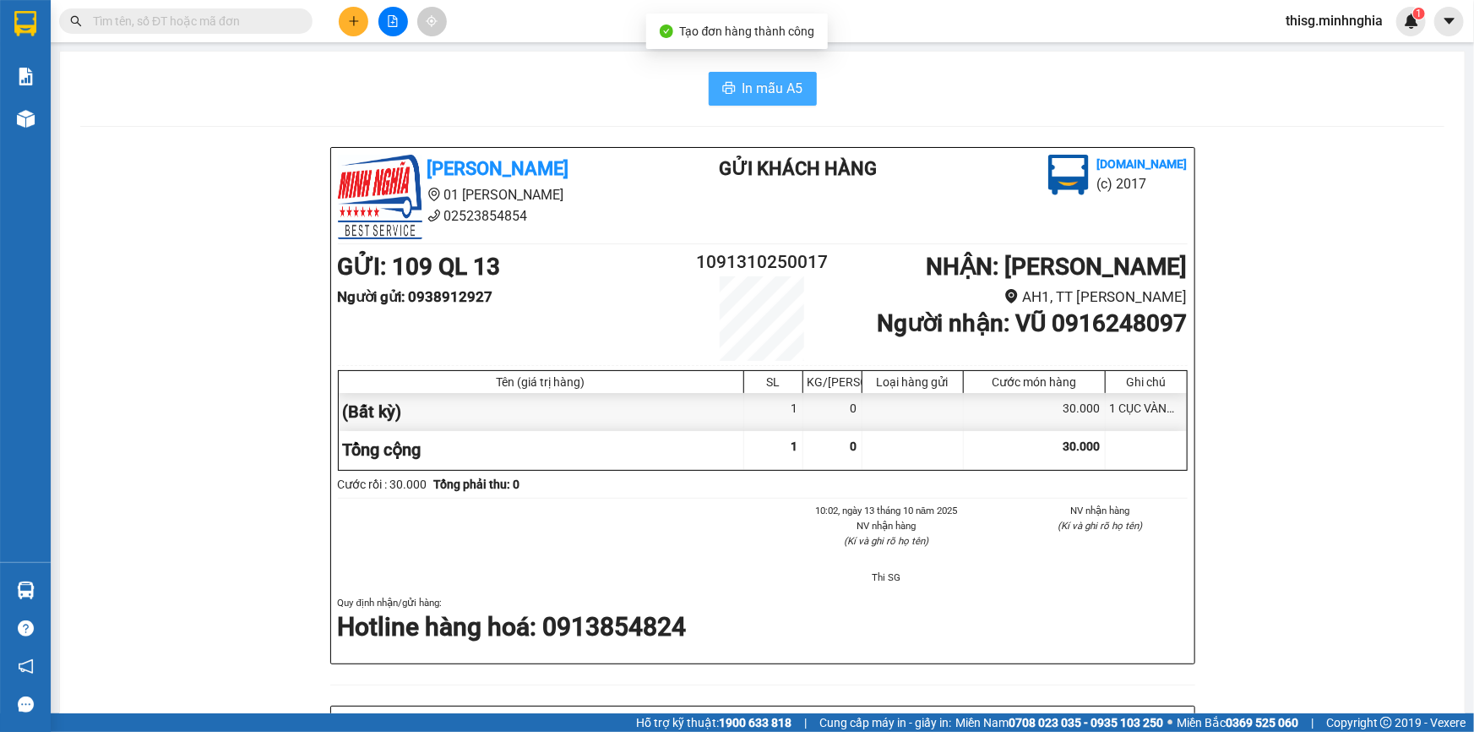
click at [746, 90] on span "In mẫu A5" at bounding box center [773, 88] width 61 height 21
